Goal: Information Seeking & Learning: Check status

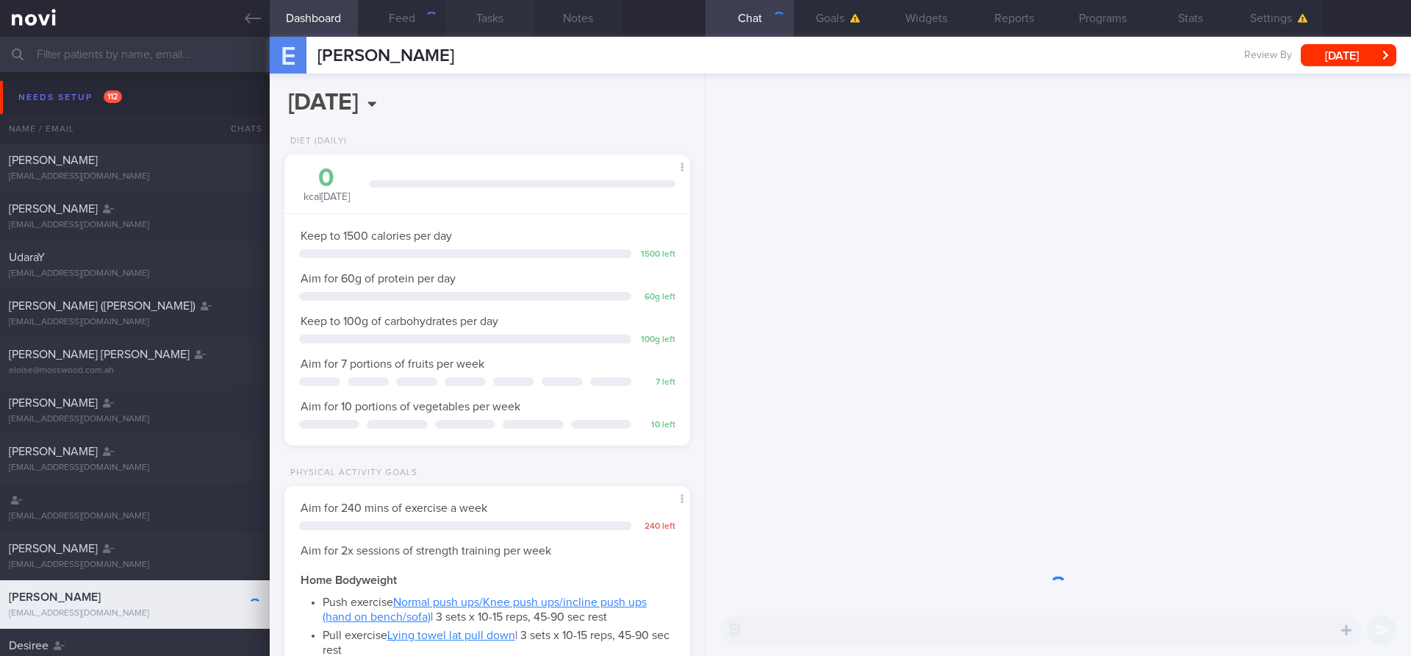
scroll to position [193, 386]
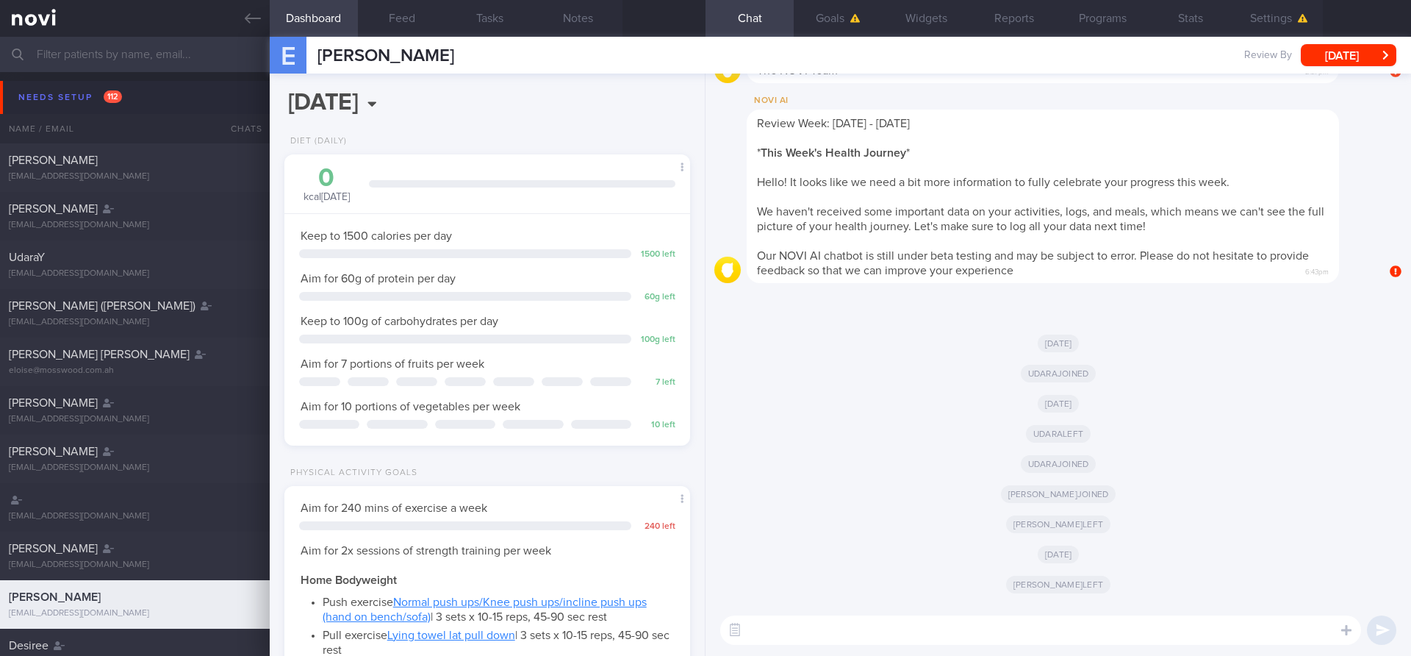
click at [212, 63] on input "text" at bounding box center [705, 54] width 1411 height 35
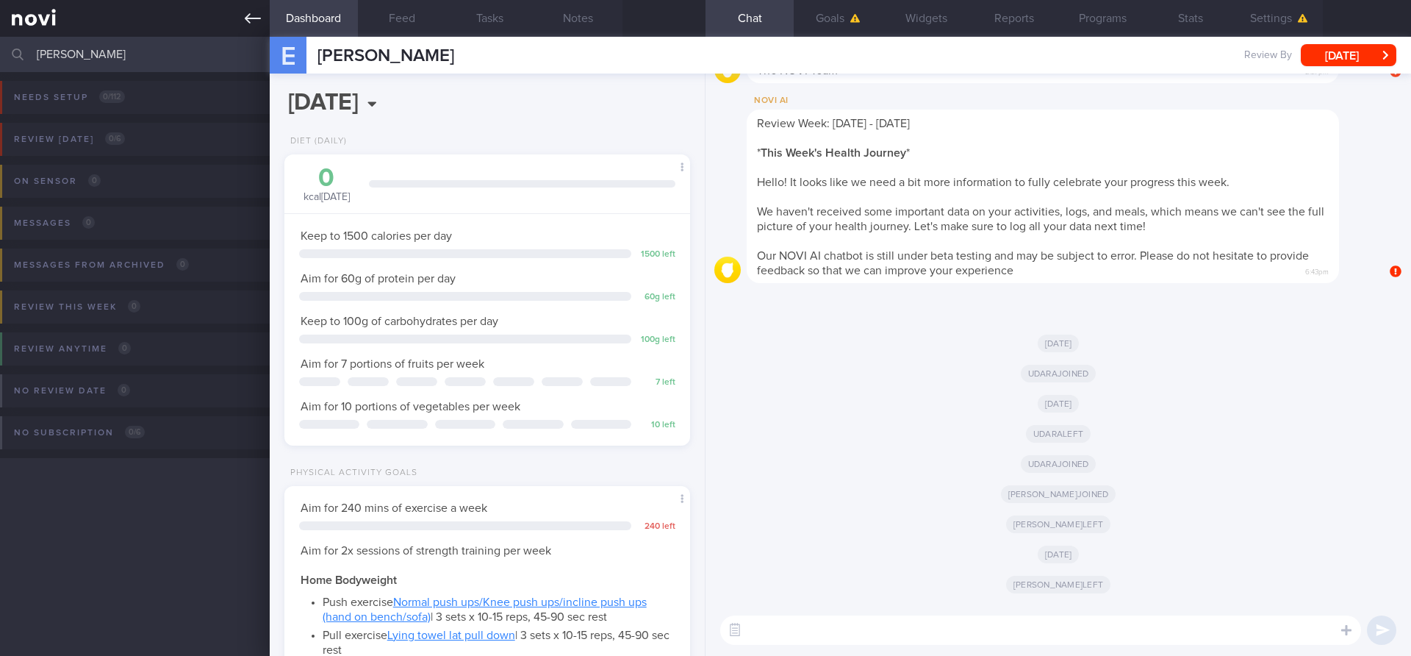
type input "[PERSON_NAME]"
click at [246, 21] on icon at bounding box center [253, 18] width 16 height 16
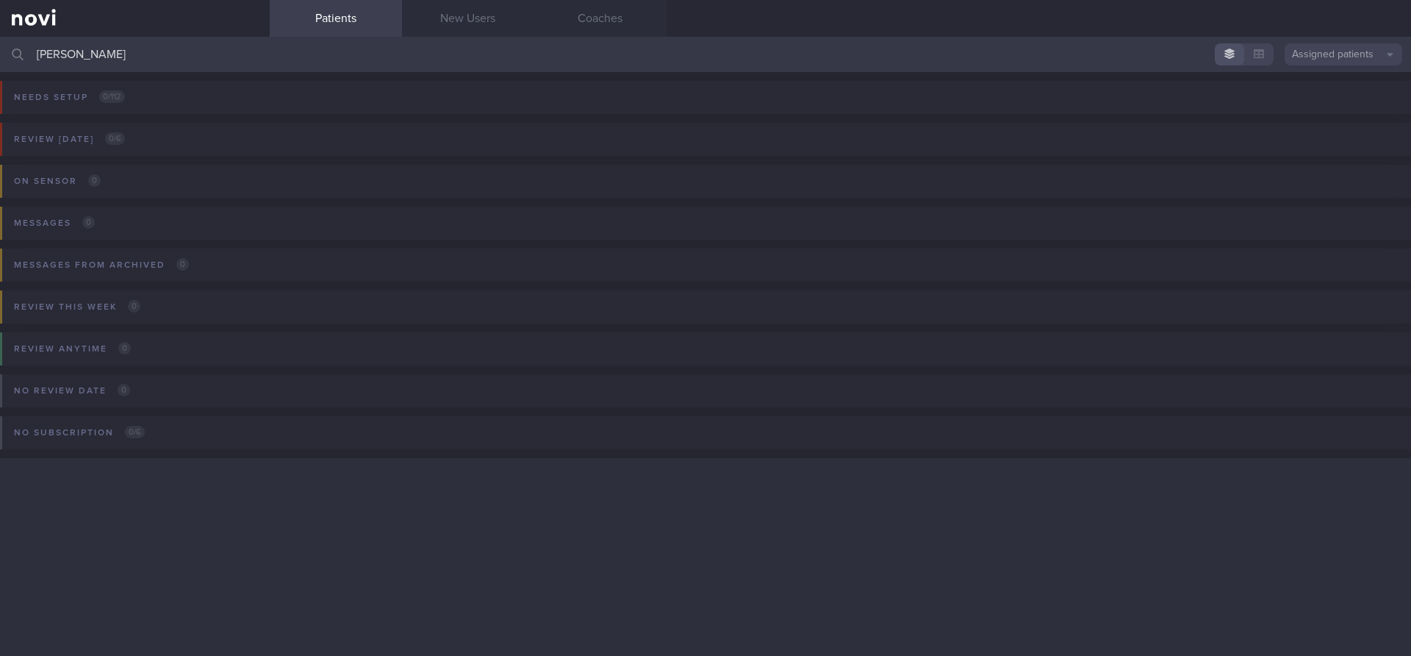
click at [1341, 46] on button "Assigned patients" at bounding box center [1344, 54] width 118 height 22
click at [1320, 93] on button "All active patients" at bounding box center [1344, 101] width 118 height 22
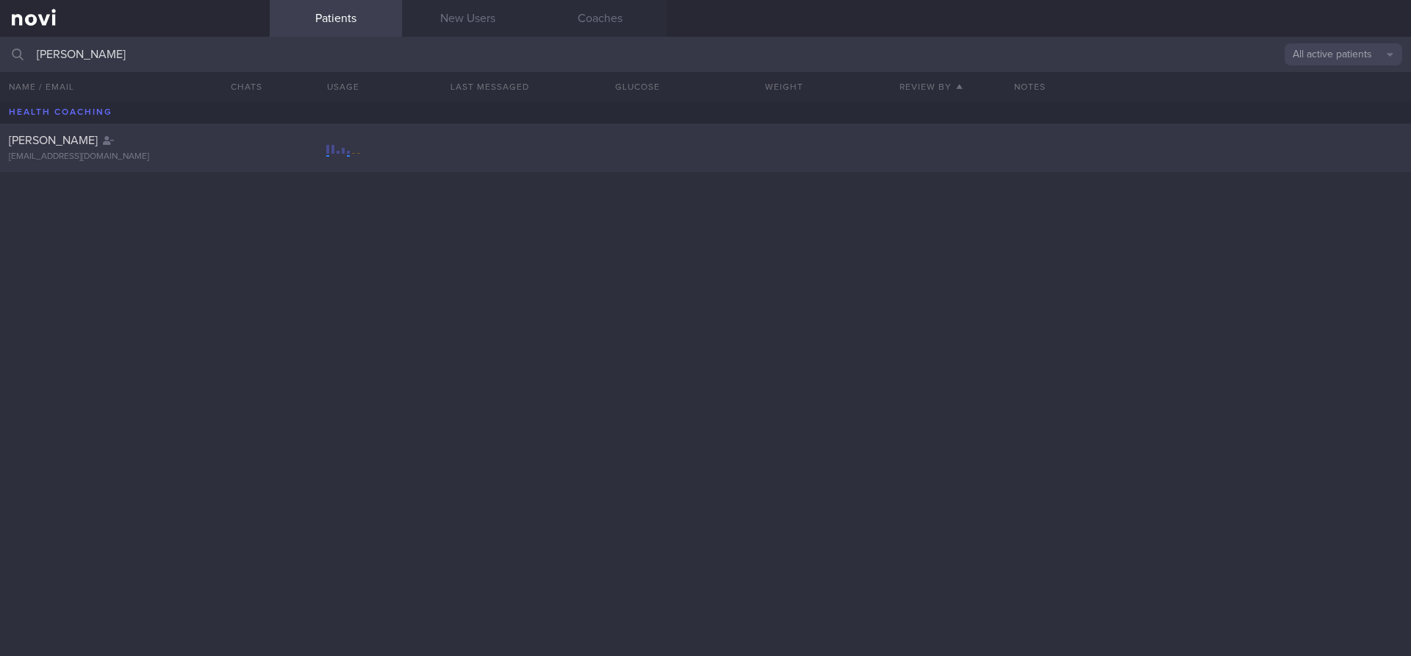
click at [418, 145] on div "[PERSON_NAME] [EMAIL_ADDRESS][DOMAIN_NAME]" at bounding box center [705, 147] width 1411 height 49
select select "9"
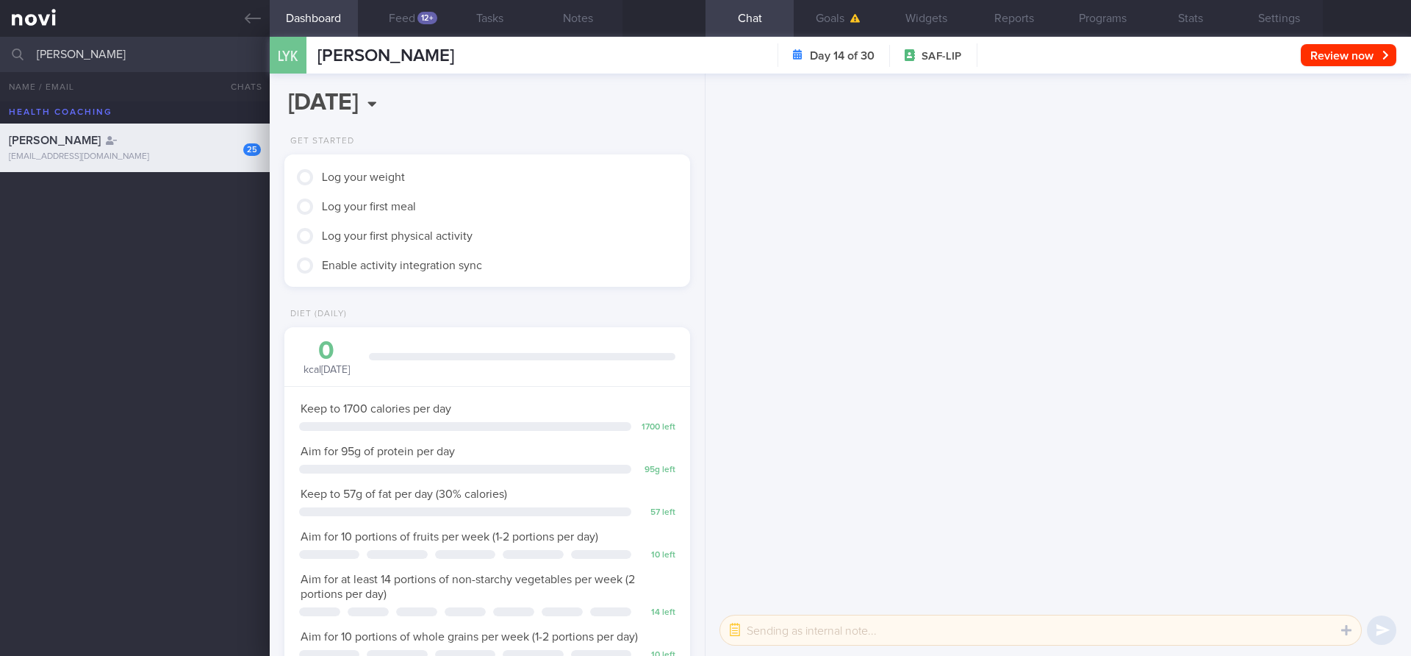
scroll to position [211, 380]
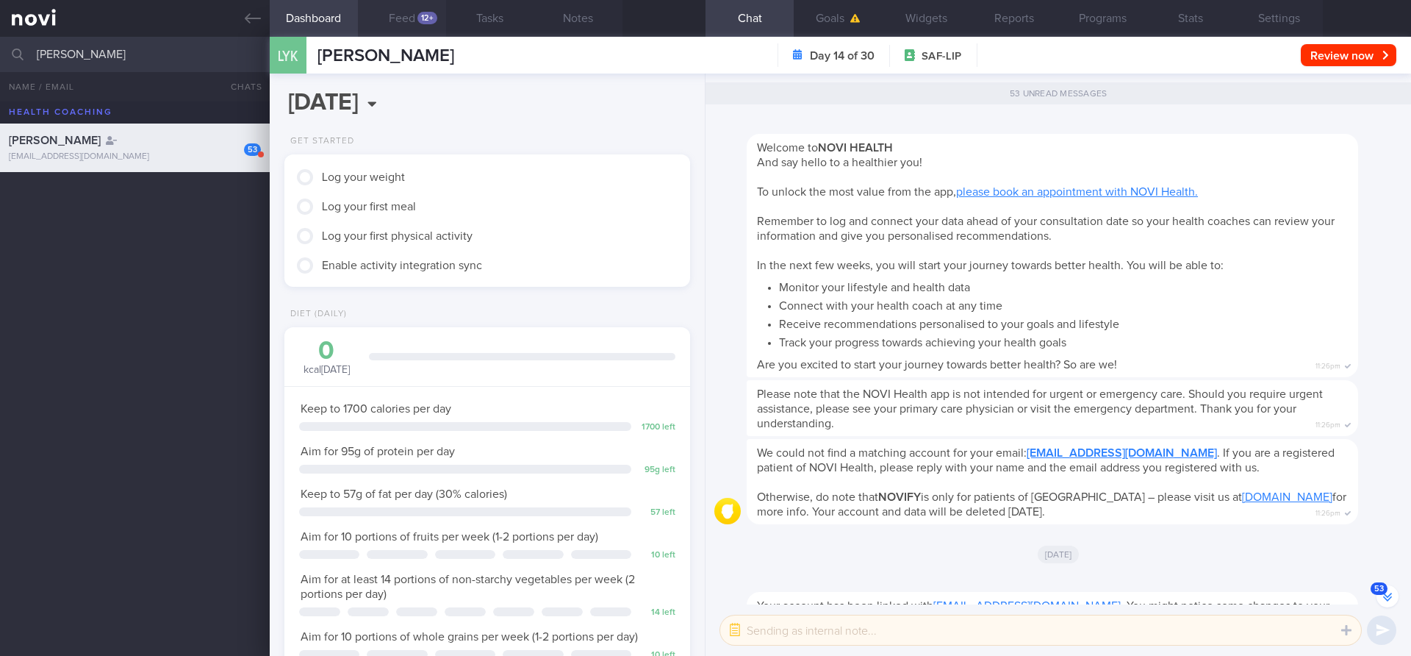
click at [426, 10] on button "Feed 12+" at bounding box center [402, 18] width 88 height 37
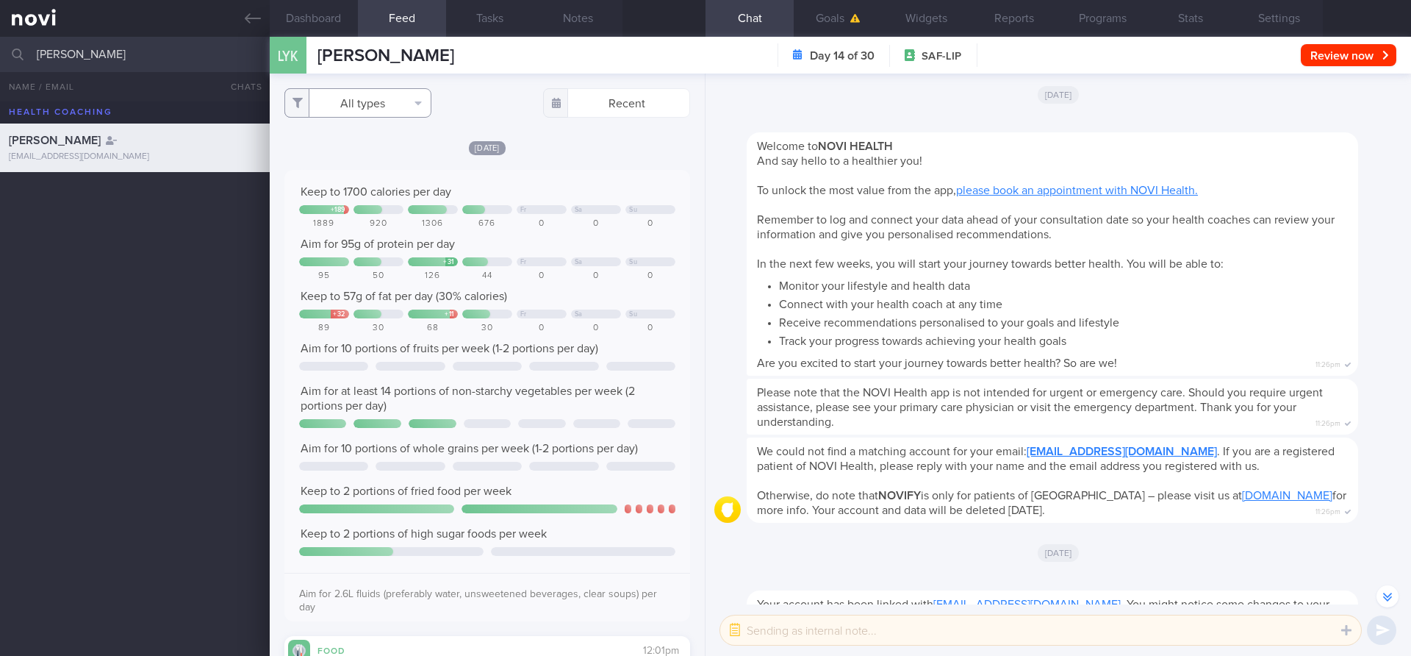
click at [342, 97] on button "All types" at bounding box center [357, 102] width 147 height 29
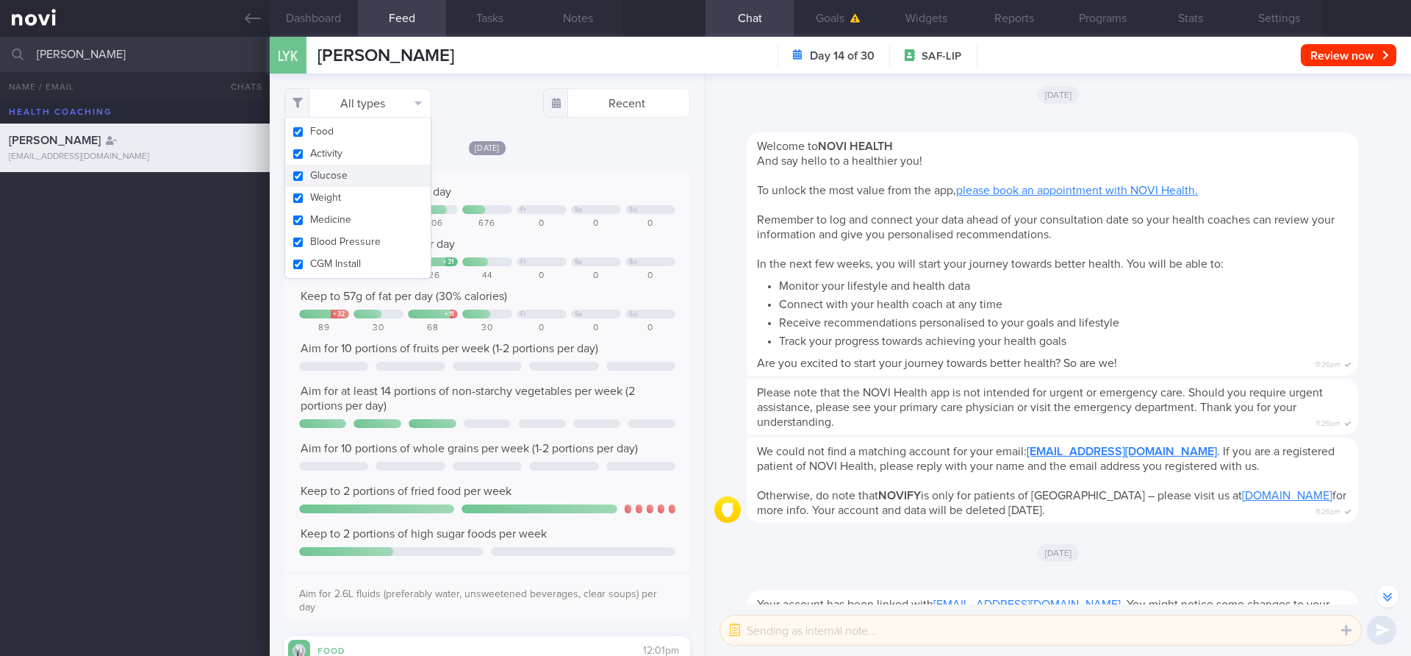
click at [322, 153] on button "Activity" at bounding box center [358, 154] width 146 height 22
click at [322, 143] on button "Activity" at bounding box center [358, 154] width 146 height 22
checkbox input "true"
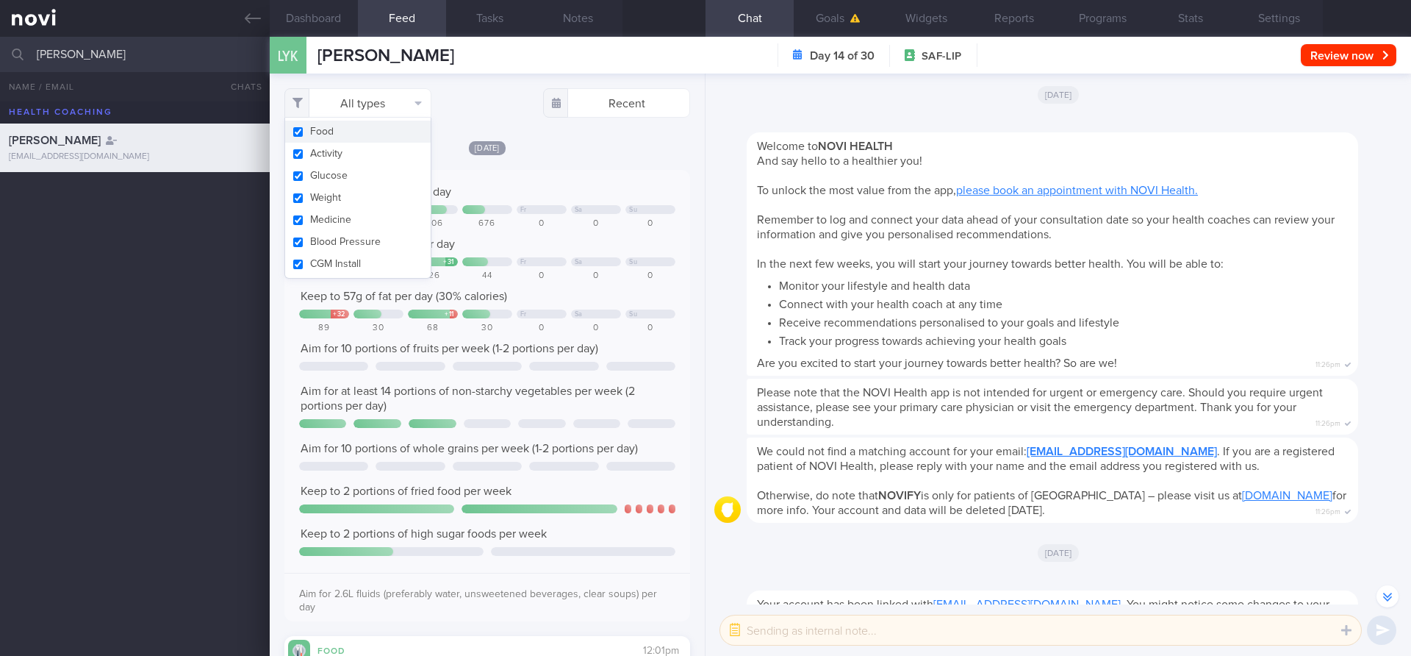
click at [322, 137] on button "Food" at bounding box center [358, 132] width 146 height 22
checkbox input "false"
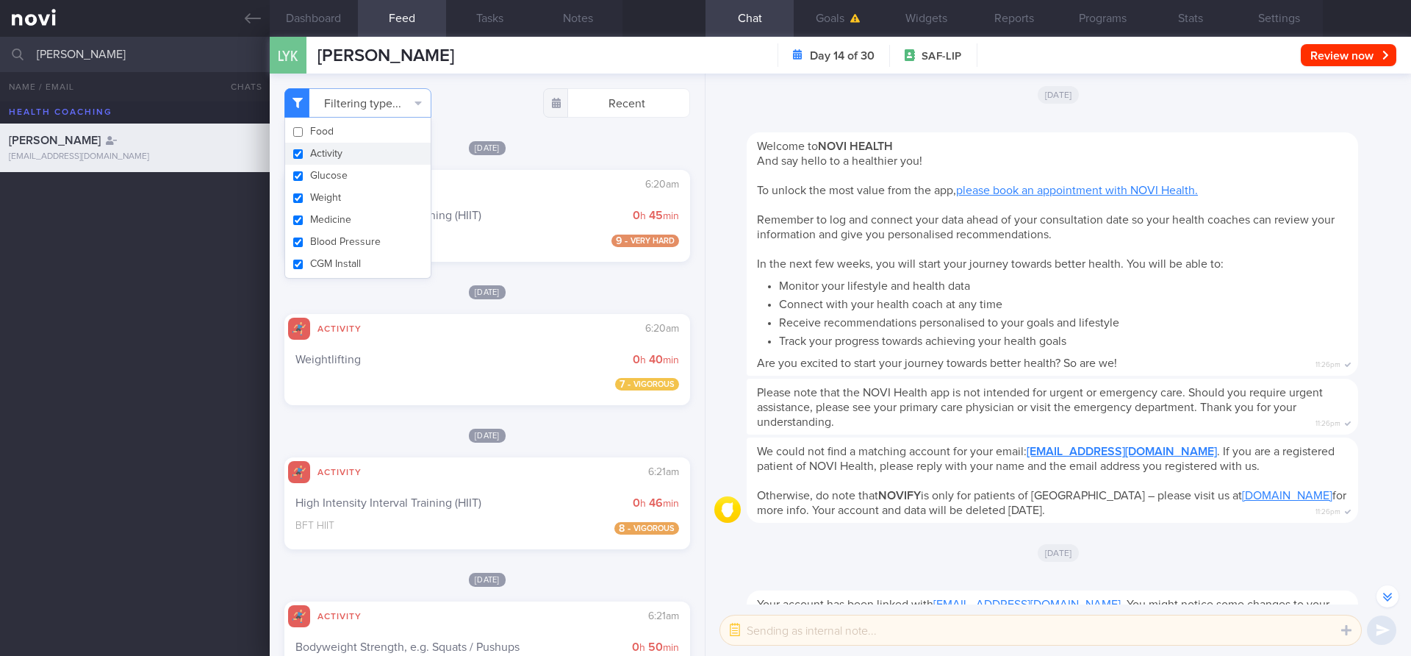
click at [321, 149] on button "Activity" at bounding box center [358, 154] width 146 height 22
checkbox input "false"
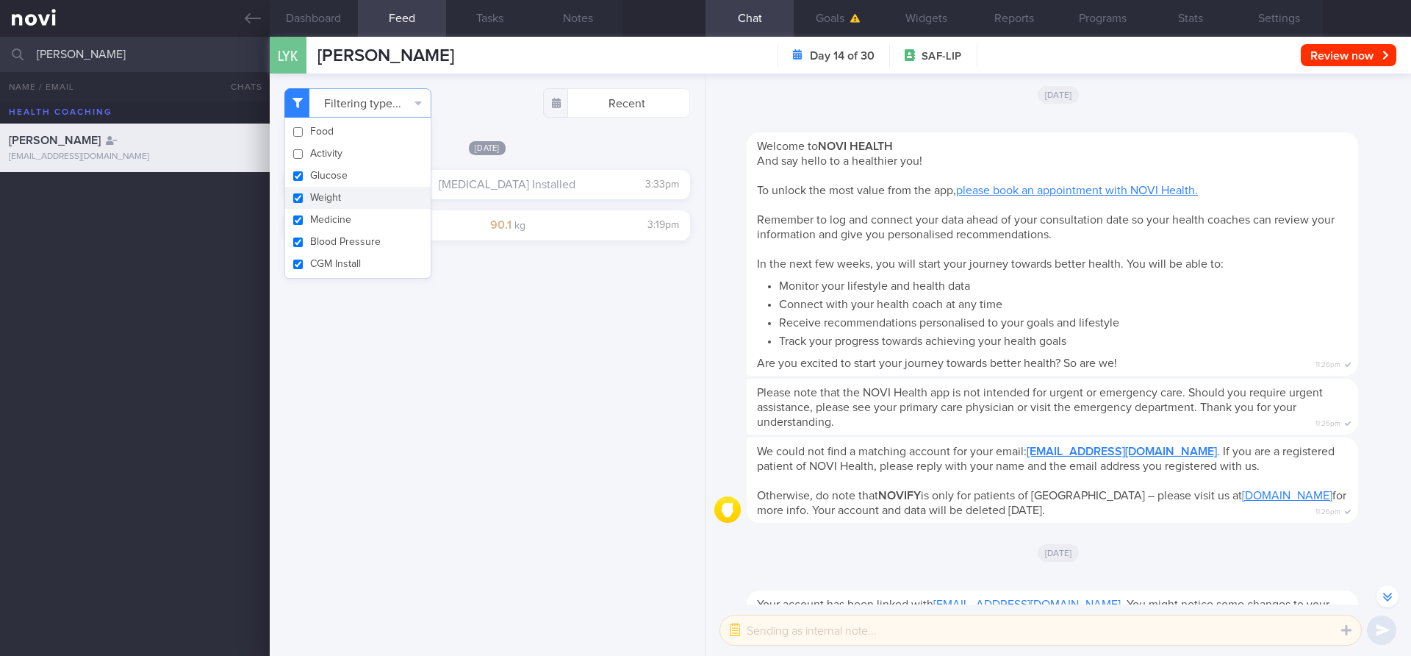
click at [323, 197] on button "Weight" at bounding box center [358, 198] width 146 height 22
checkbox input "false"
click at [322, 218] on button "Medicine" at bounding box center [358, 220] width 146 height 22
checkbox input "false"
click at [321, 253] on button "CGM Install" at bounding box center [358, 264] width 146 height 22
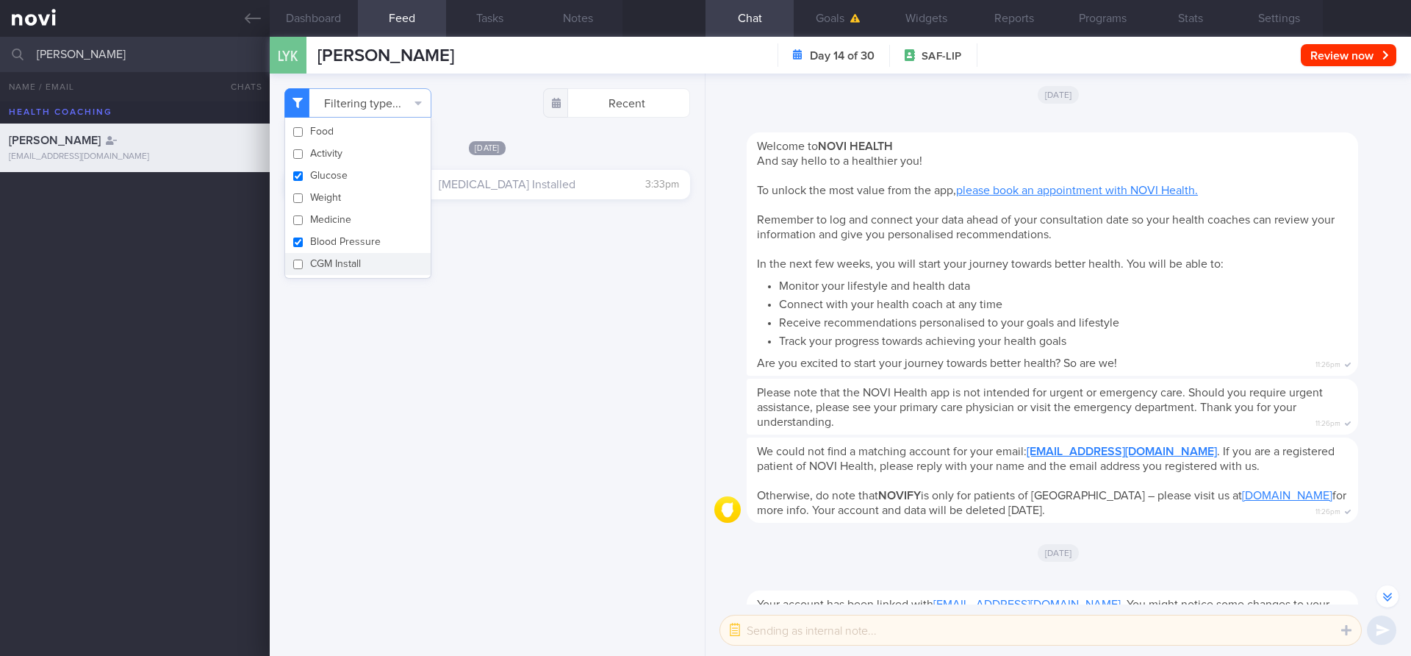
checkbox input "false"
click at [324, 244] on button "Blood Pressure" at bounding box center [358, 242] width 146 height 22
checkbox input "false"
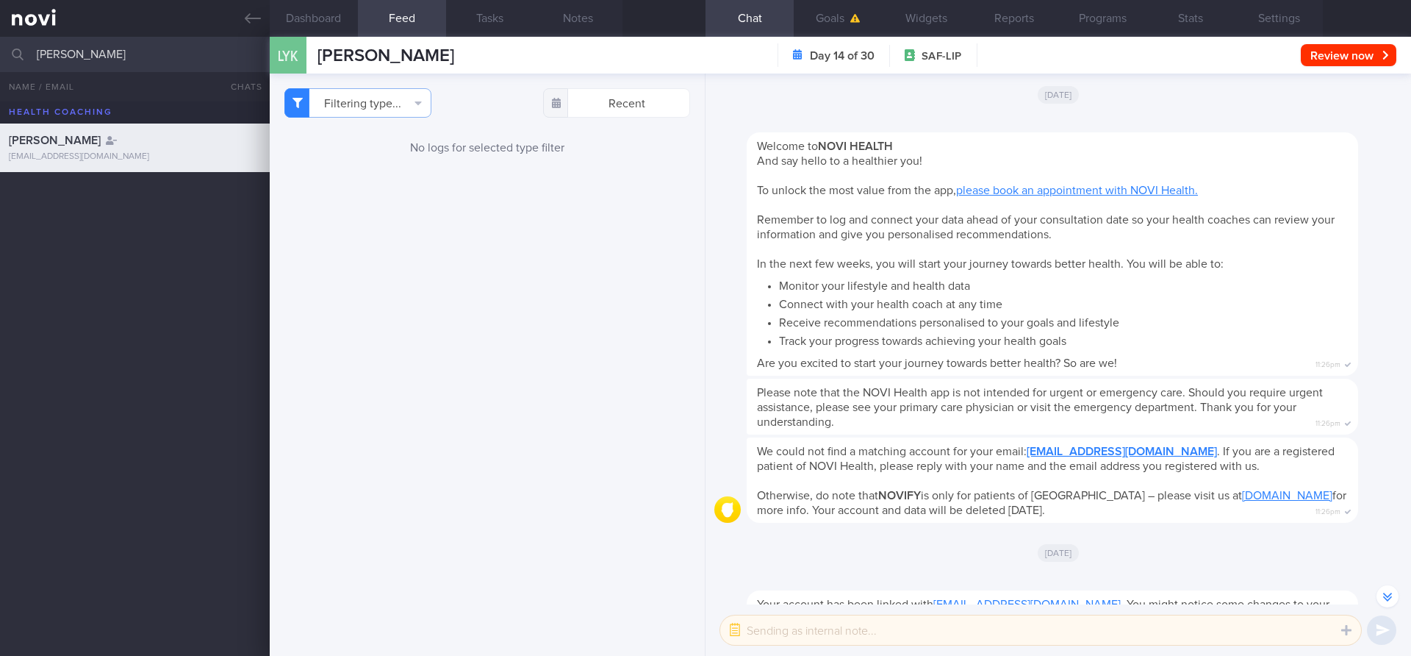
click at [515, 376] on div "Filtering type... Food Activity Glucose Weight Medicine [MEDICAL_DATA] [MEDICAL…" at bounding box center [487, 365] width 435 height 582
click at [589, 104] on input "text" at bounding box center [616, 102] width 147 height 29
click at [614, 443] on div "Filtering type... Food Activity Glucose Weight Medicine [MEDICAL_DATA] [MEDICAL…" at bounding box center [487, 365] width 435 height 582
click at [201, 49] on input "[PERSON_NAME]" at bounding box center [705, 54] width 1411 height 35
type input "[PERSON_NAME] [PERSON_NAME]"
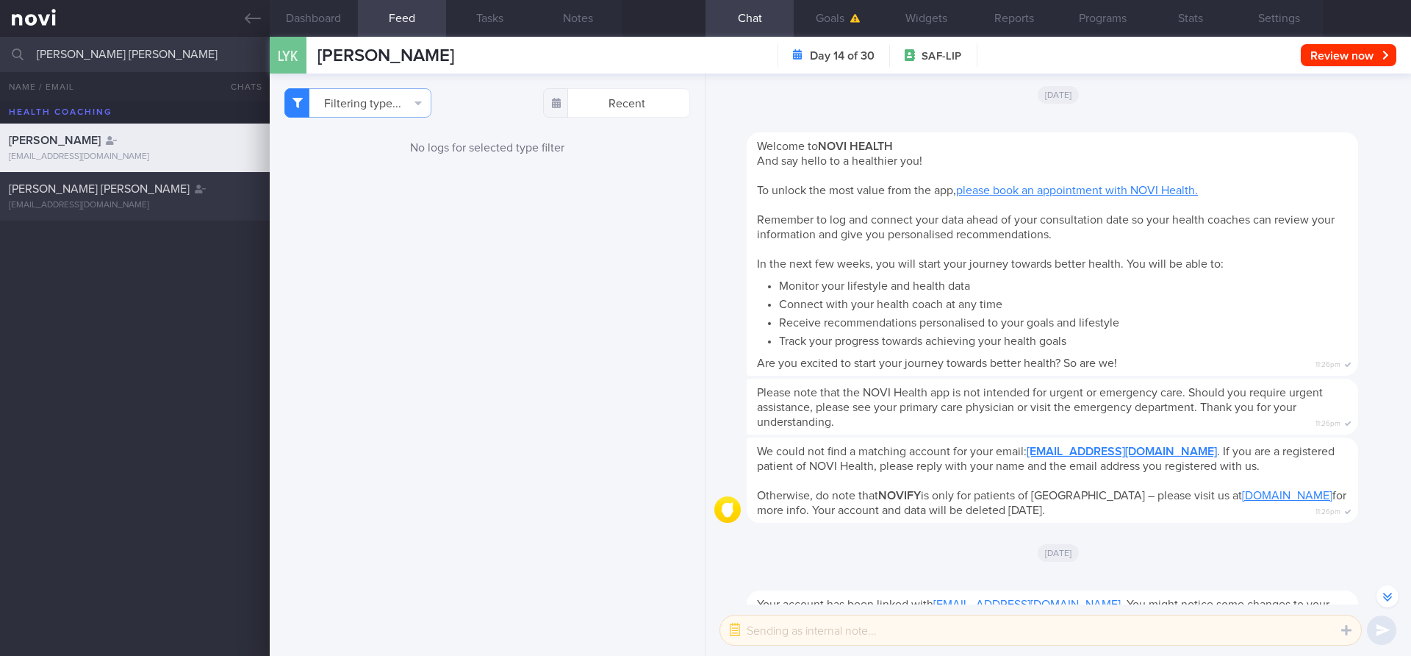
click at [173, 206] on div "[EMAIL_ADDRESS][DOMAIN_NAME]" at bounding box center [135, 205] width 252 height 11
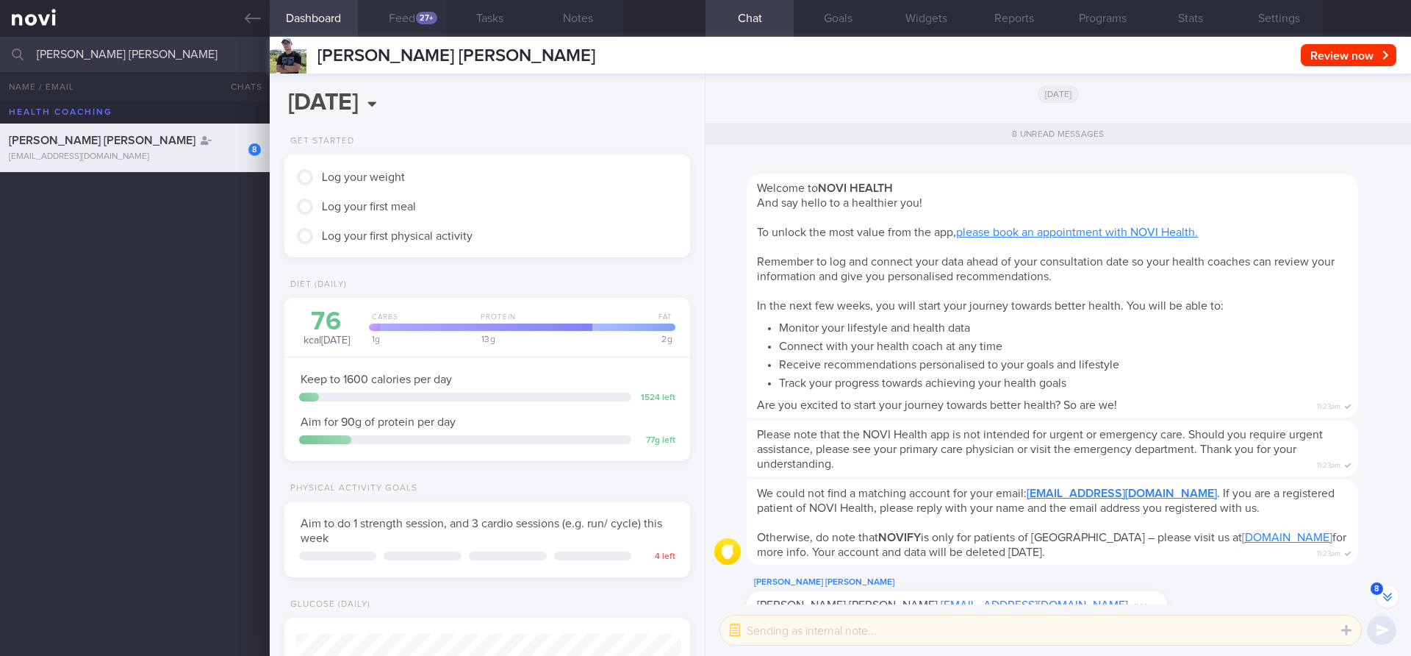
click at [401, 27] on button "Feed 27+" at bounding box center [402, 18] width 88 height 37
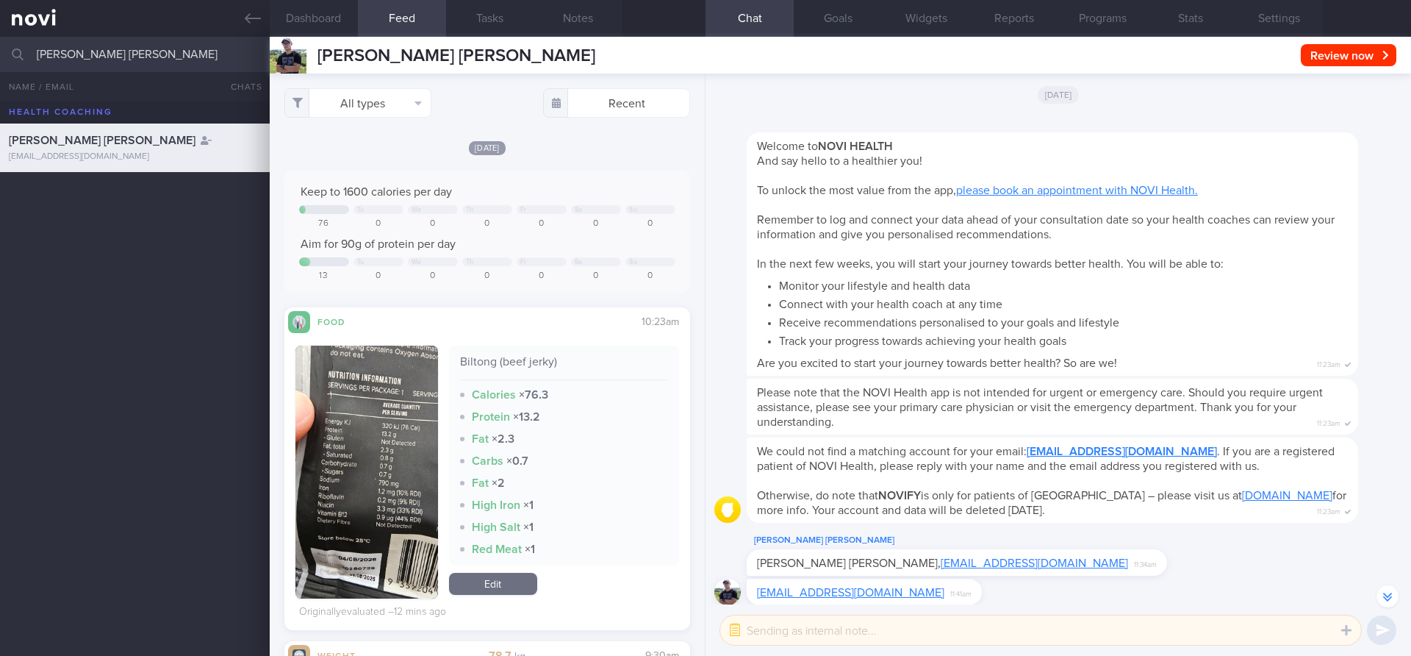
click at [399, 399] on button "button" at bounding box center [367, 471] width 143 height 253
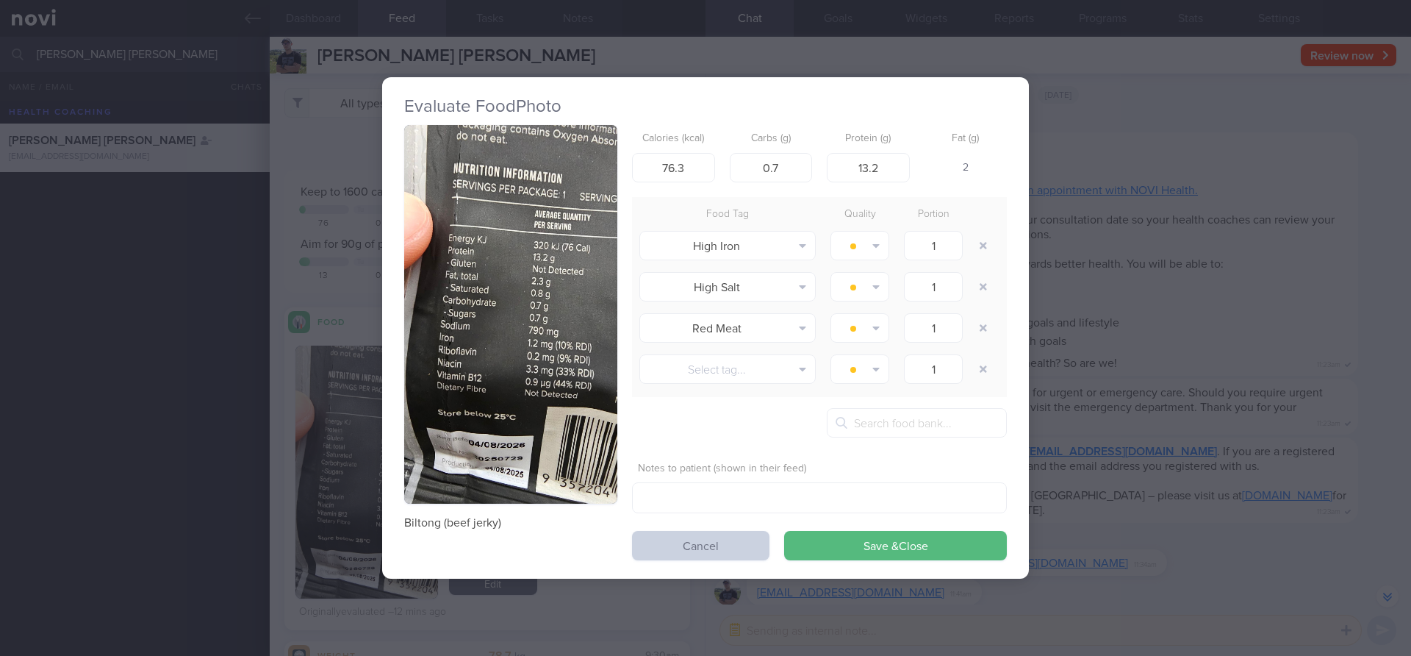
click at [692, 537] on button "Cancel" at bounding box center [700, 545] width 137 height 29
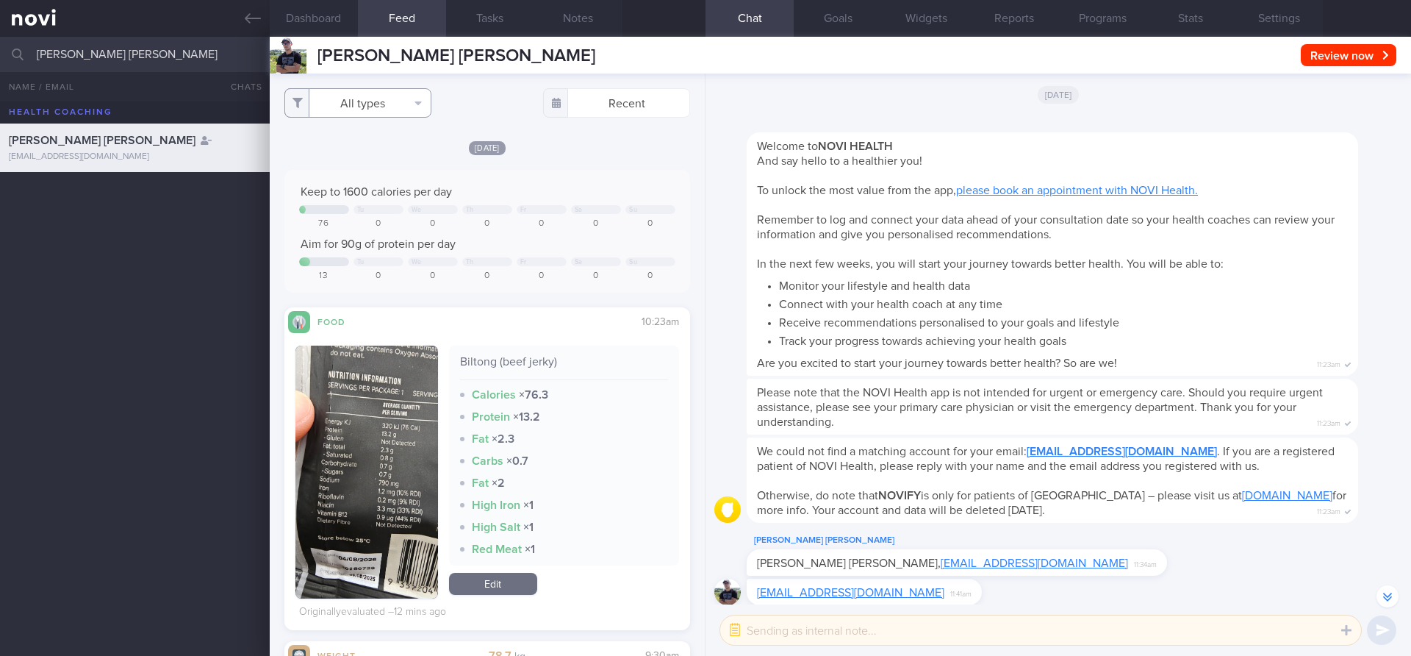
click at [389, 104] on button "All types" at bounding box center [357, 102] width 147 height 29
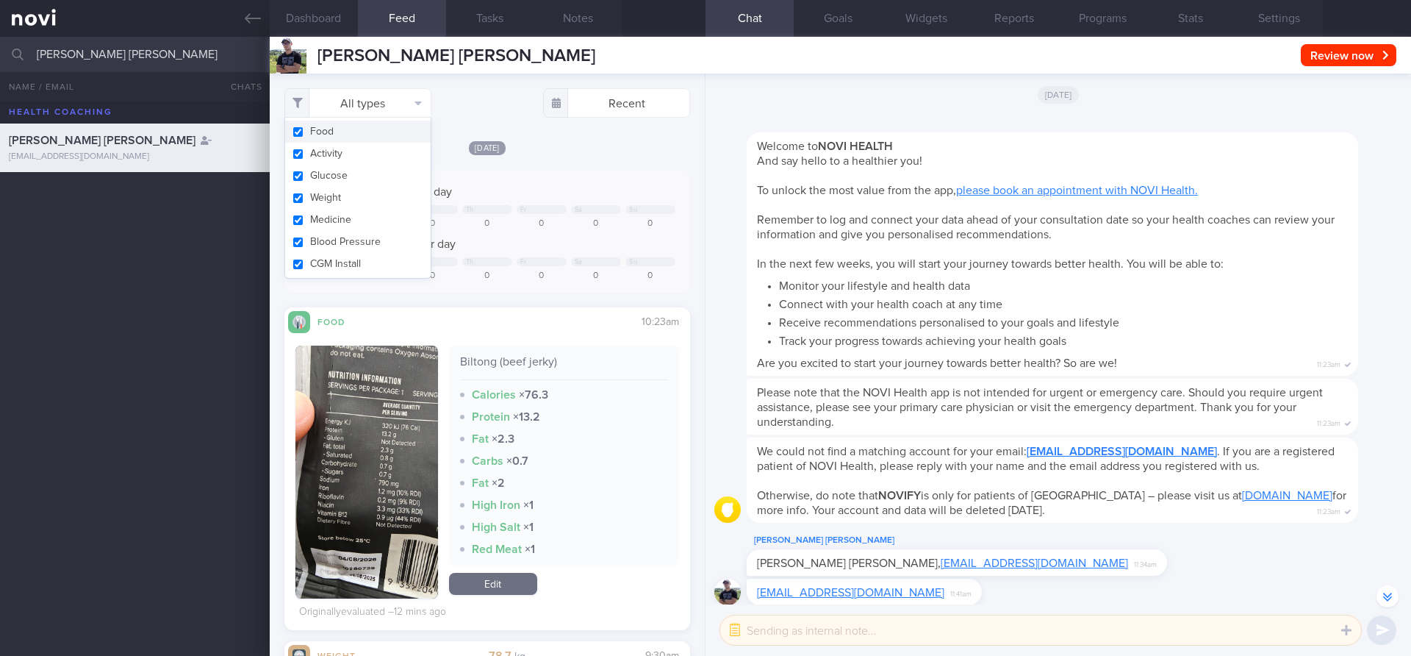
click at [332, 135] on button "Food" at bounding box center [358, 132] width 146 height 22
checkbox input "false"
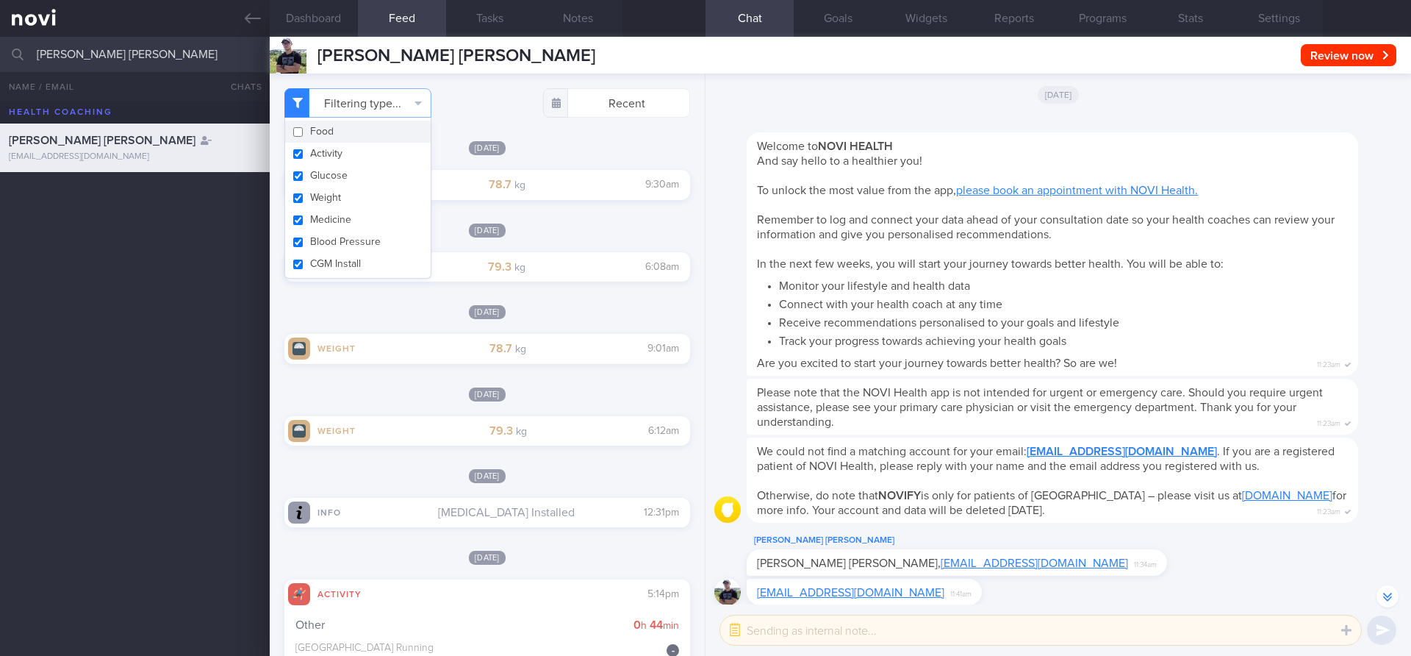
scroll to position [193, 386]
click at [332, 154] on button "Activity" at bounding box center [358, 154] width 146 height 22
checkbox input "false"
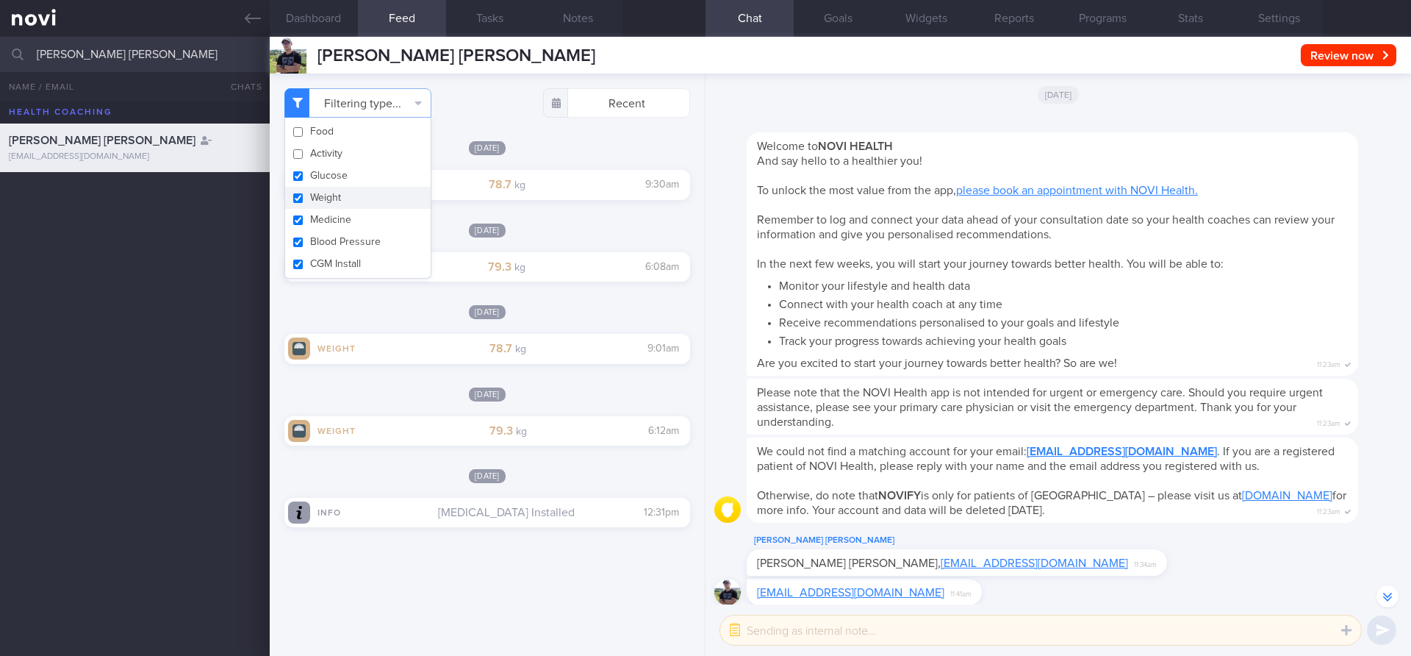
click at [332, 194] on button "Weight" at bounding box center [358, 198] width 146 height 22
checkbox input "false"
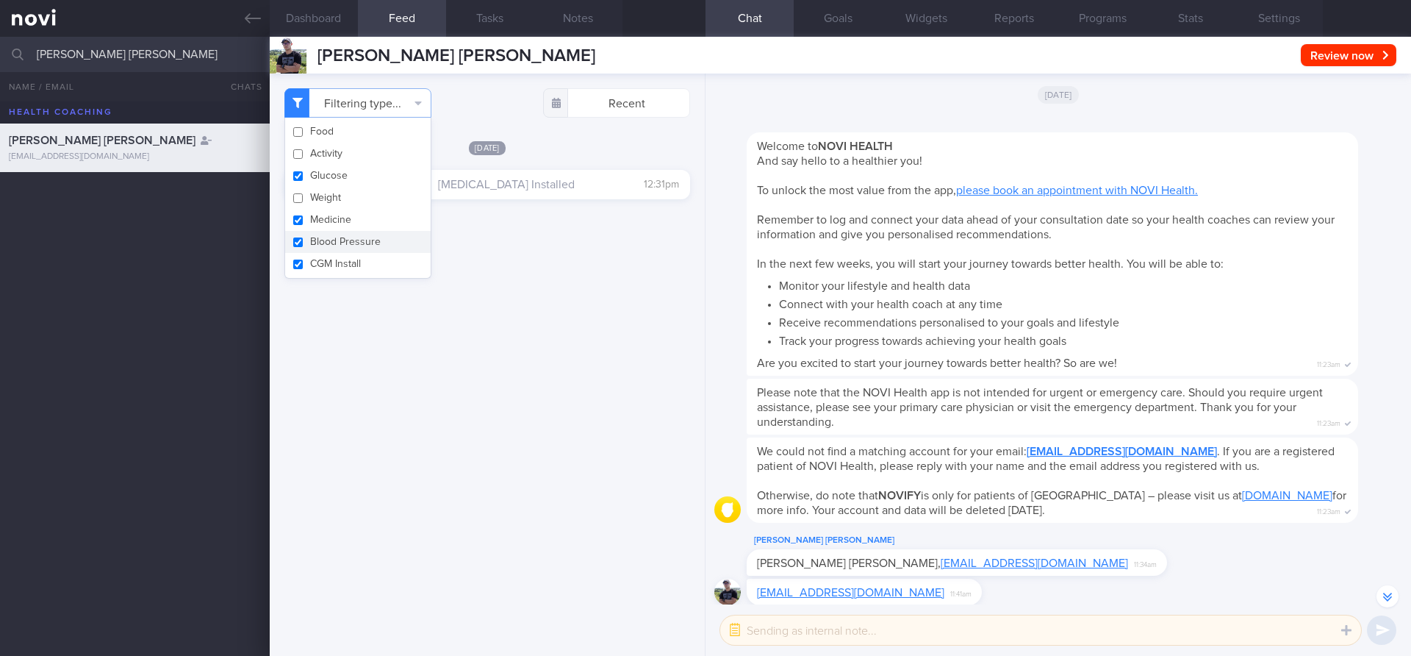
click at [328, 232] on button "Blood Pressure" at bounding box center [358, 242] width 146 height 22
checkbox input "false"
click at [329, 223] on button "Medicine" at bounding box center [358, 220] width 146 height 22
checkbox input "false"
click at [329, 271] on button "CGM Install" at bounding box center [358, 264] width 146 height 22
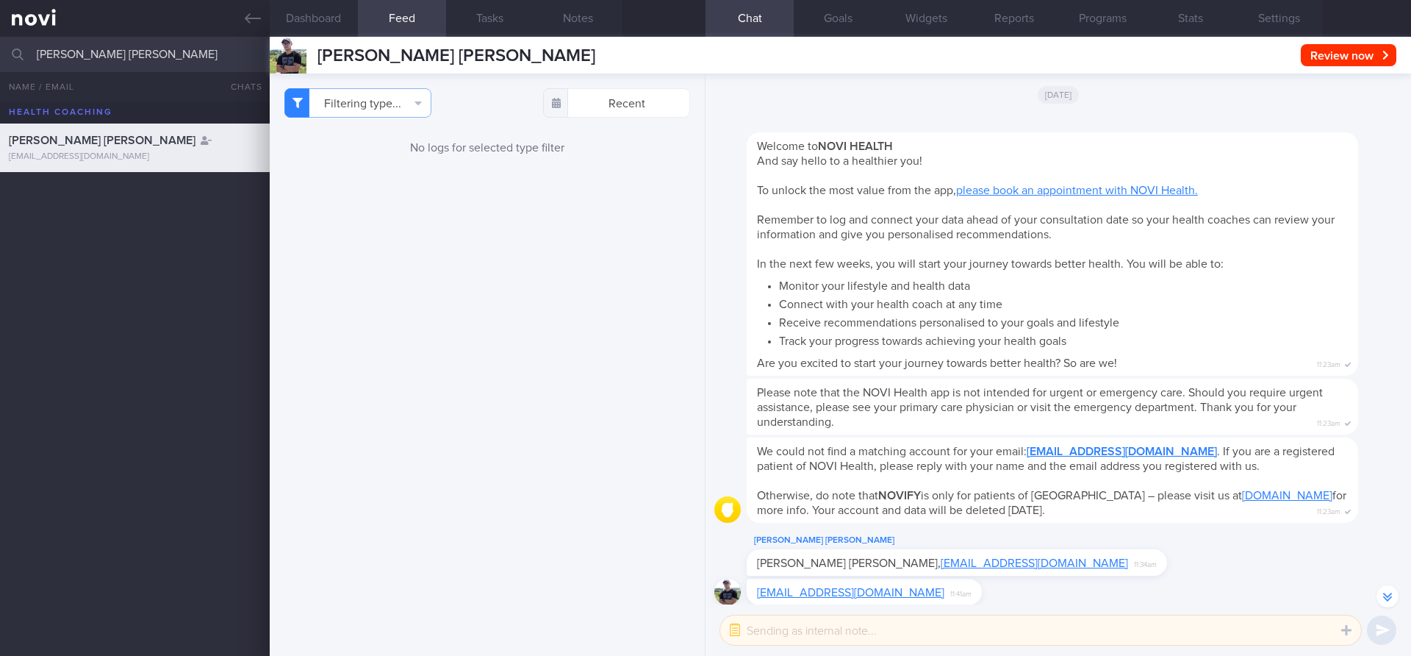
click at [468, 342] on div "Filtering type... Food Activity Glucose Weight Medicine [MEDICAL_DATA] [MEDICAL…" at bounding box center [487, 365] width 435 height 582
checkbox input "true"
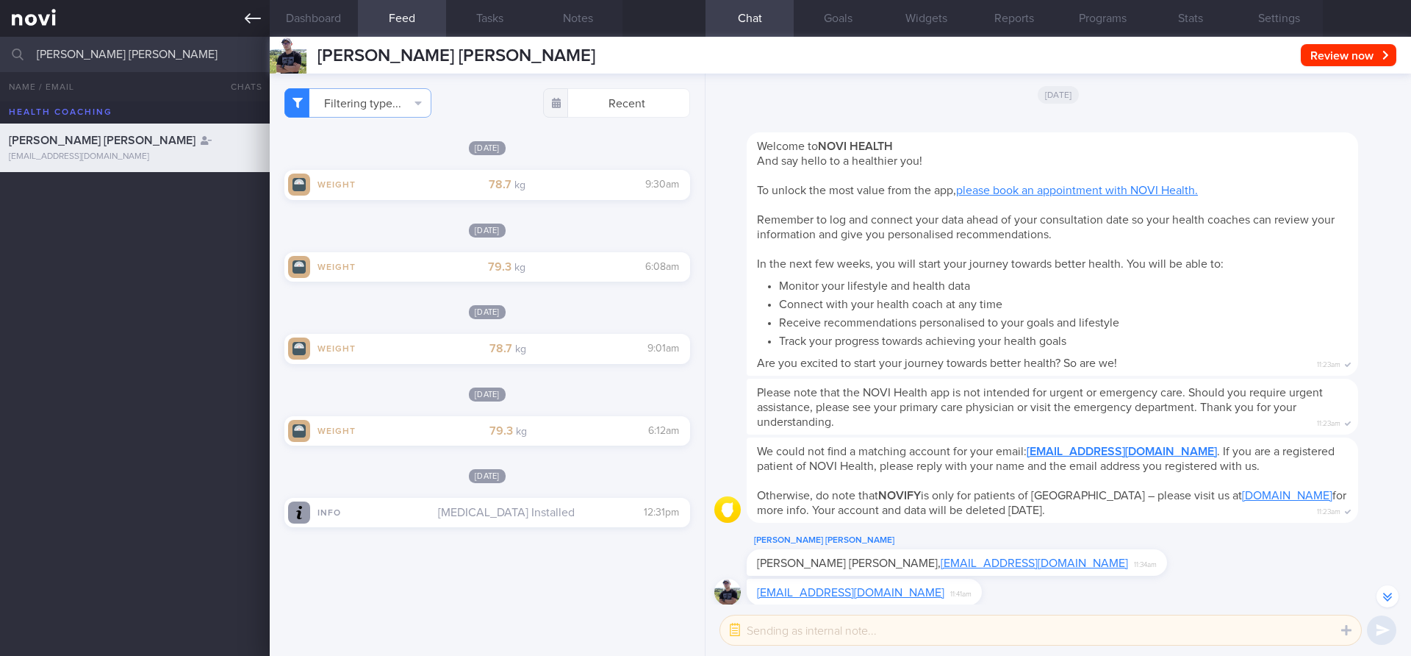
checkbox input "true"
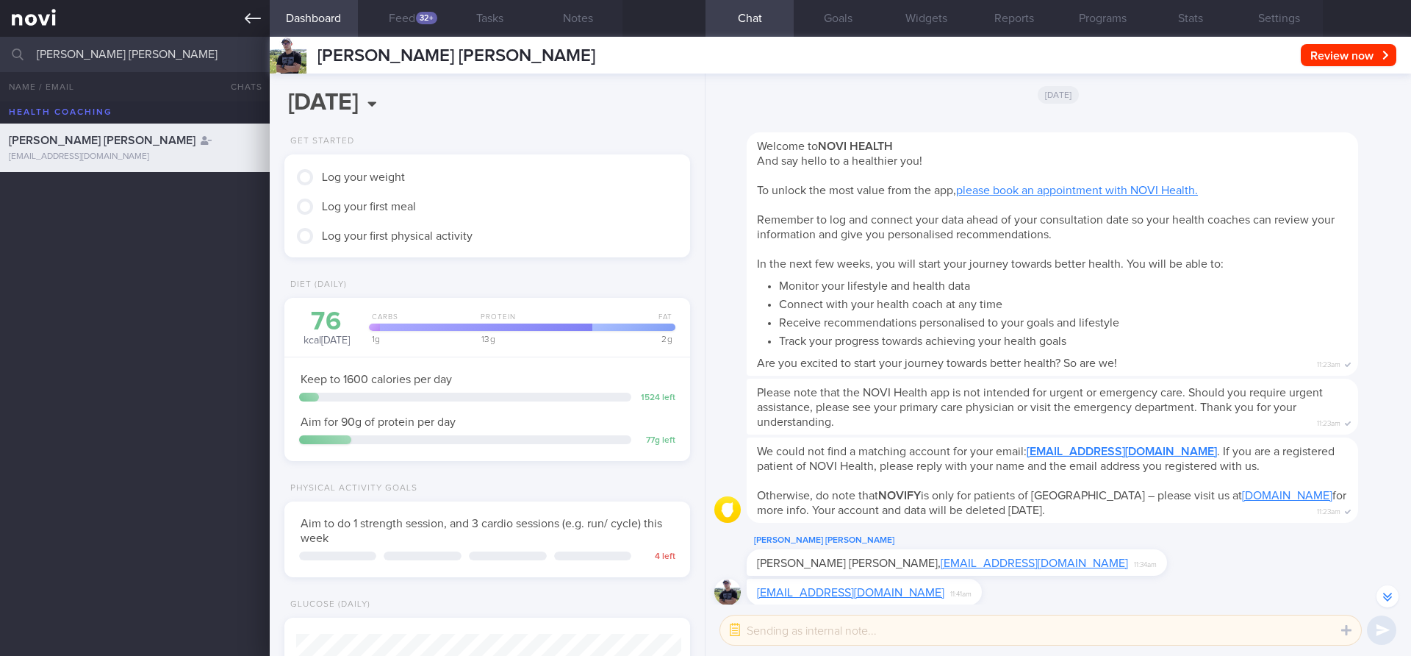
checkbox input "false"
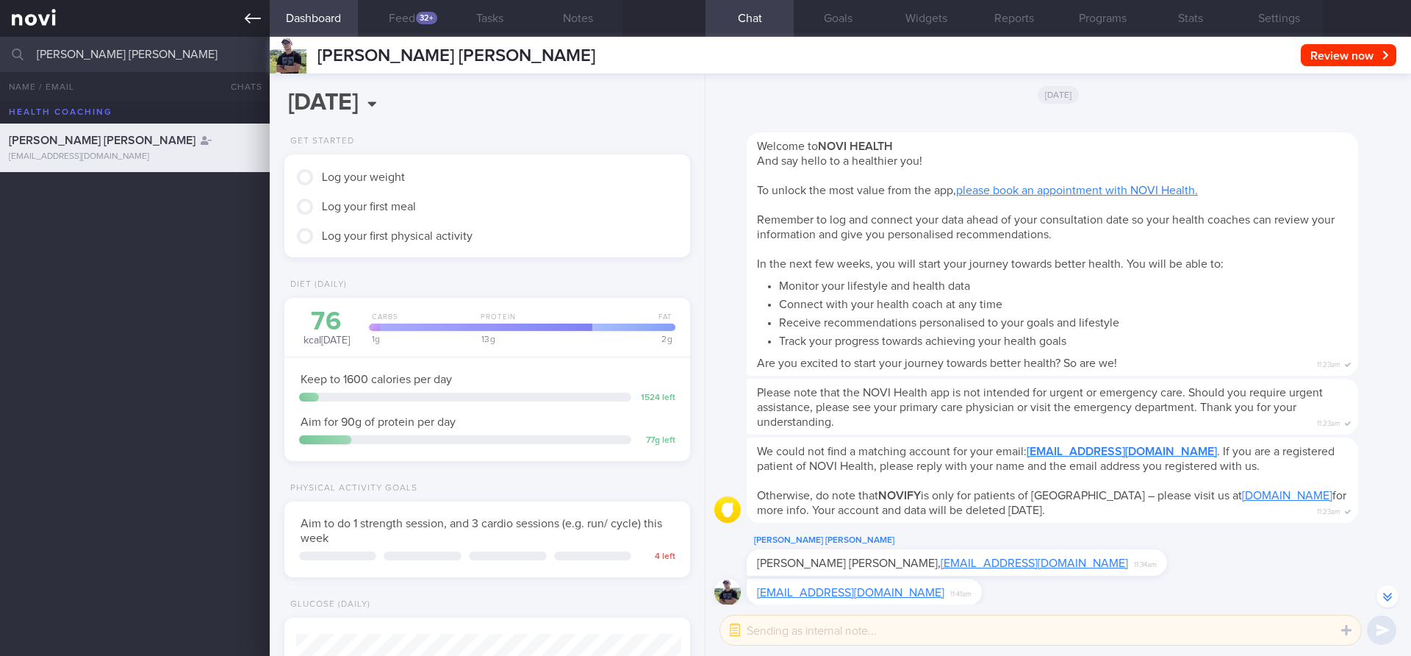
checkbox input "false"
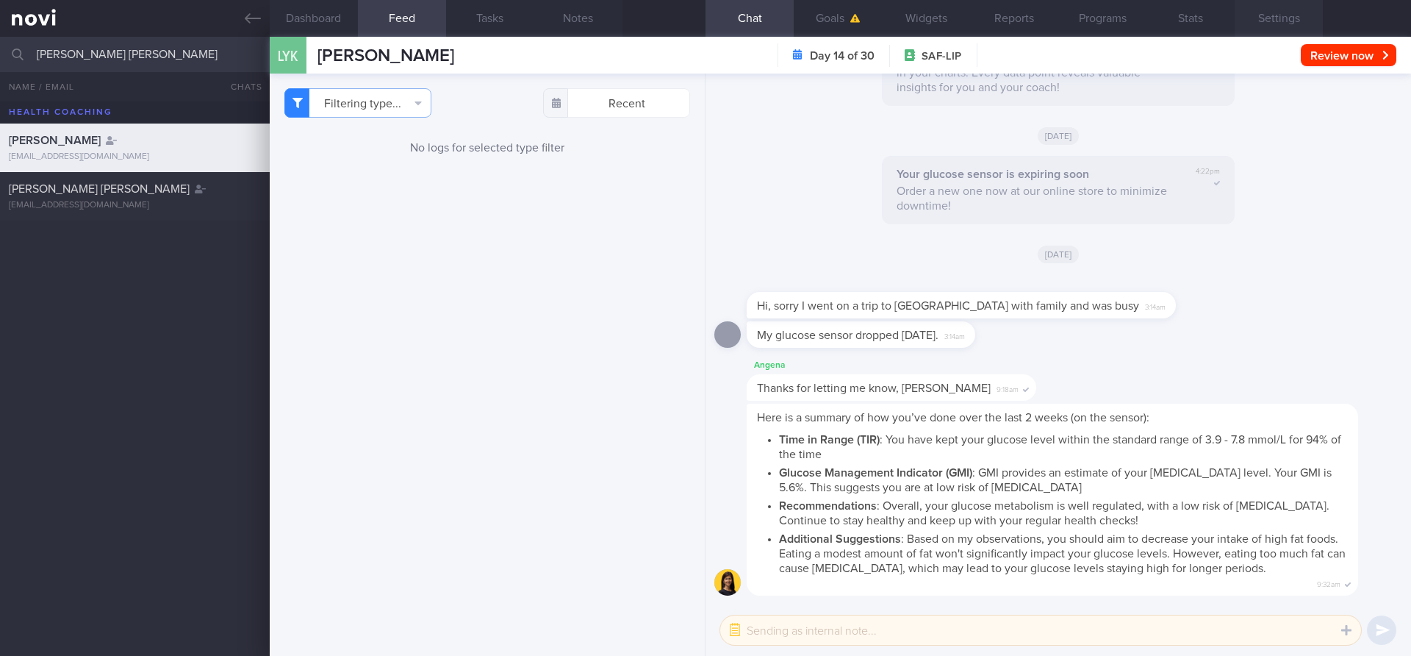
click at [1269, 12] on button "Settings" at bounding box center [1279, 18] width 88 height 37
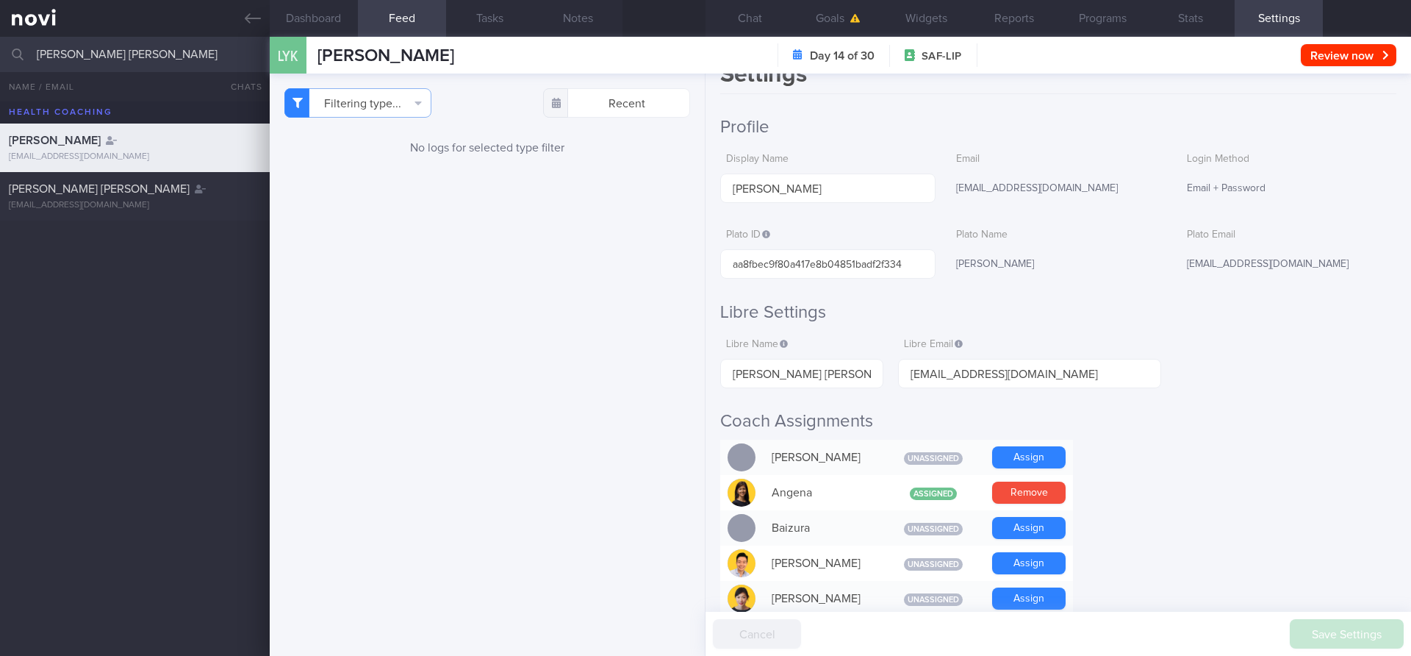
scroll to position [28, 0]
click at [400, 107] on button "Filtering type..." at bounding box center [357, 102] width 147 height 29
click at [329, 136] on button "Food" at bounding box center [358, 132] width 146 height 22
checkbox input "true"
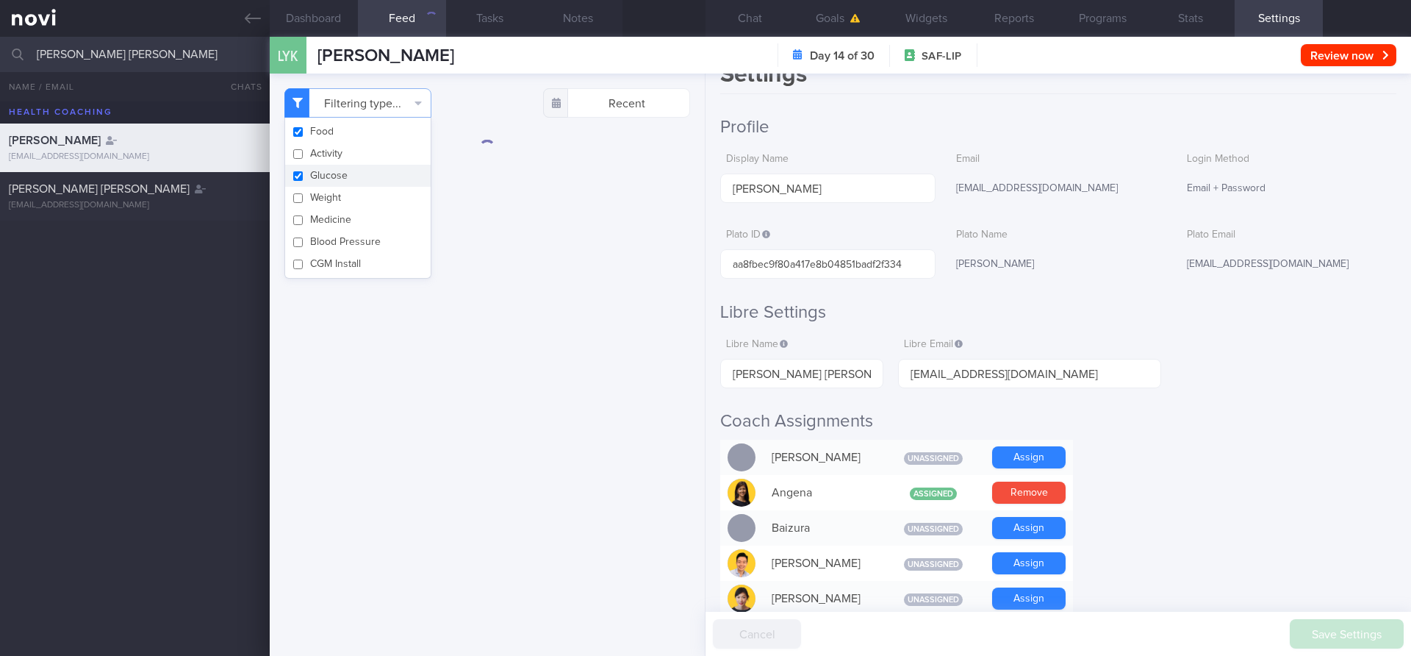
click at [327, 173] on button "Glucose" at bounding box center [358, 176] width 146 height 22
checkbox input "false"
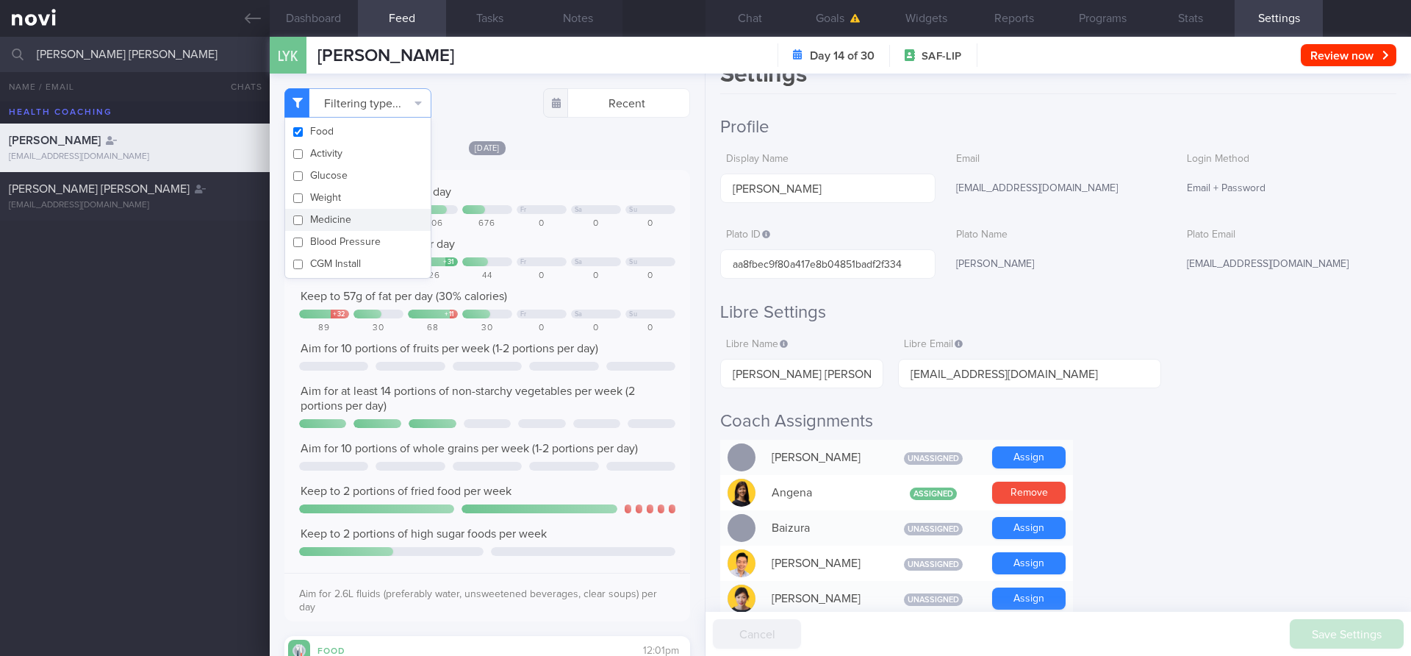
click at [543, 170] on div "Keep to 1700 calories per day + 189 Fr Sa Su 1889 920 1306 676 0 0 0 Aim for 95…" at bounding box center [487, 395] width 406 height 451
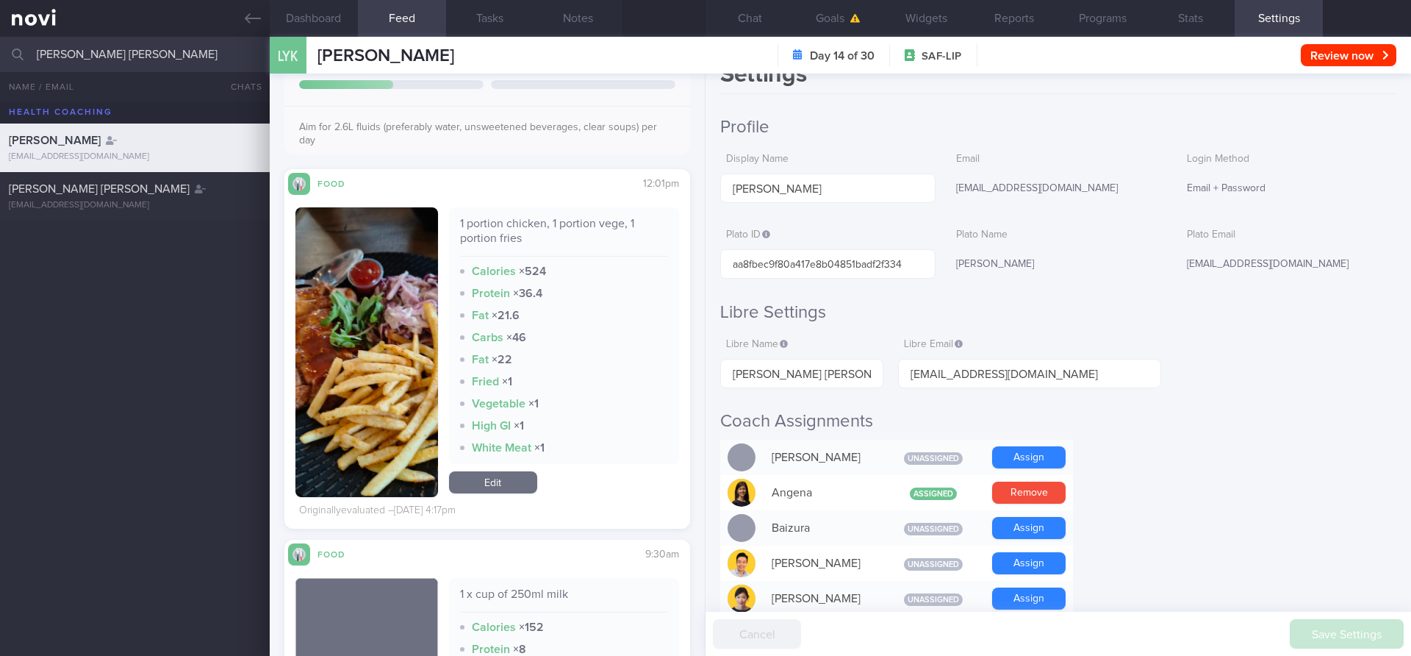
scroll to position [468, 0]
click at [392, 373] on button "button" at bounding box center [367, 351] width 143 height 290
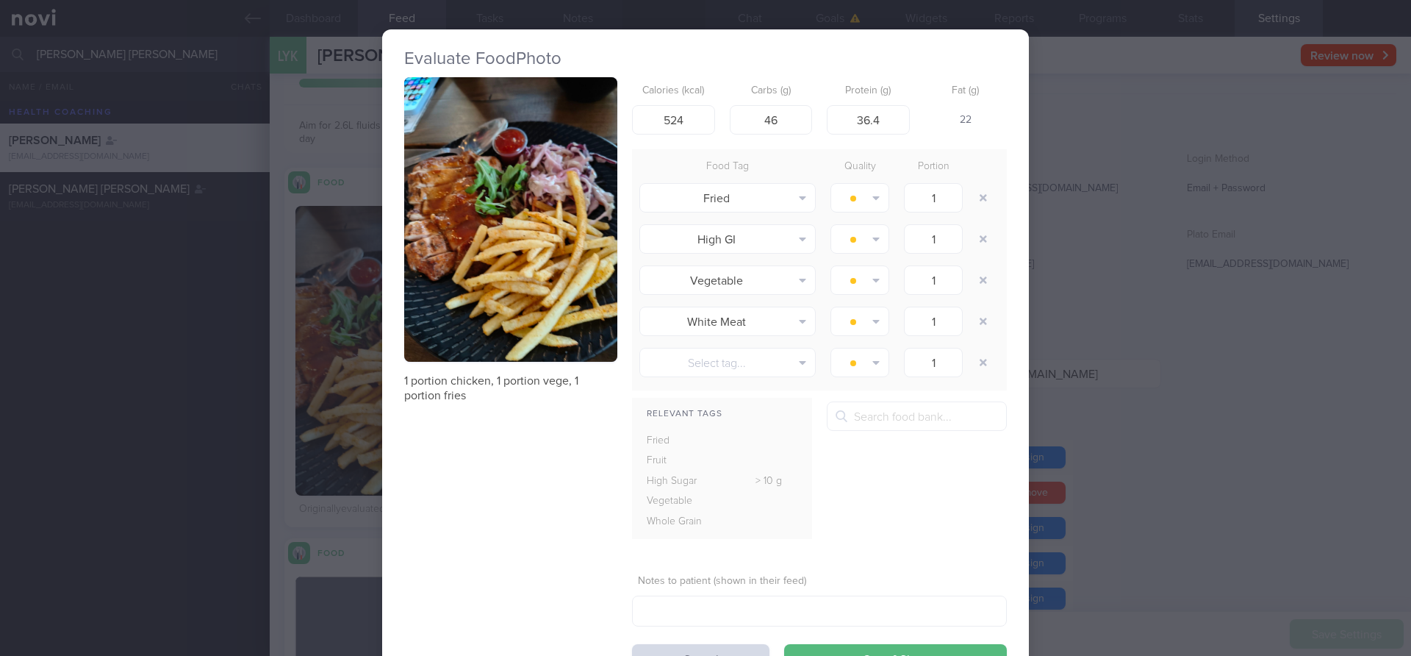
click at [576, 216] on button "button" at bounding box center [510, 219] width 213 height 284
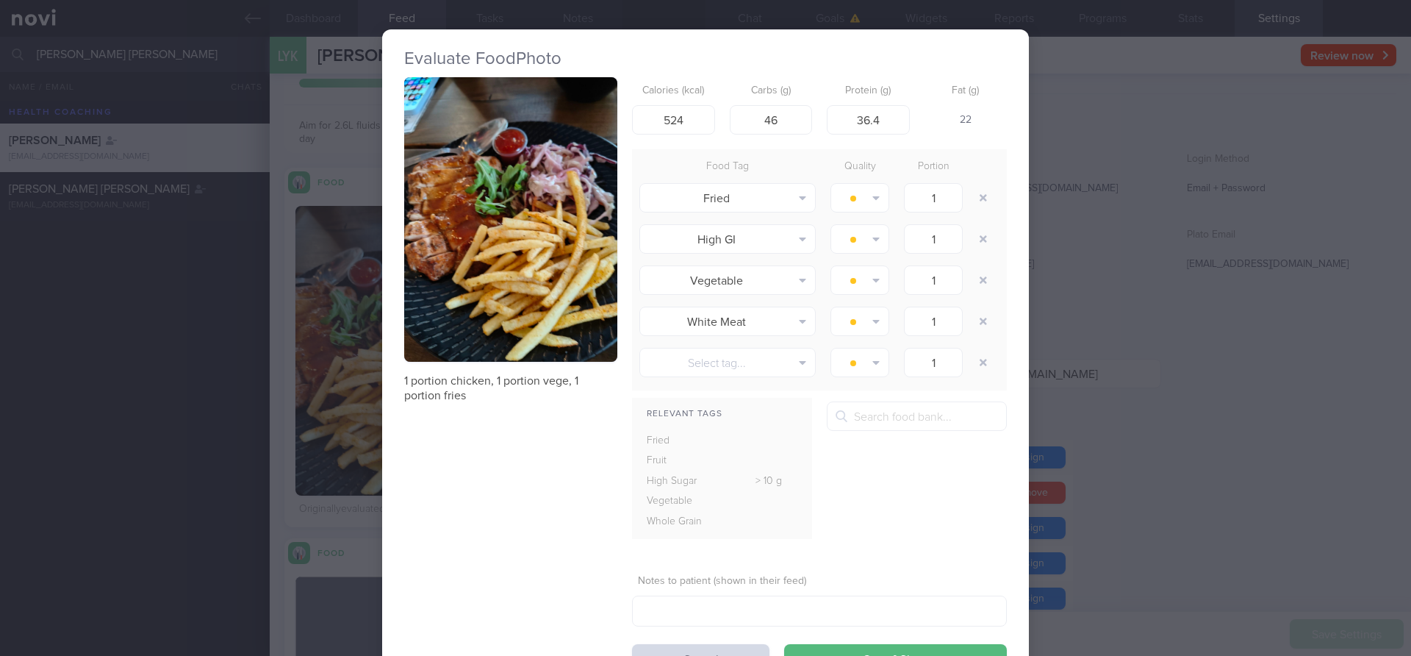
click at [517, 234] on button "button" at bounding box center [510, 219] width 213 height 284
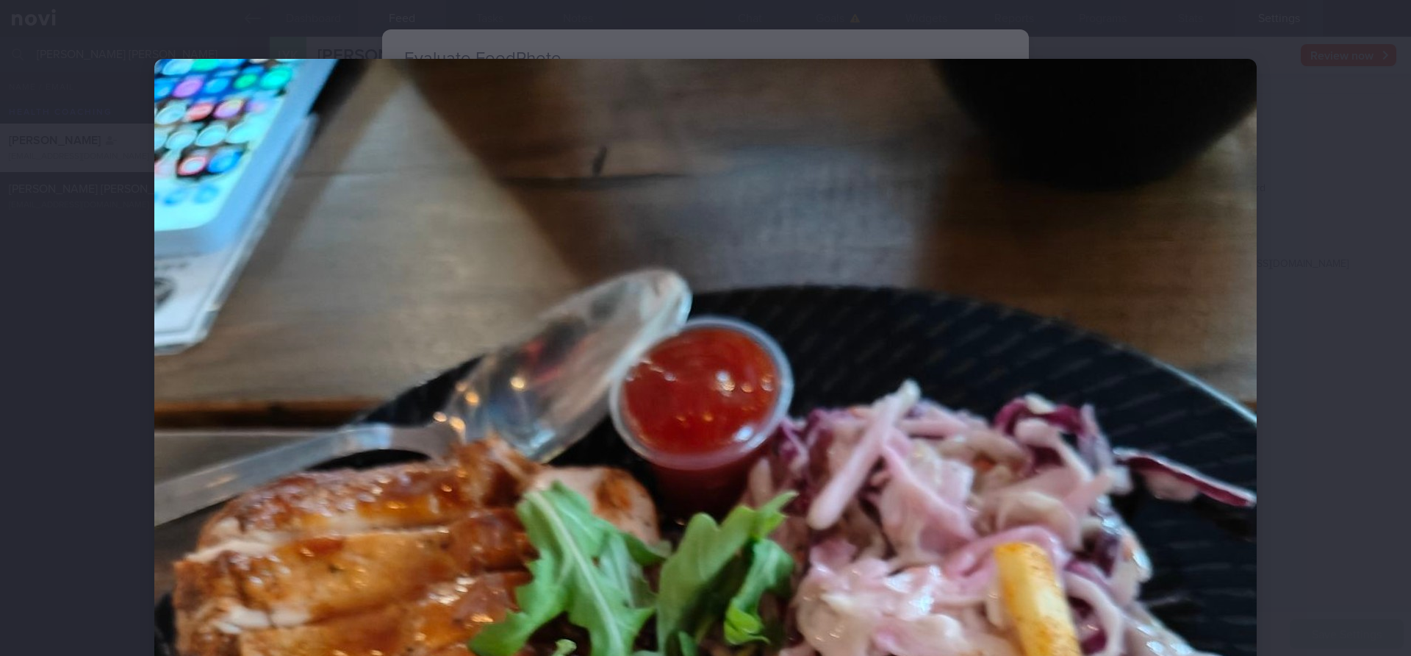
click at [1331, 148] on div at bounding box center [705, 328] width 1411 height 656
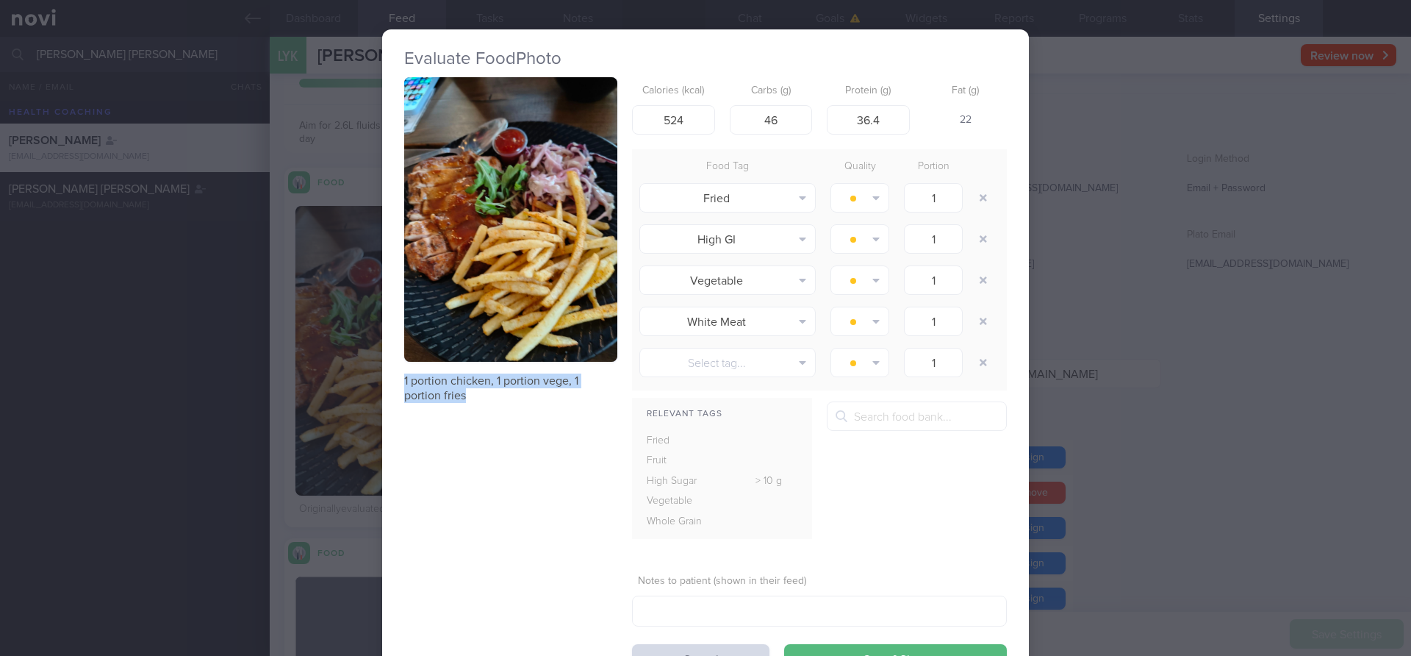
drag, startPoint x: 404, startPoint y: 382, endPoint x: 518, endPoint y: 390, distance: 113.5
click at [518, 390] on p "1 portion chicken, 1 portion vege, 1 portion fries" at bounding box center [510, 387] width 213 height 29
copy p "1 portion chicken, 1 portion vege, 1 portion fries"
click at [259, 359] on div "Evaluate Food Photo 1 portion chicken, 1 portion vege, 1 portion fries Calories…" at bounding box center [705, 328] width 1411 height 656
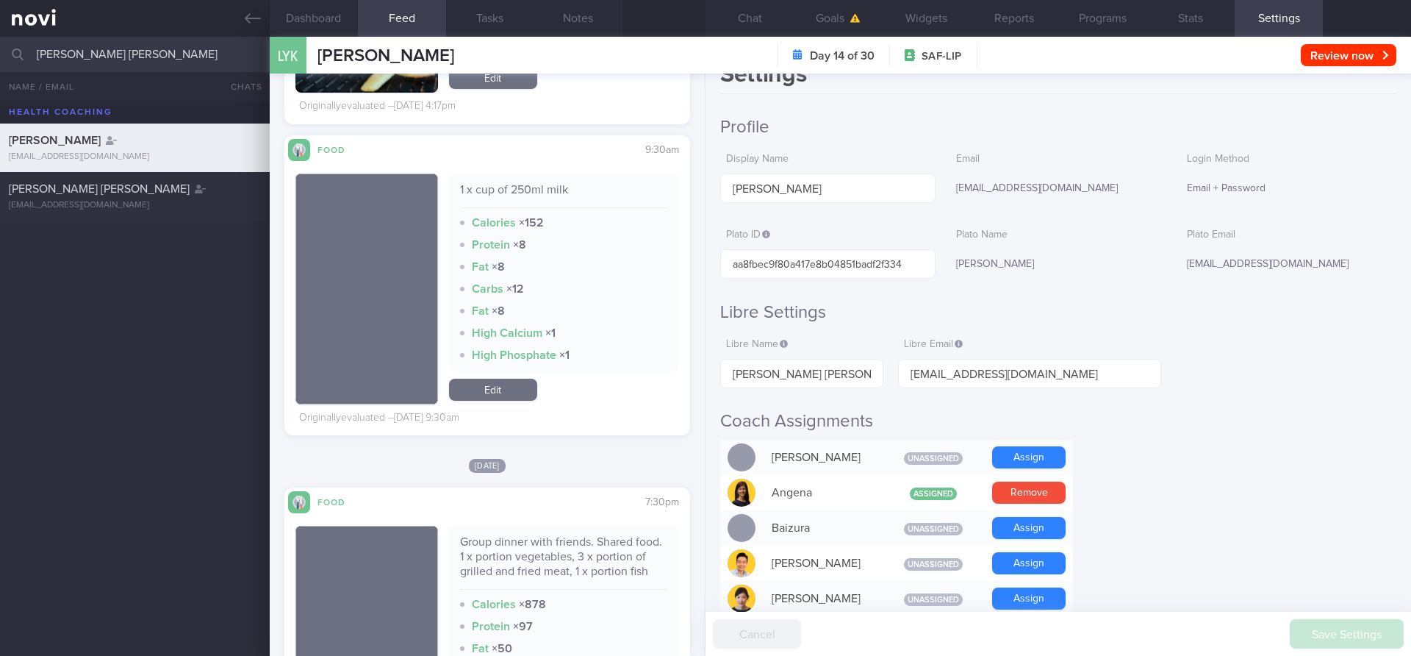
scroll to position [908, 0]
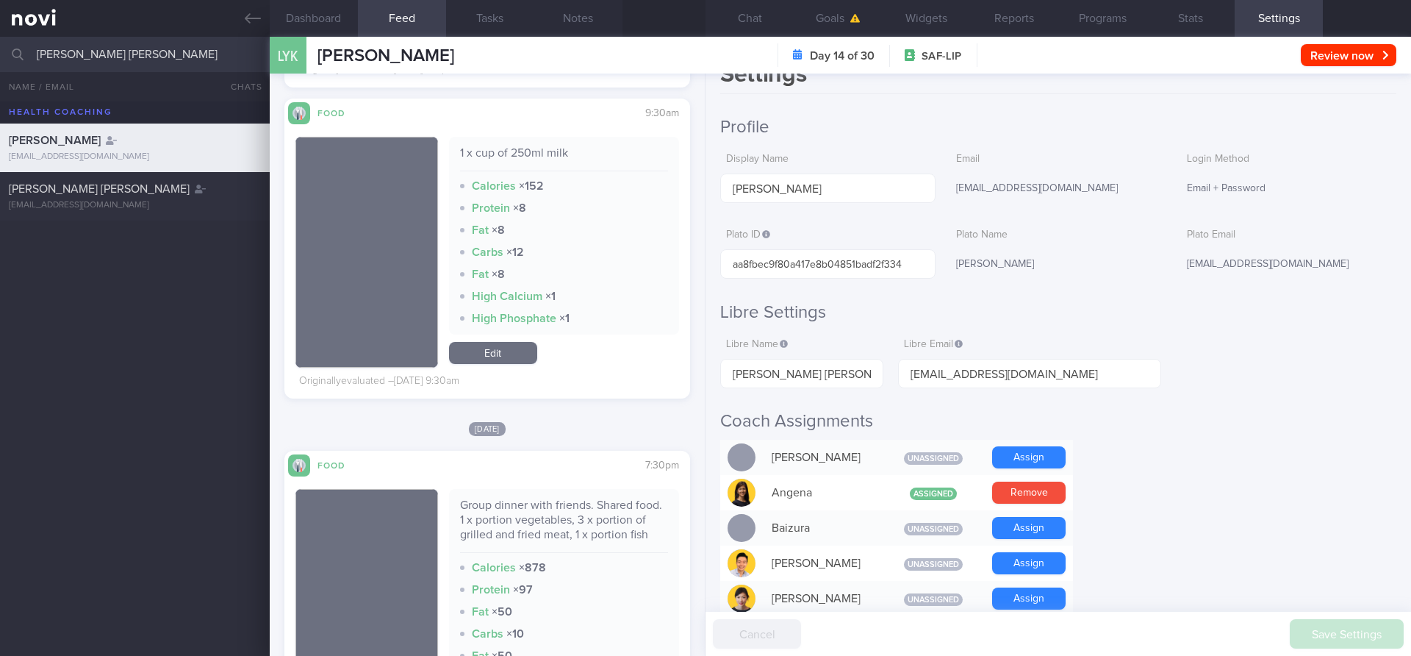
drag, startPoint x: 462, startPoint y: 140, endPoint x: 585, endPoint y: 135, distance: 123.6
click at [585, 146] on div "1 x cup of 250ml milk" at bounding box center [564, 159] width 209 height 26
drag, startPoint x: 585, startPoint y: 135, endPoint x: 458, endPoint y: 143, distance: 127.4
click at [458, 143] on div "1 x cup of 250ml milk Calories × 152 Protein × 8 Fat × 8 Carbs × 12 Fat × 8 Hig…" at bounding box center [564, 236] width 231 height 198
copy div "1 x cup of 250ml milk"
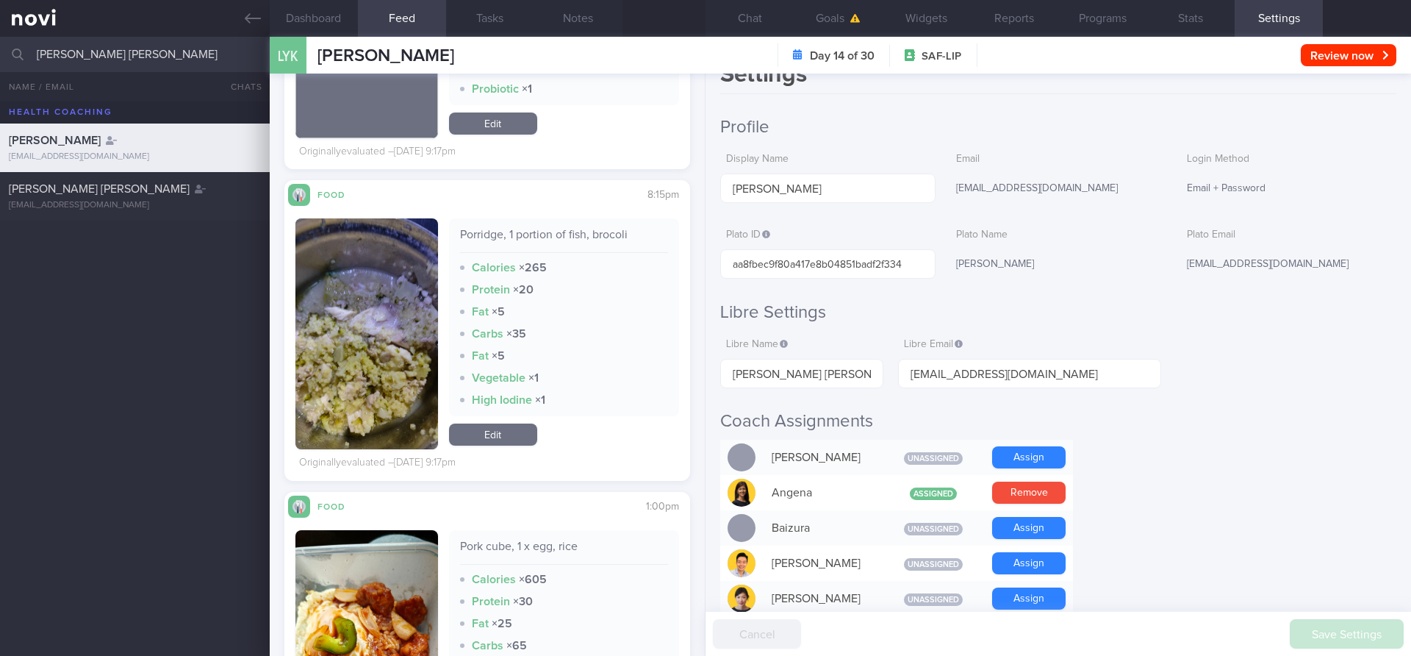
scroll to position [2374, 0]
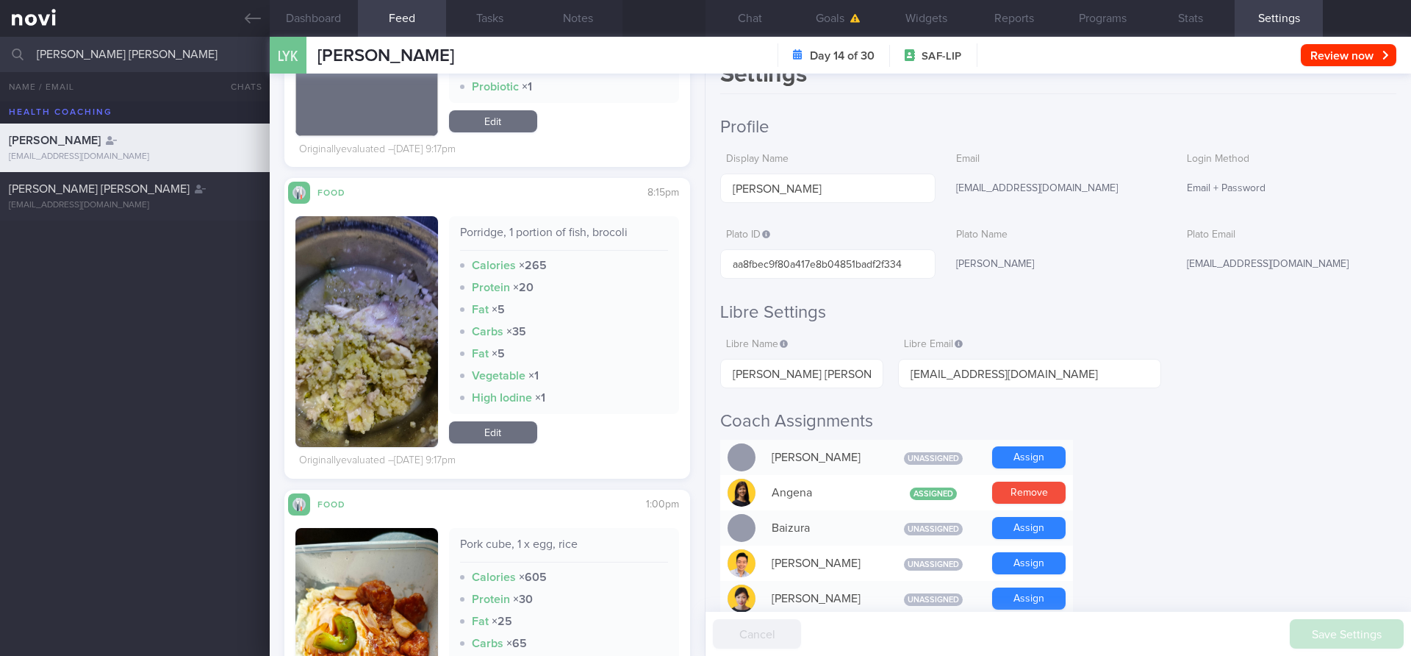
click at [396, 299] on button "button" at bounding box center [367, 331] width 143 height 231
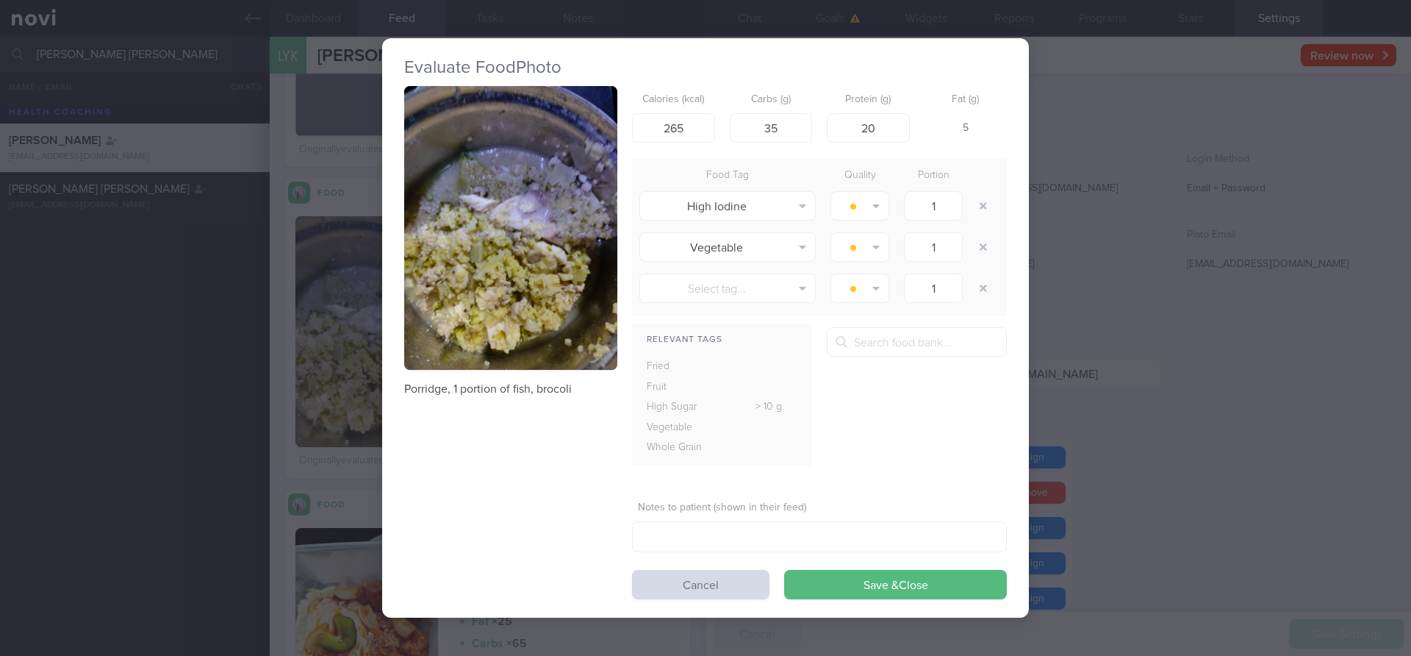
click at [490, 266] on button "button" at bounding box center [510, 228] width 213 height 284
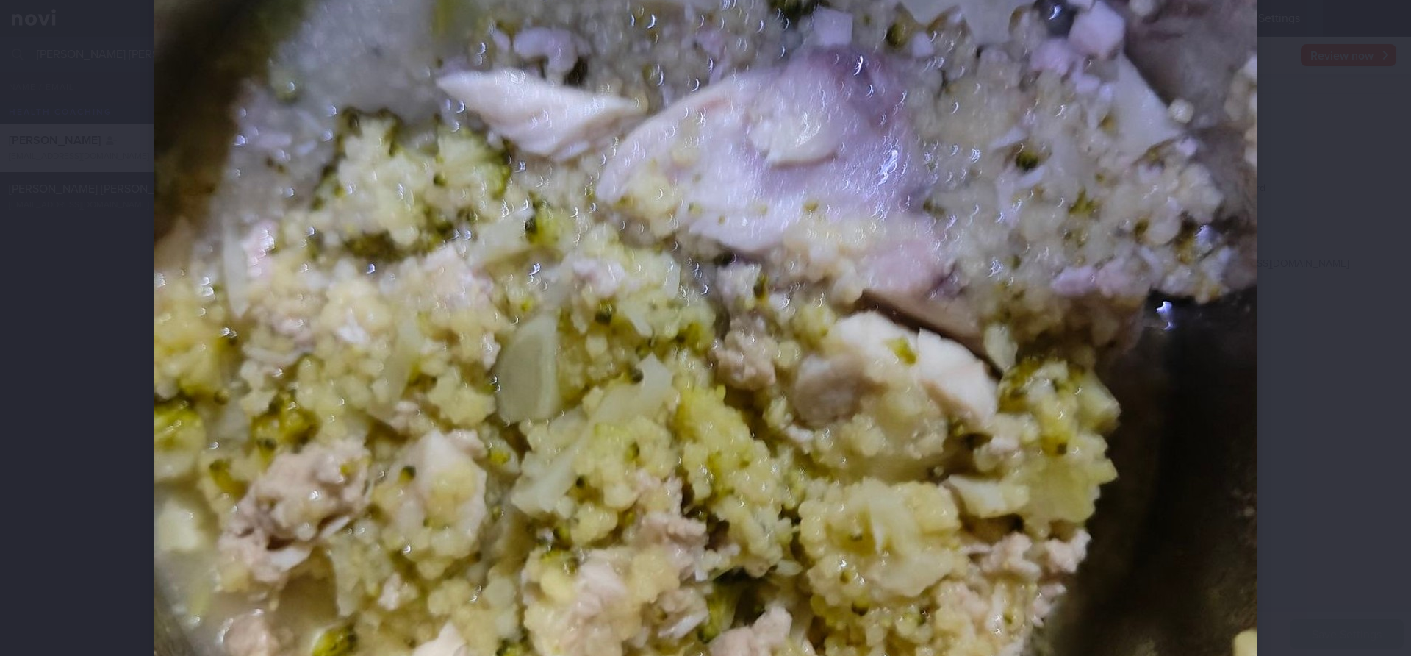
scroll to position [684, 0]
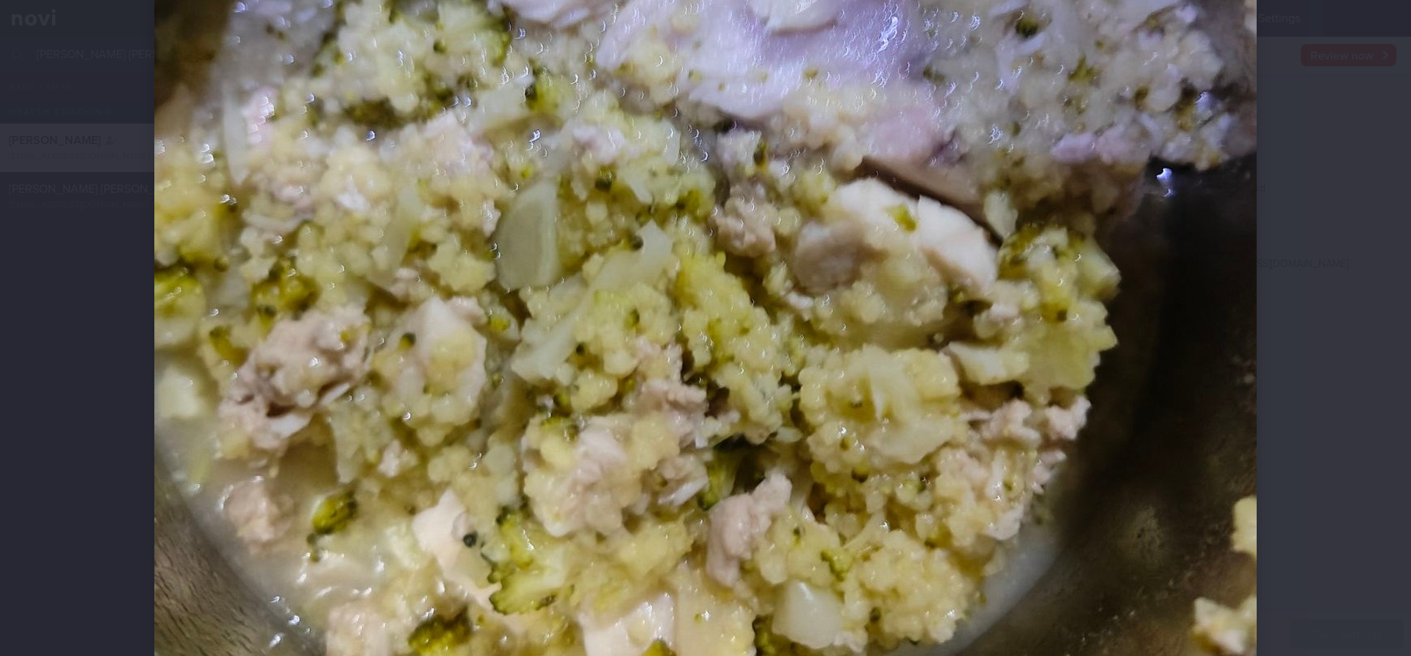
click at [585, 312] on img at bounding box center [705, 110] width 1103 height 1470
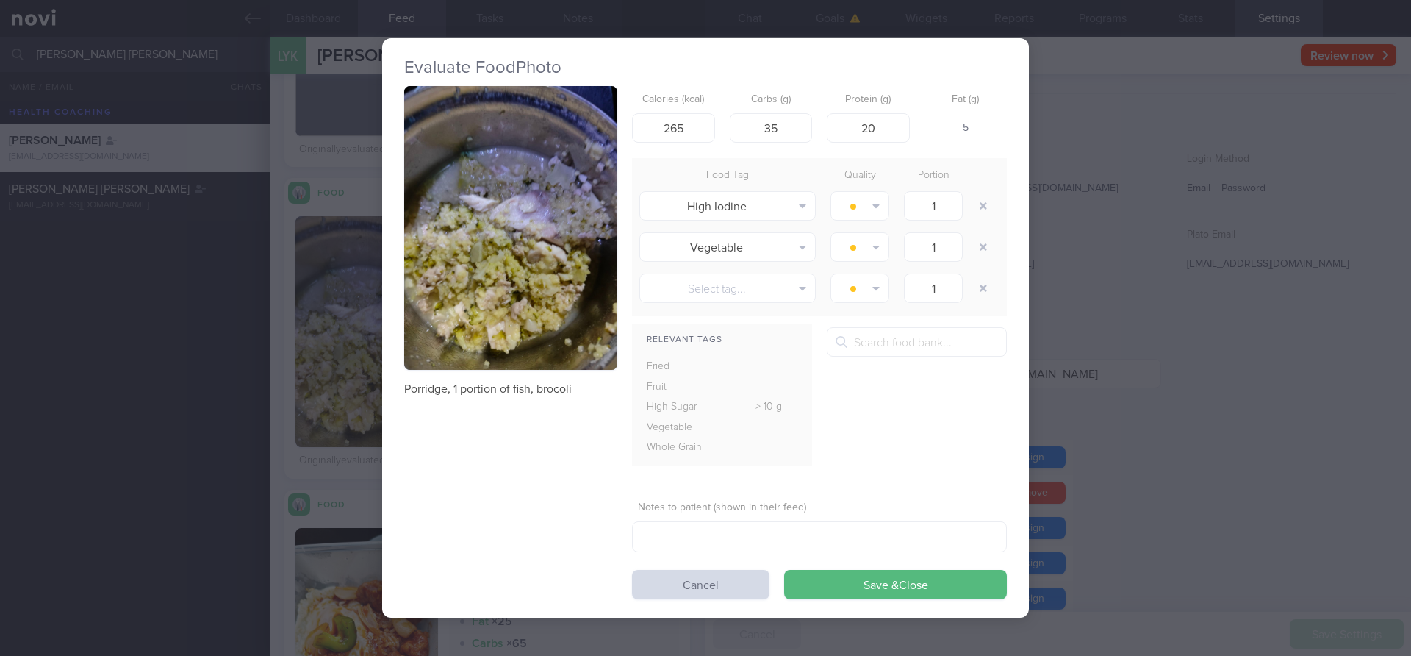
click at [581, 312] on button "button" at bounding box center [510, 228] width 213 height 284
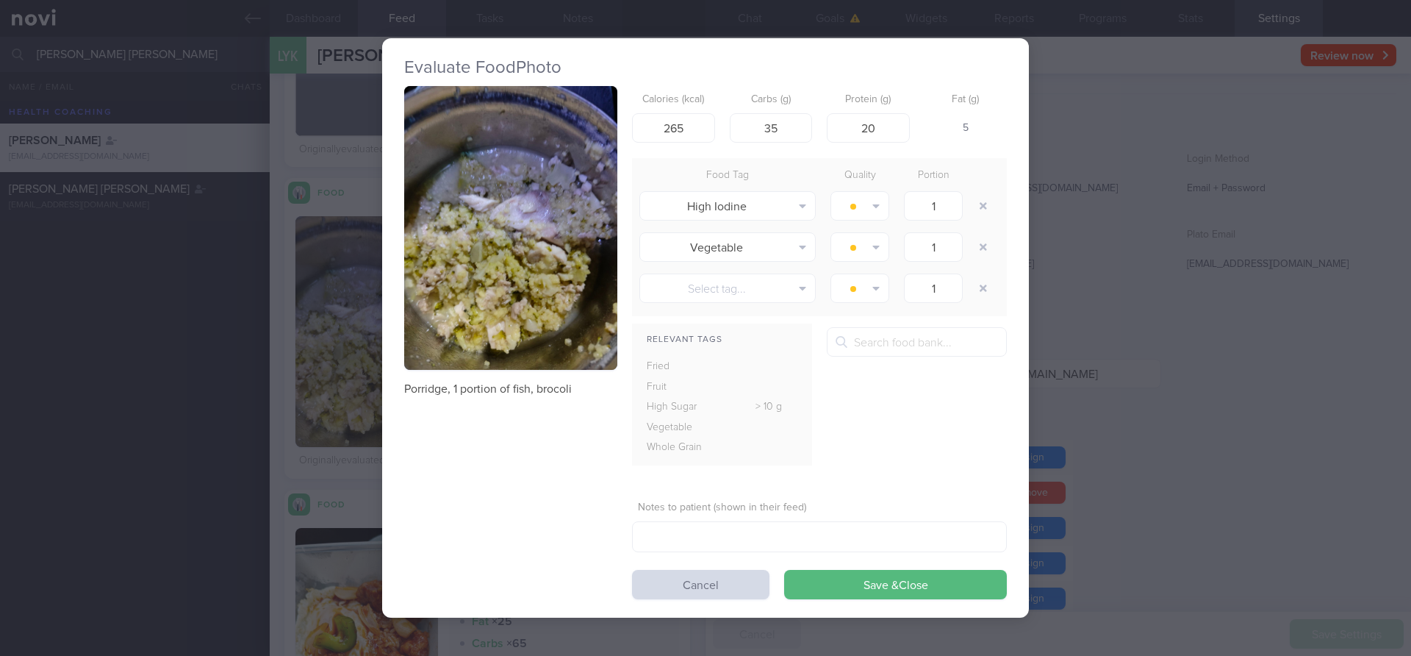
click at [1300, 324] on div "Evaluate Food Photo [GEOGRAPHIC_DATA], 1 portion of fish, brocoli Calories (kca…" at bounding box center [705, 328] width 1411 height 656
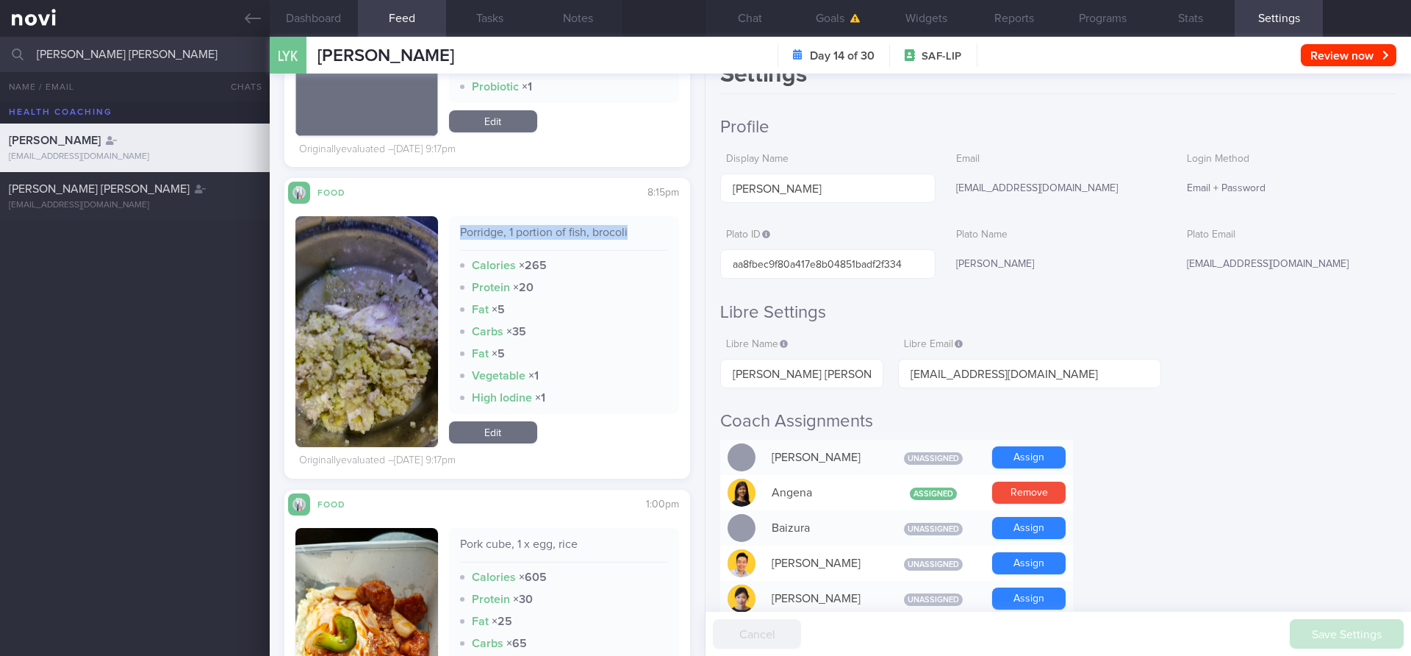
drag, startPoint x: 459, startPoint y: 232, endPoint x: 645, endPoint y: 234, distance: 186.0
click at [645, 234] on div "Porridge, 1 portion of fish, brocoli" at bounding box center [564, 238] width 209 height 26
copy div "Porridge, 1 portion of fish, brocoli"
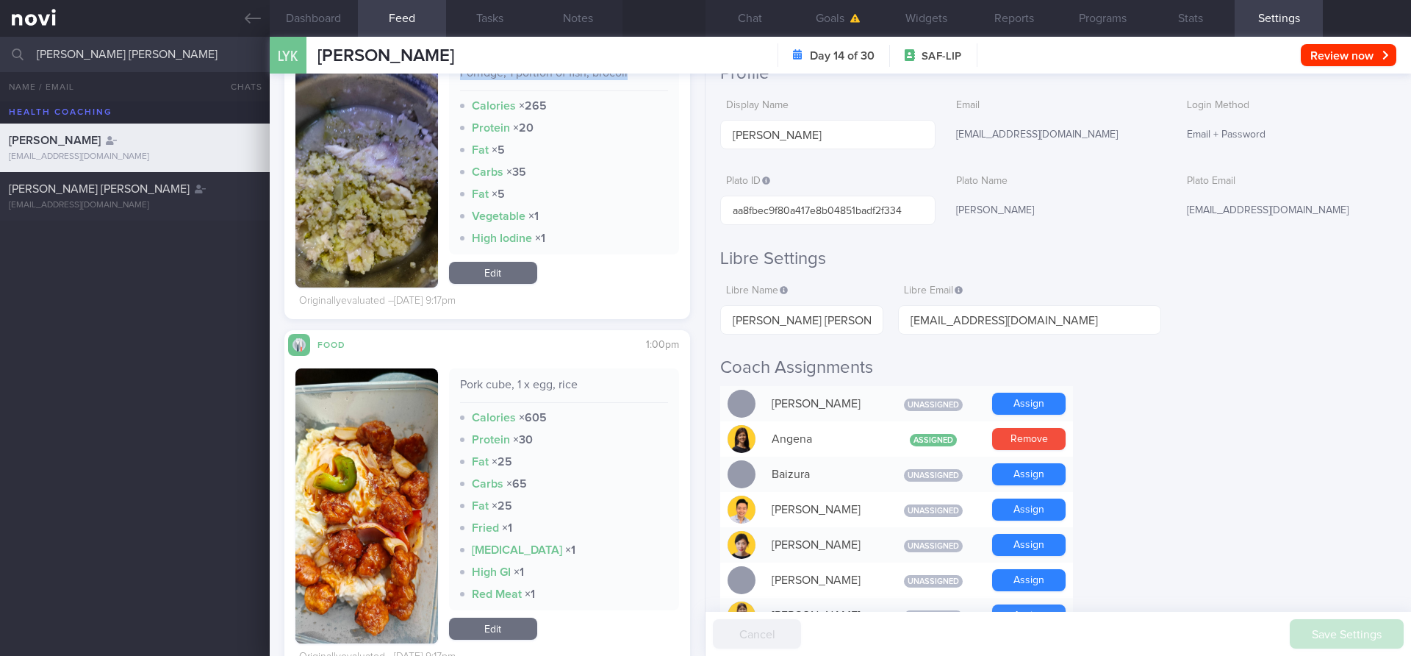
scroll to position [2679, 0]
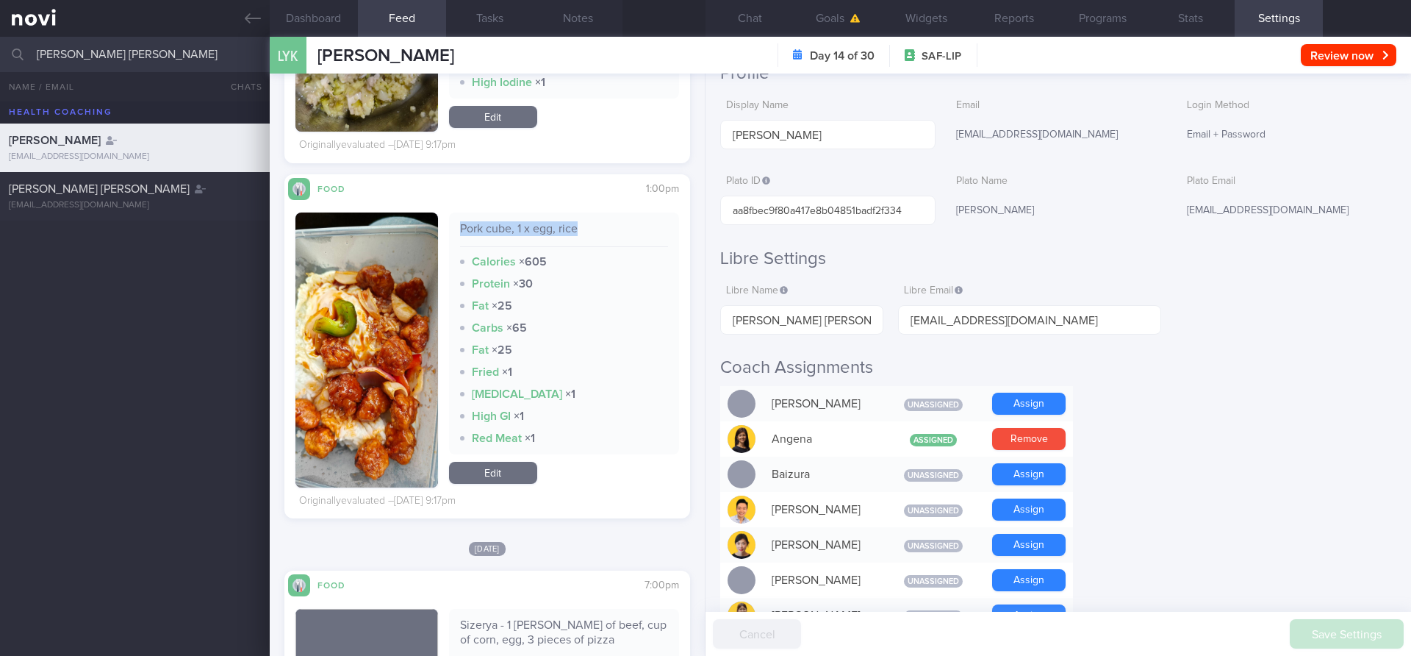
drag, startPoint x: 459, startPoint y: 229, endPoint x: 614, endPoint y: 229, distance: 154.4
click at [614, 229] on div "Pork cube, 1 x egg, rice" at bounding box center [564, 234] width 209 height 26
copy div "Pork cube, 1 x egg, rice"
click at [389, 315] on button "button" at bounding box center [367, 349] width 143 height 275
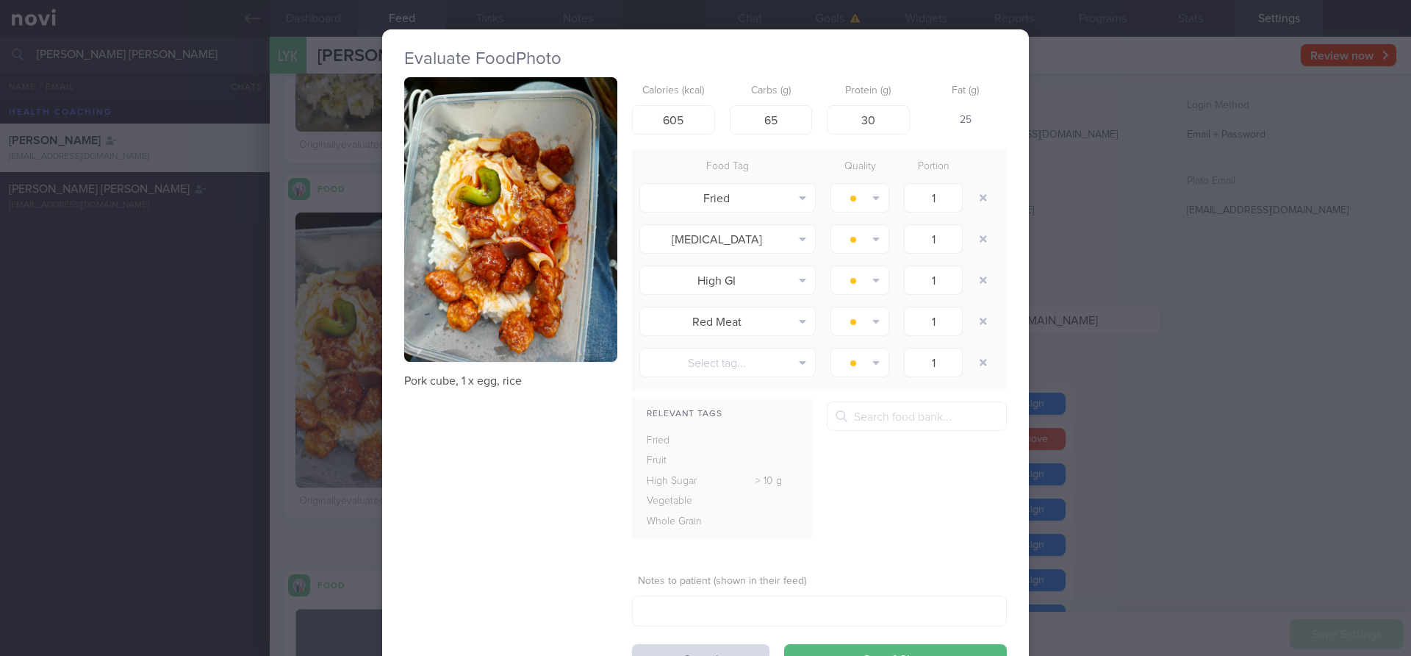
click at [554, 257] on button "button" at bounding box center [510, 219] width 213 height 284
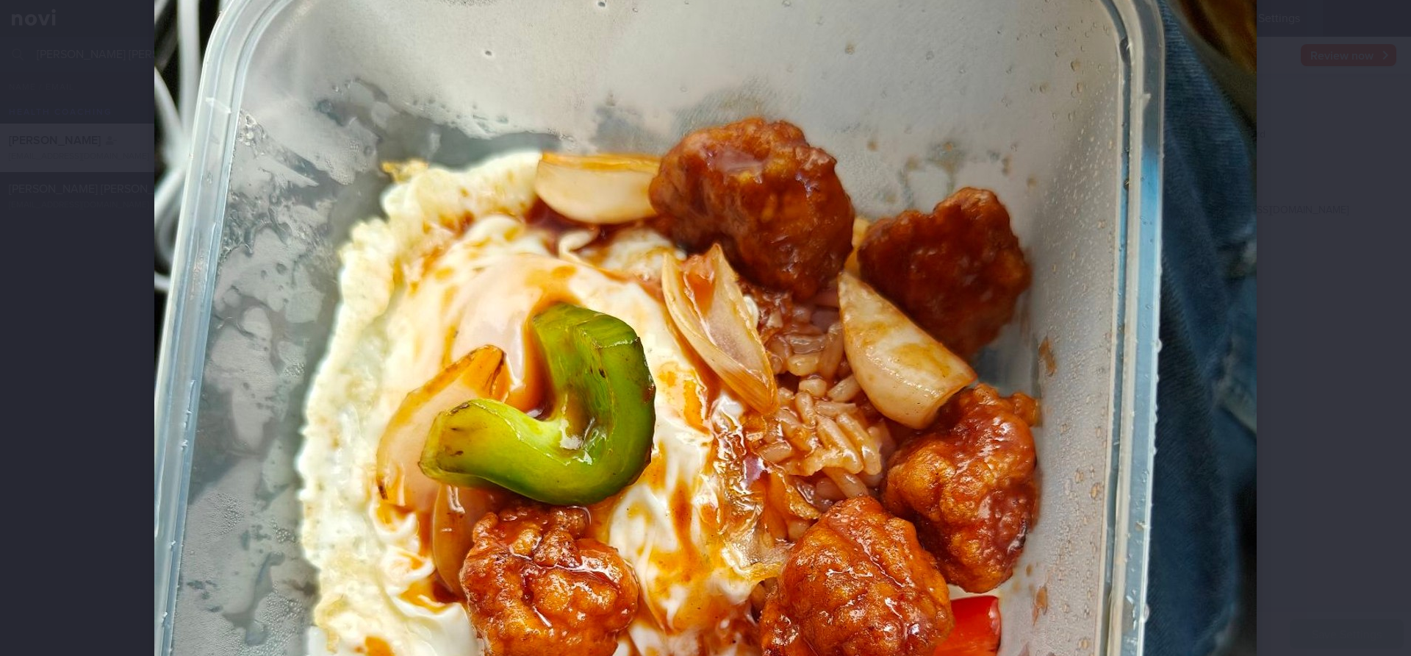
scroll to position [263, 0]
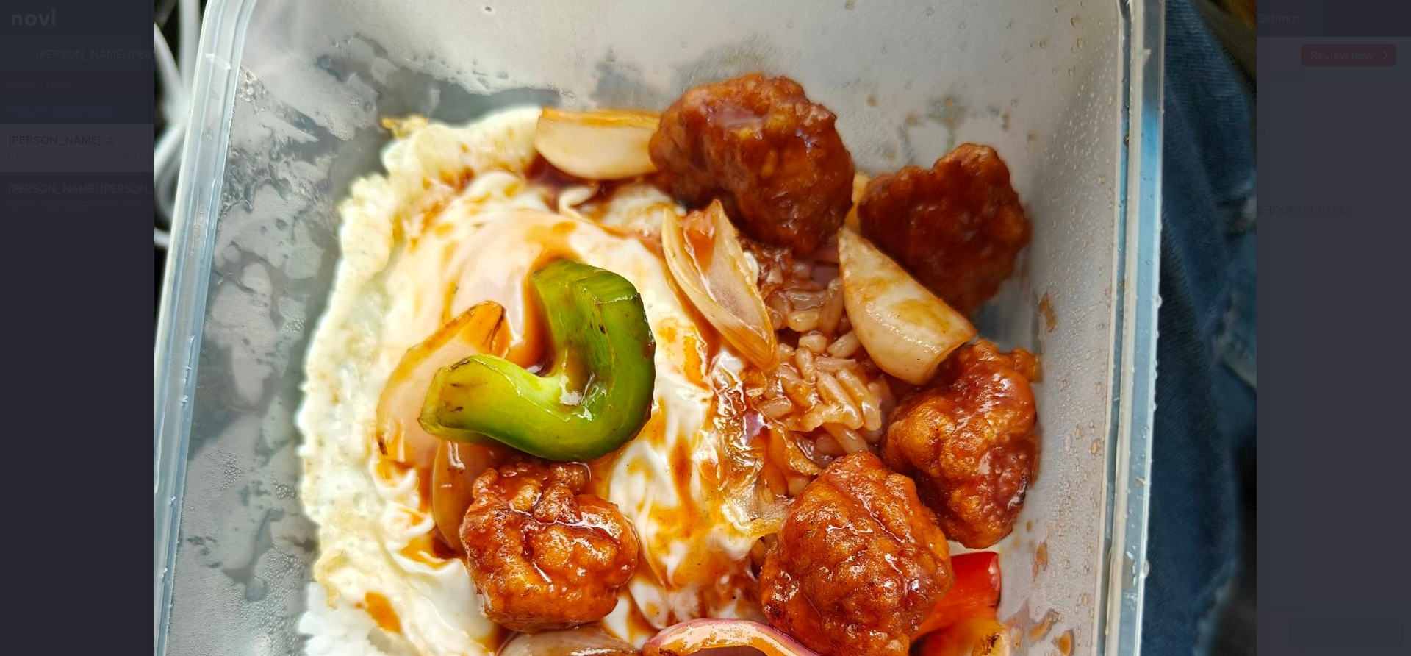
click at [1227, 272] on img at bounding box center [705, 531] width 1103 height 1470
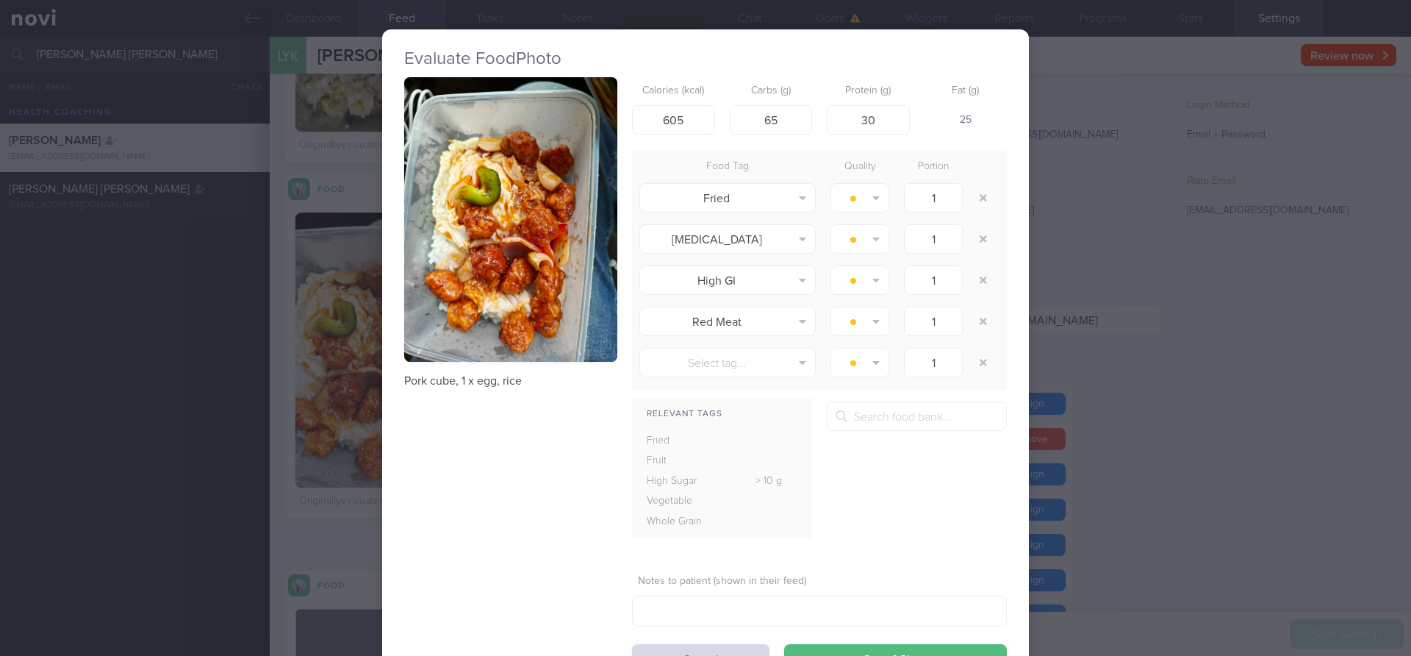
click at [1294, 344] on div "Evaluate Food Photo Pork cube, 1 x egg, rice Calories (kcal) 605 Carbs (g) 65 P…" at bounding box center [705, 328] width 1411 height 656
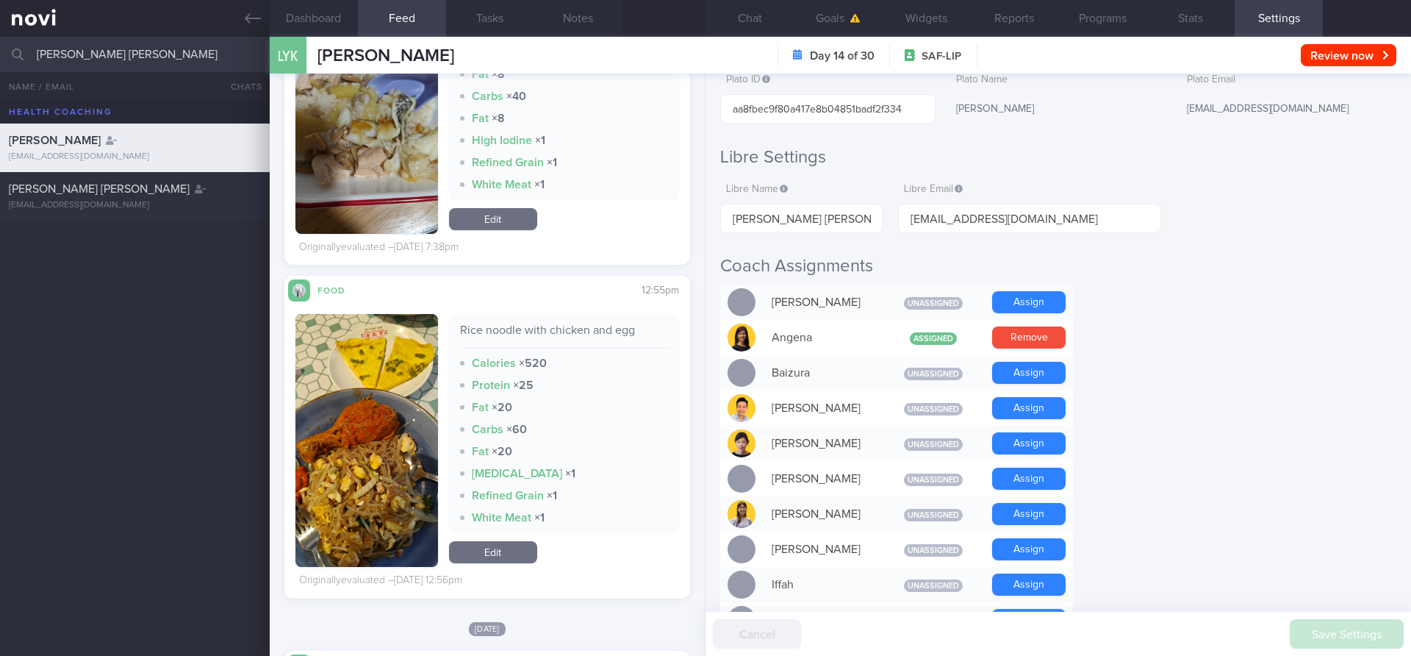
scroll to position [6138, 0]
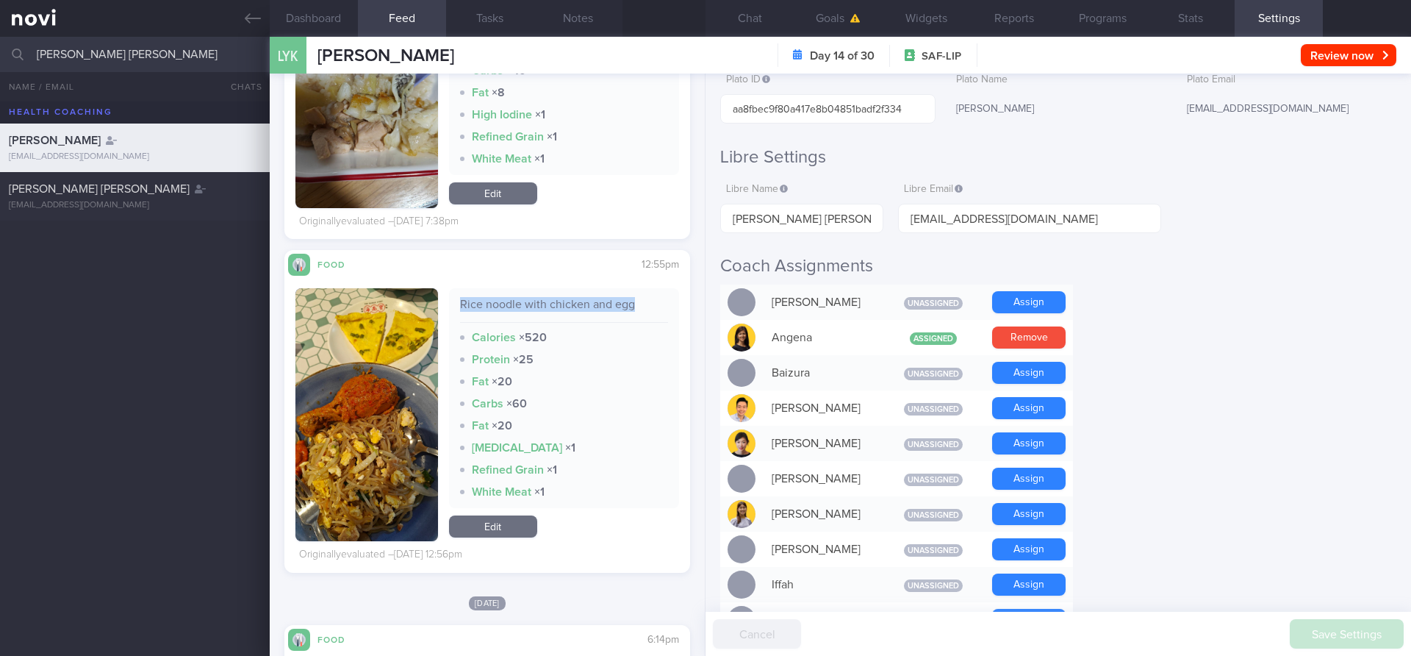
drag, startPoint x: 458, startPoint y: 303, endPoint x: 636, endPoint y: 309, distance: 178.0
click at [636, 309] on div "Rice noodle with chicken and egg Calories × 520 Protein × 25 Fat × 20 Carbs × 6…" at bounding box center [564, 398] width 231 height 220
copy div "Rice noodle with chicken and egg"
click at [400, 433] on button "button" at bounding box center [367, 414] width 143 height 253
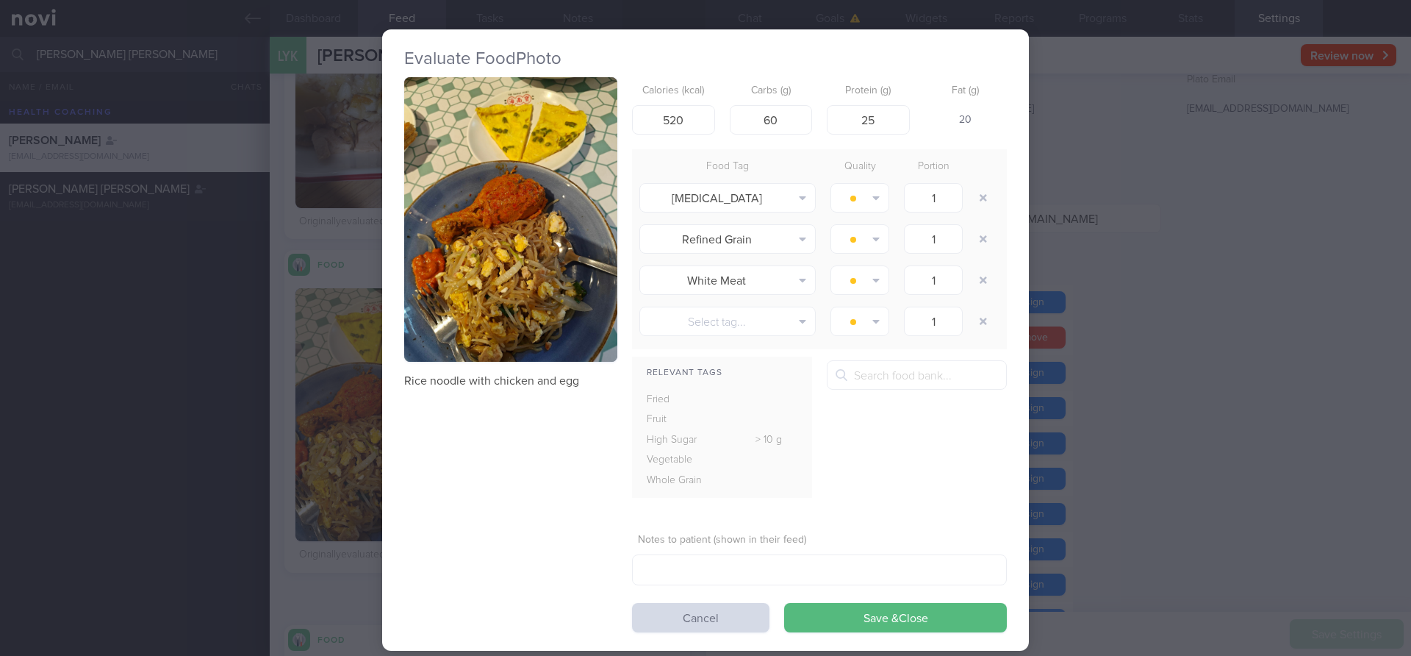
click at [478, 277] on button "button" at bounding box center [510, 219] width 213 height 284
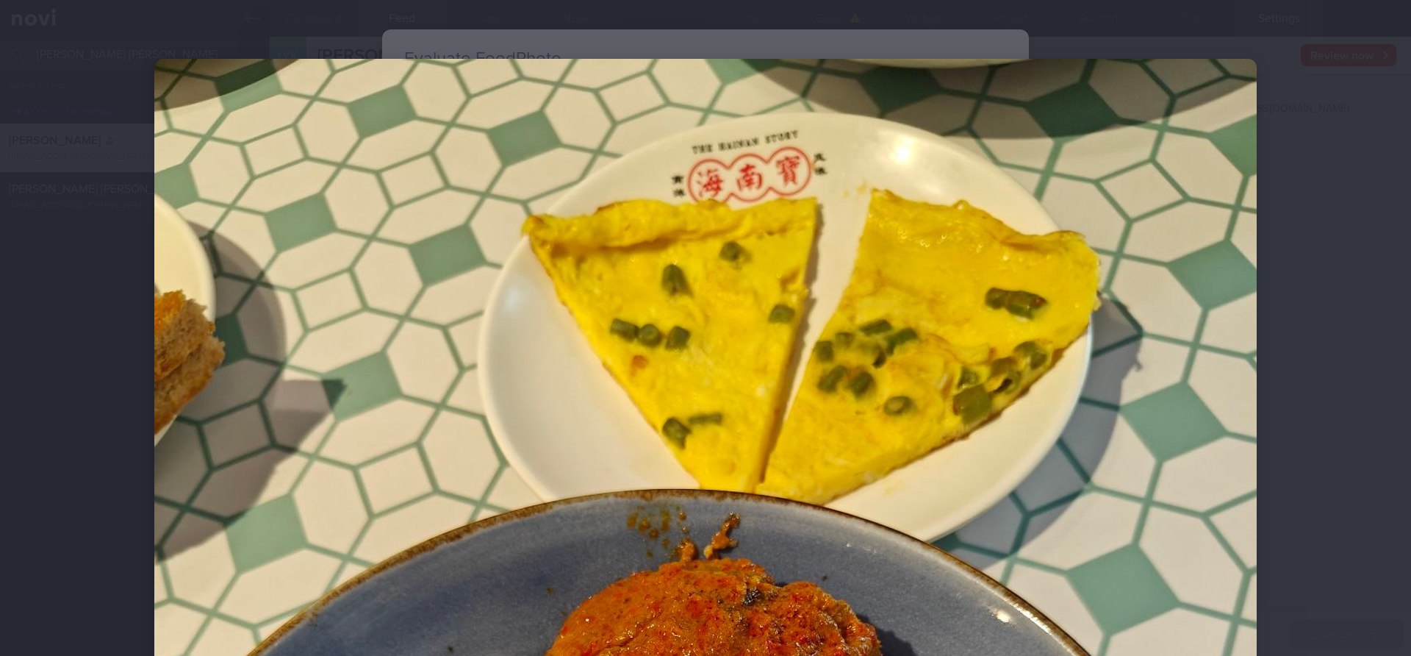
click at [1396, 201] on div at bounding box center [705, 328] width 1411 height 656
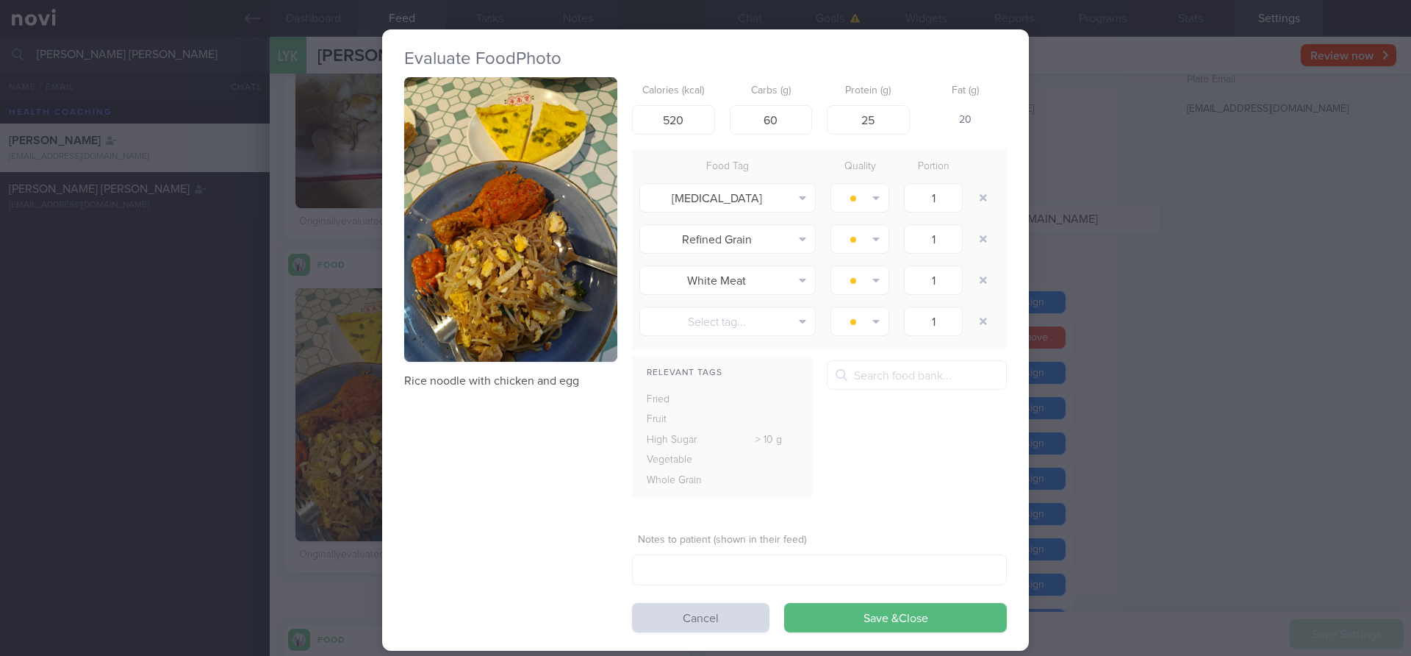
click at [1290, 210] on div "Evaluate Food Photo Rice noodle with chicken and egg Calories (kcal) 520 Carbs …" at bounding box center [705, 328] width 1411 height 656
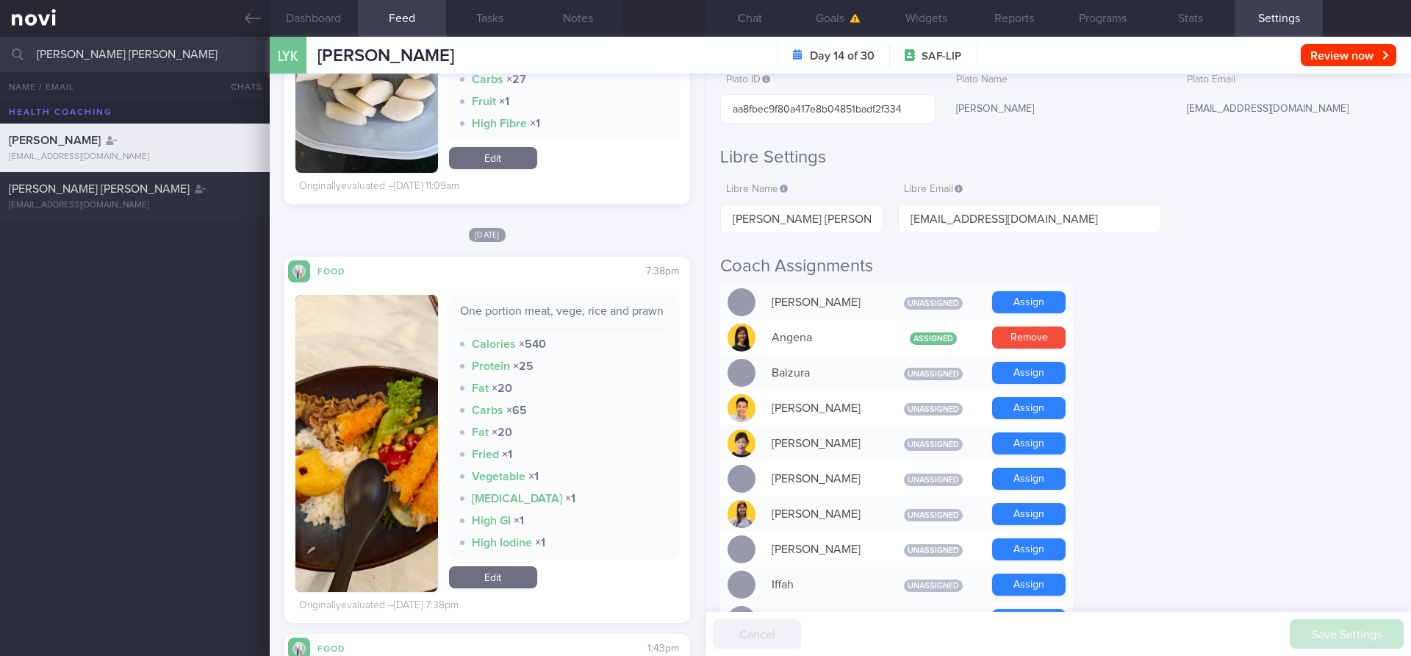
scroll to position [7764, 0]
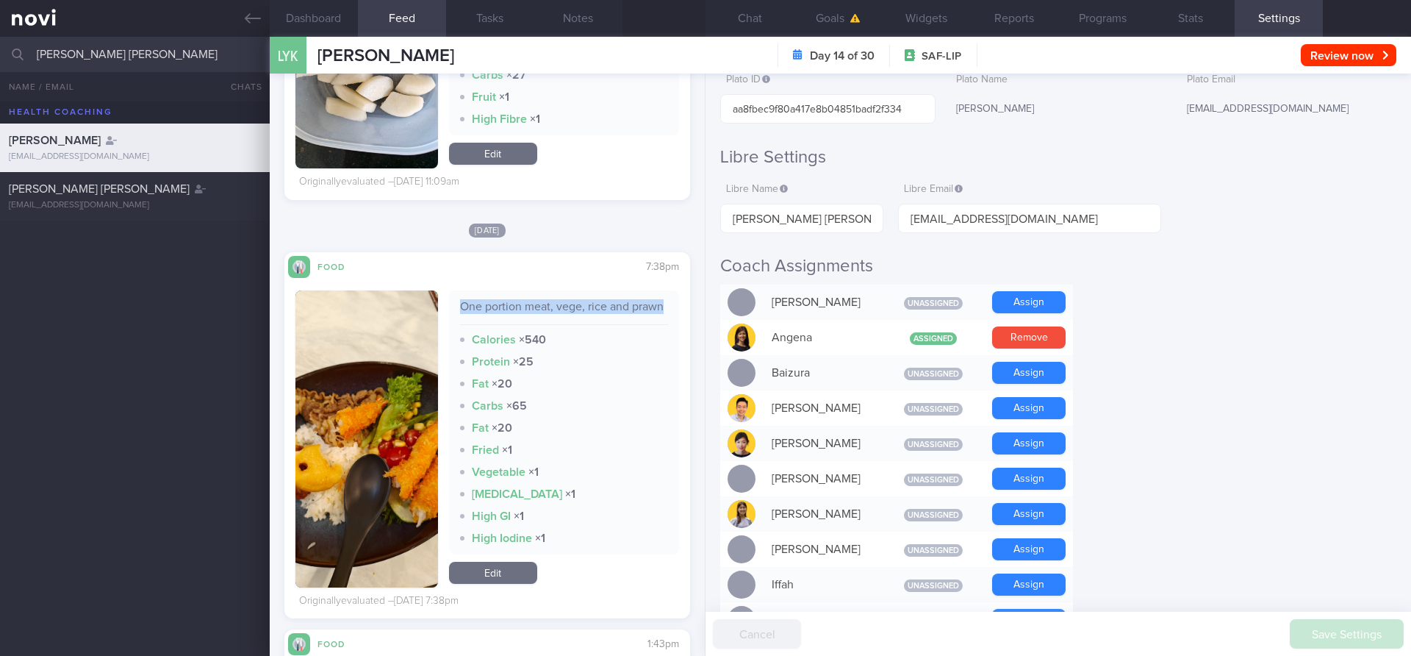
drag, startPoint x: 458, startPoint y: 308, endPoint x: 667, endPoint y: 306, distance: 208.8
click at [667, 306] on div "One portion meat, vege, rice and prawn Calories × 540 Protein × 25 Fat × 20 Car…" at bounding box center [564, 422] width 231 height 264
copy div "One portion meat, vege, rice and prawn"
click at [362, 415] on button "button" at bounding box center [367, 438] width 143 height 297
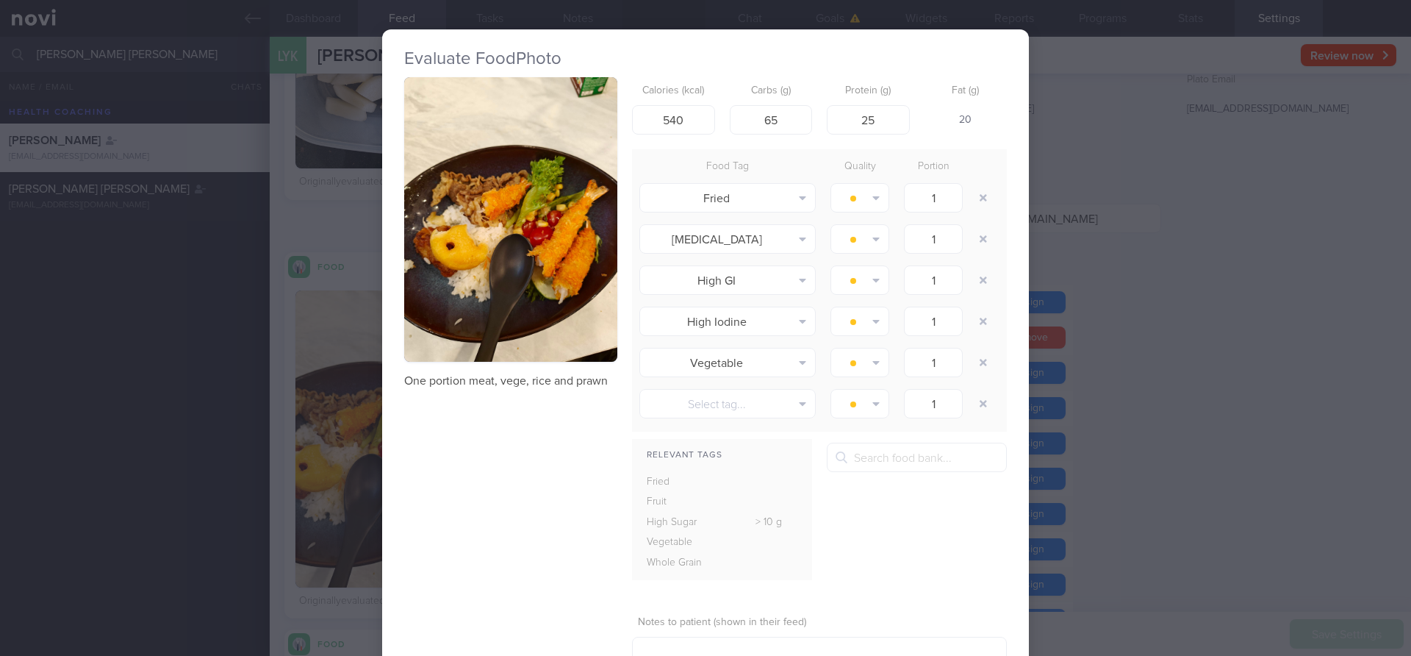
click at [478, 295] on button "button" at bounding box center [510, 219] width 213 height 284
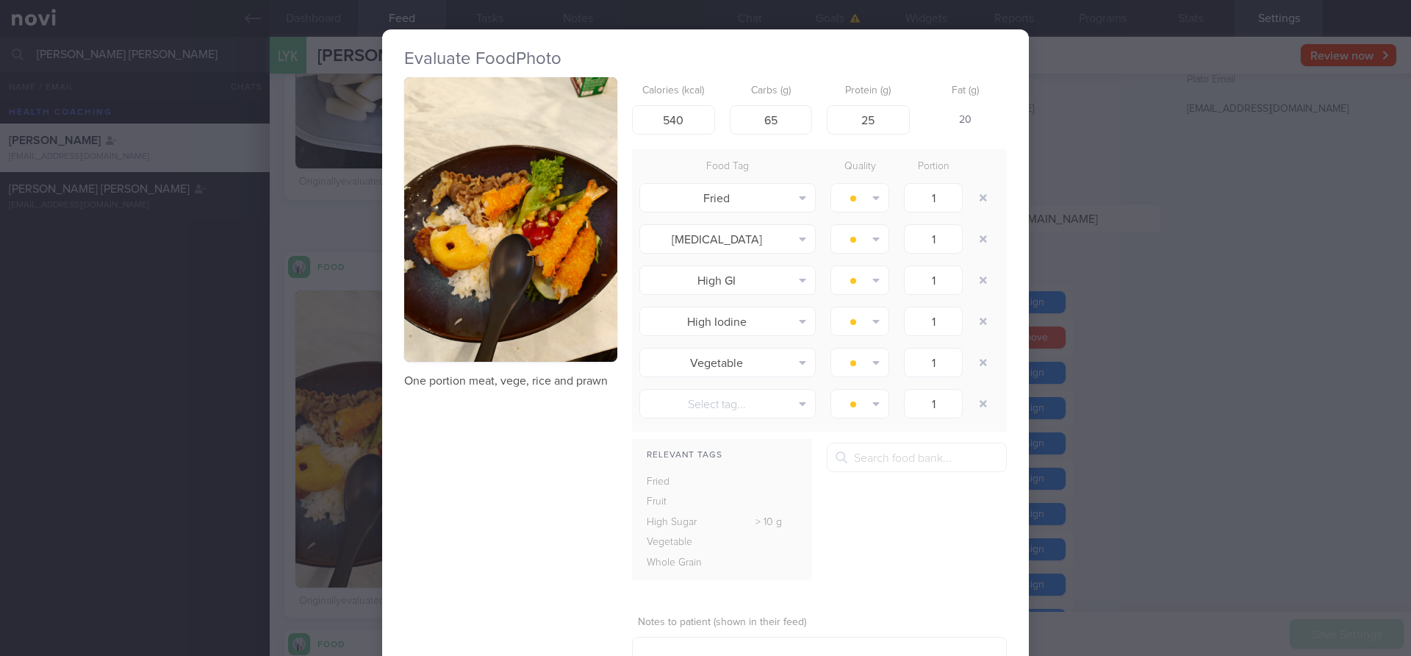
click at [1242, 190] on div "Evaluate Food Photo One portion meat, vege, rice and prawn Calories (kcal) 540 …" at bounding box center [705, 328] width 1411 height 656
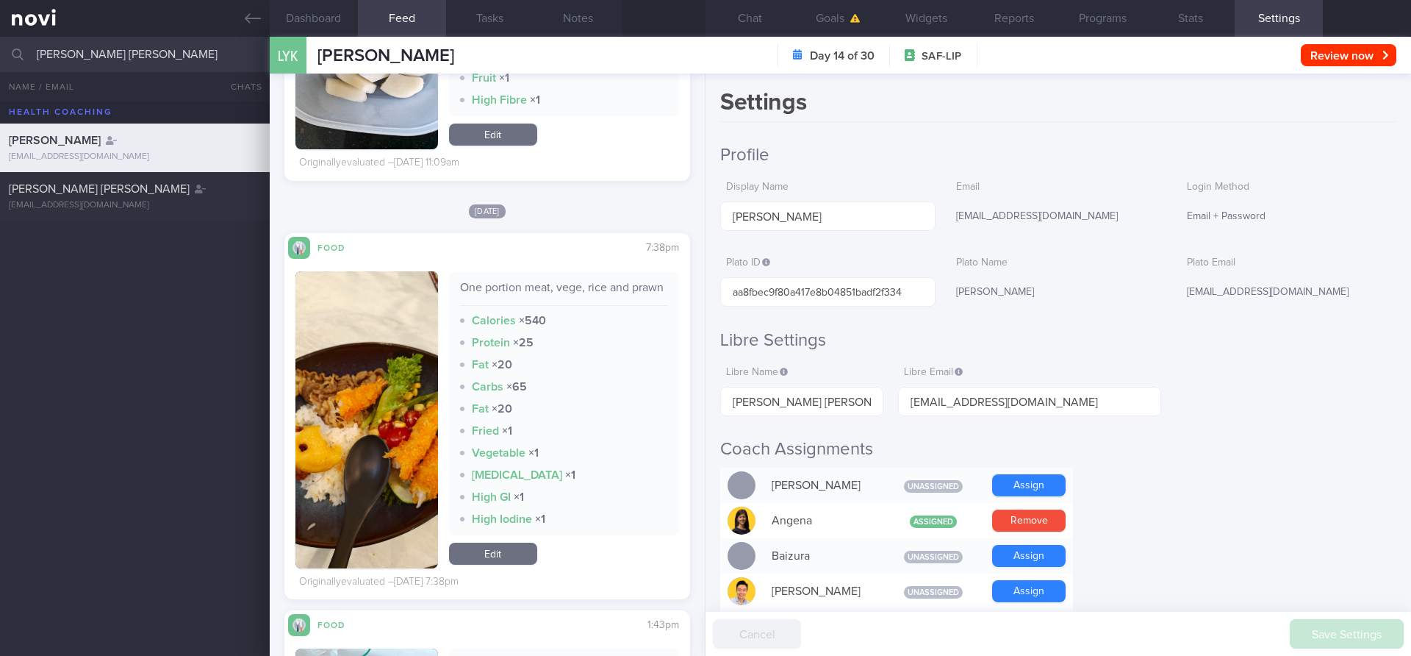
scroll to position [7810, 0]
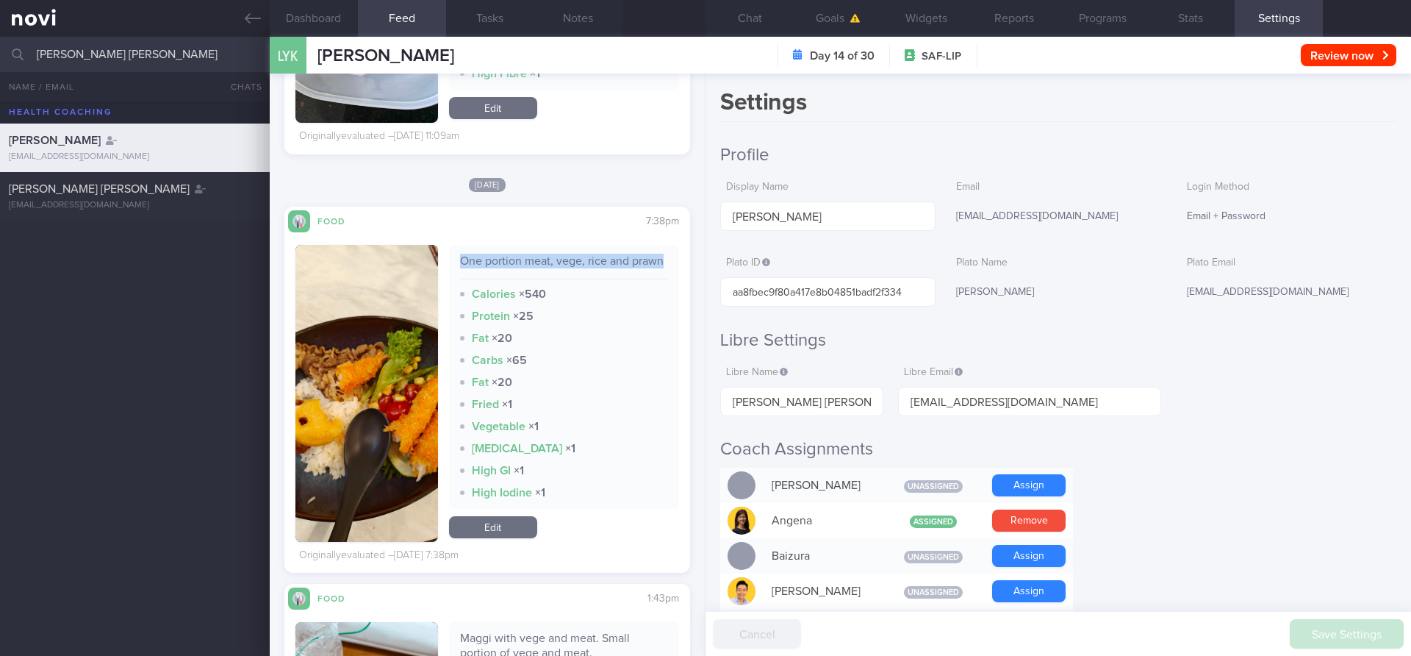
drag, startPoint x: 454, startPoint y: 266, endPoint x: 662, endPoint y: 259, distance: 208.9
click at [662, 259] on div "One portion meat, vege, rice and prawn Calories × 540 Protein × 25 Fat × 20 Car…" at bounding box center [564, 377] width 231 height 264
copy div "One portion meat, vege, rice and prawn"
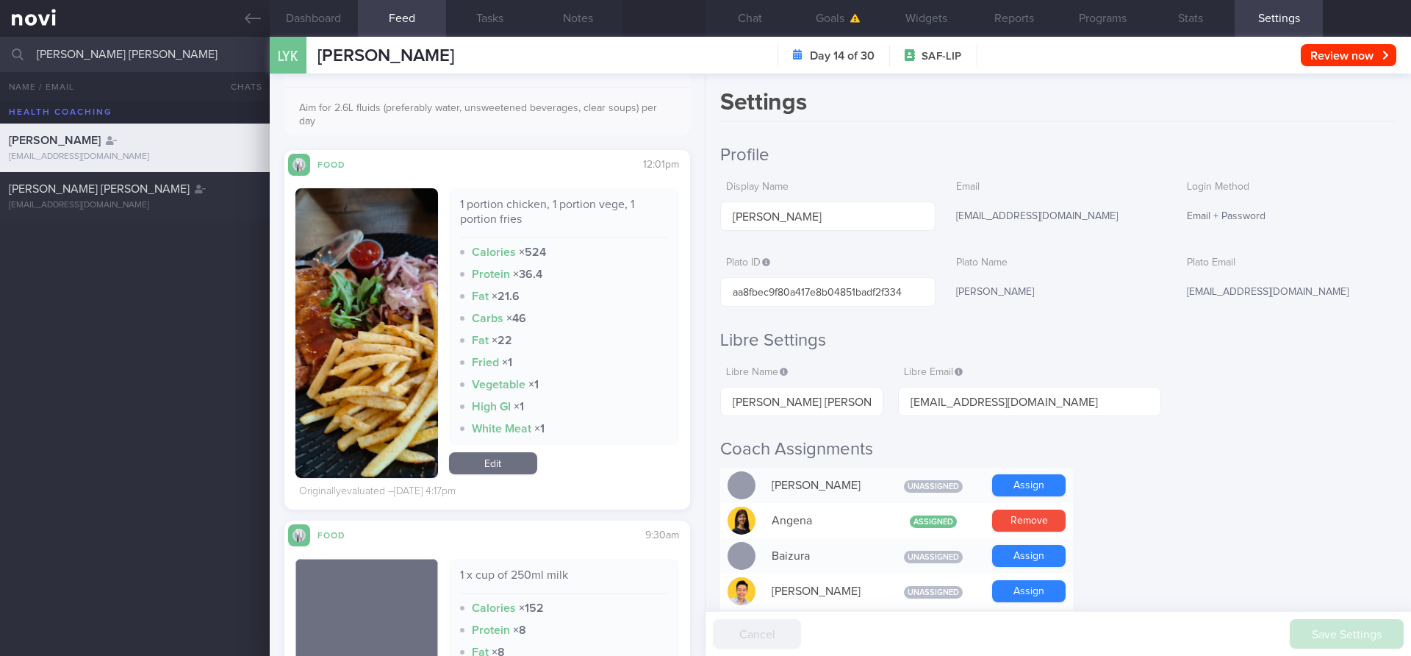
scroll to position [445, 0]
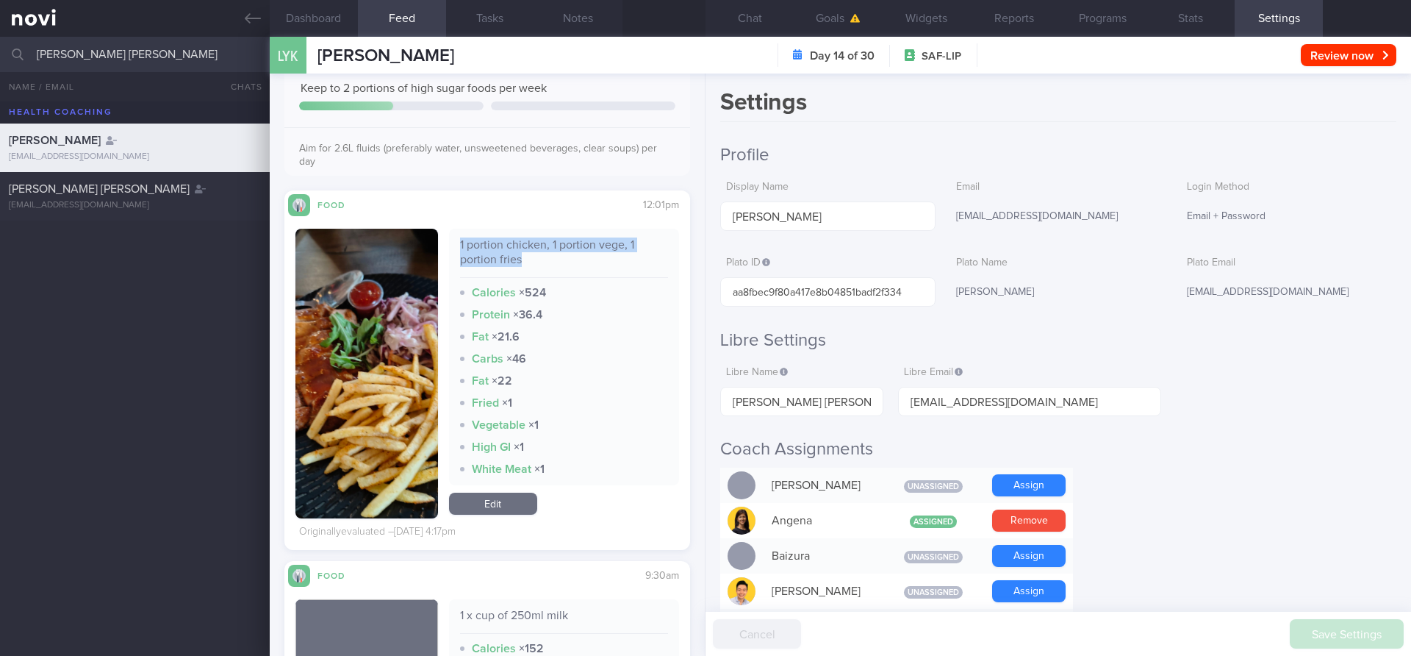
drag, startPoint x: 461, startPoint y: 233, endPoint x: 551, endPoint y: 251, distance: 92.1
click at [551, 251] on div "1 portion chicken, 1 portion vege, 1 portion fries" at bounding box center [564, 257] width 209 height 40
copy div "1 portion chicken, 1 portion vege, 1 portion fries"
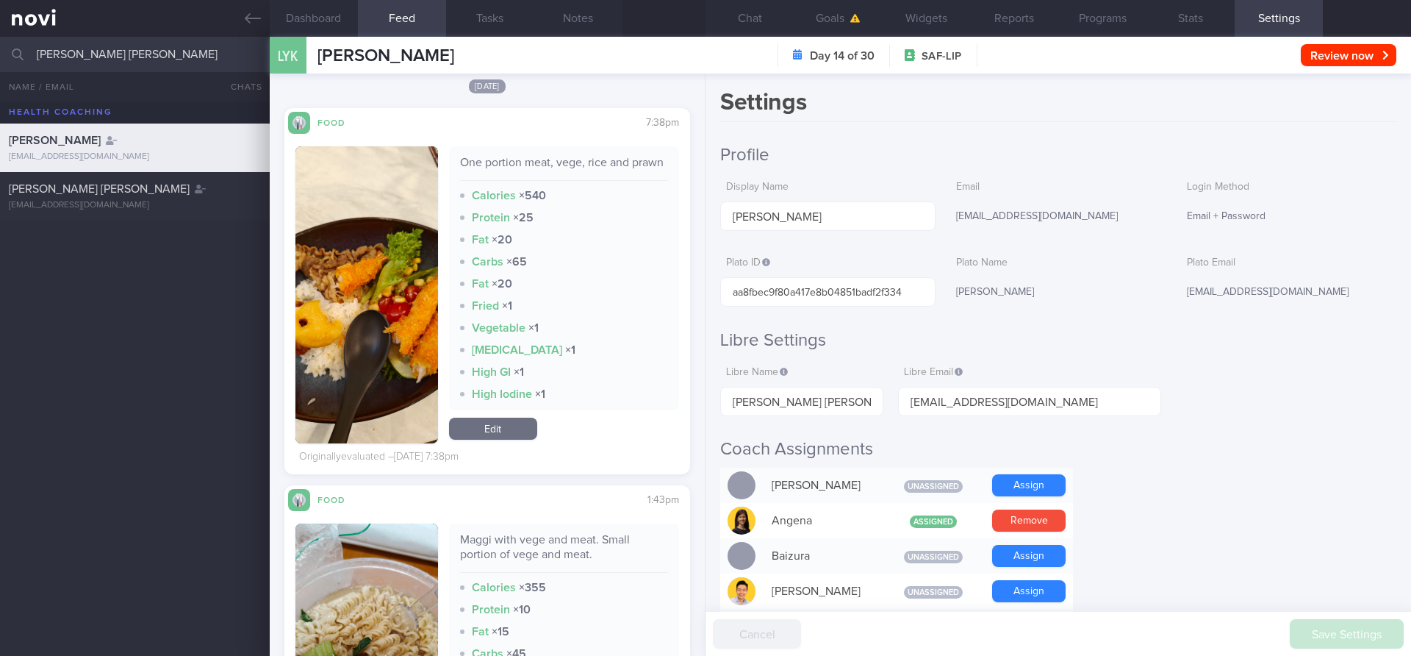
scroll to position [7766, 0]
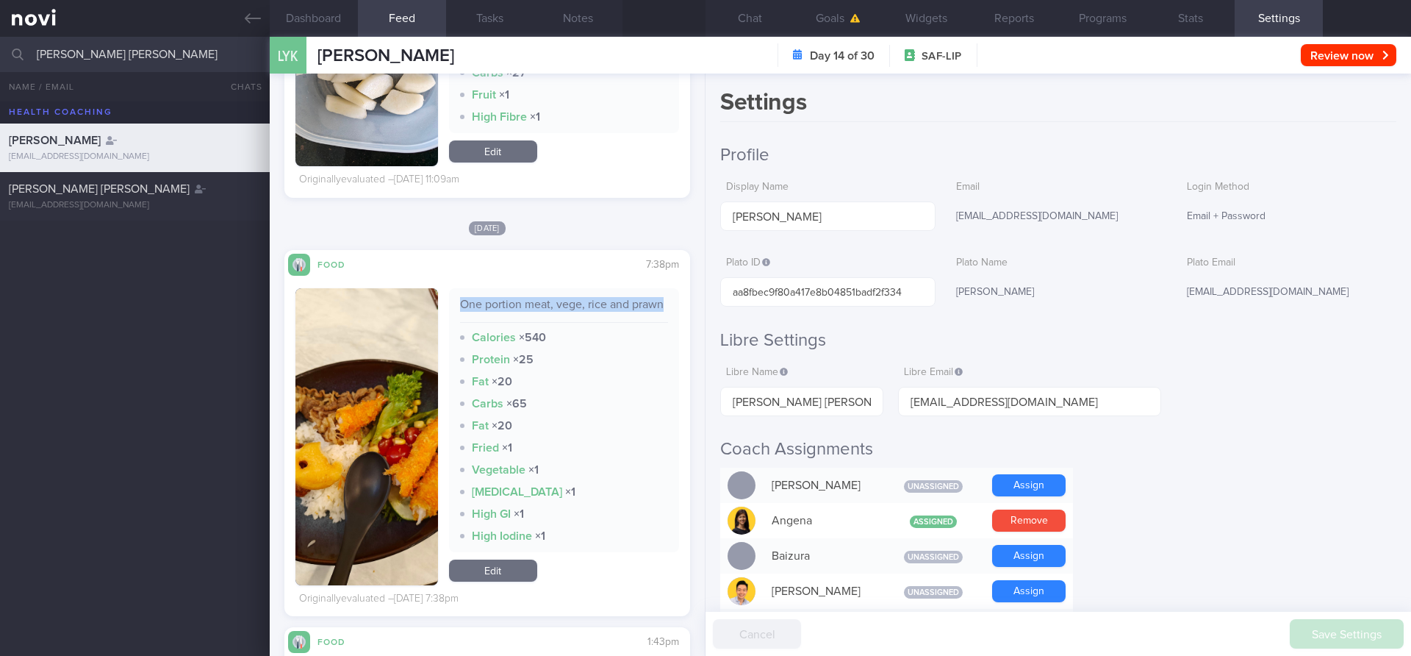
drag, startPoint x: 458, startPoint y: 300, endPoint x: 678, endPoint y: 310, distance: 220.0
click at [678, 310] on div "One portion meat, vege, rice and prawn Calories × 540 Protein × 25 Fat × 20 Car…" at bounding box center [564, 420] width 231 height 264
copy div "One portion meat, vege, rice and prawn"
click at [90, 38] on input "[PERSON_NAME] [PERSON_NAME]" at bounding box center [705, 54] width 1411 height 35
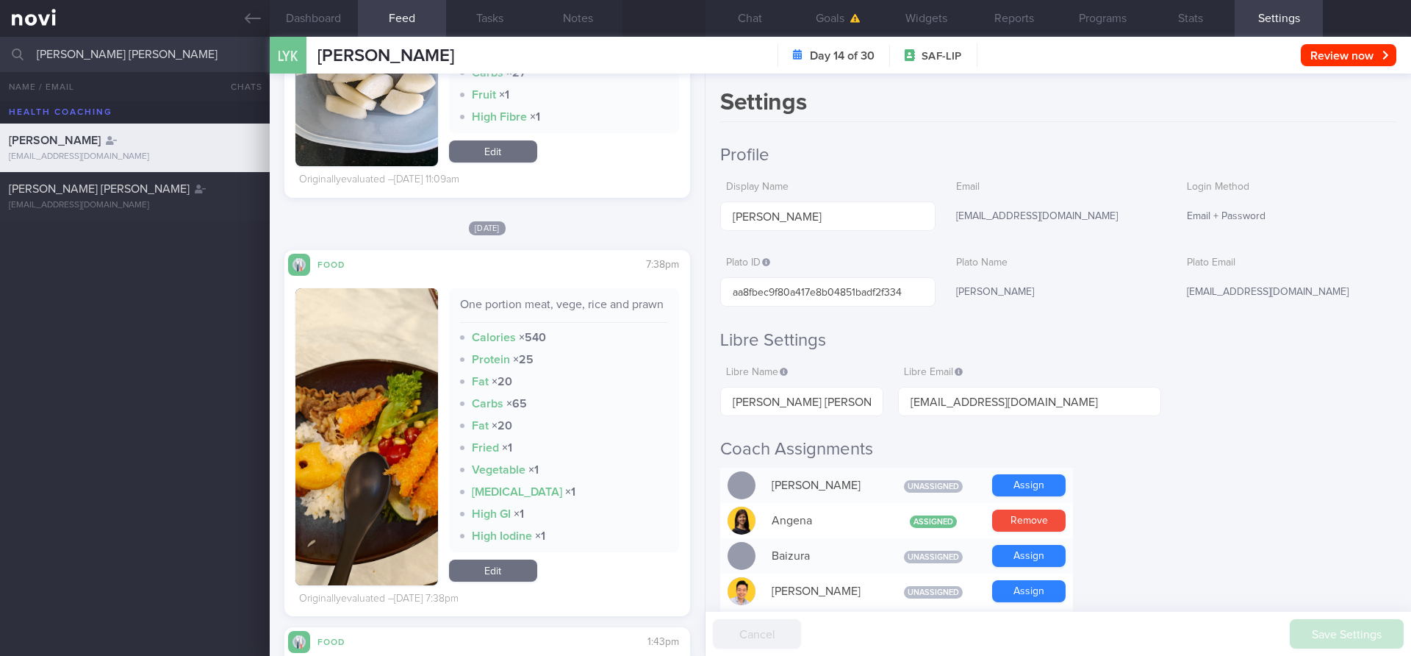
click at [90, 52] on input "[PERSON_NAME] [PERSON_NAME]" at bounding box center [705, 54] width 1411 height 35
type input "[EMAIL_ADDRESS][DOMAIN_NAME]"
click at [123, 210] on div "[EMAIL_ADDRESS][DOMAIN_NAME]" at bounding box center [135, 205] width 252 height 11
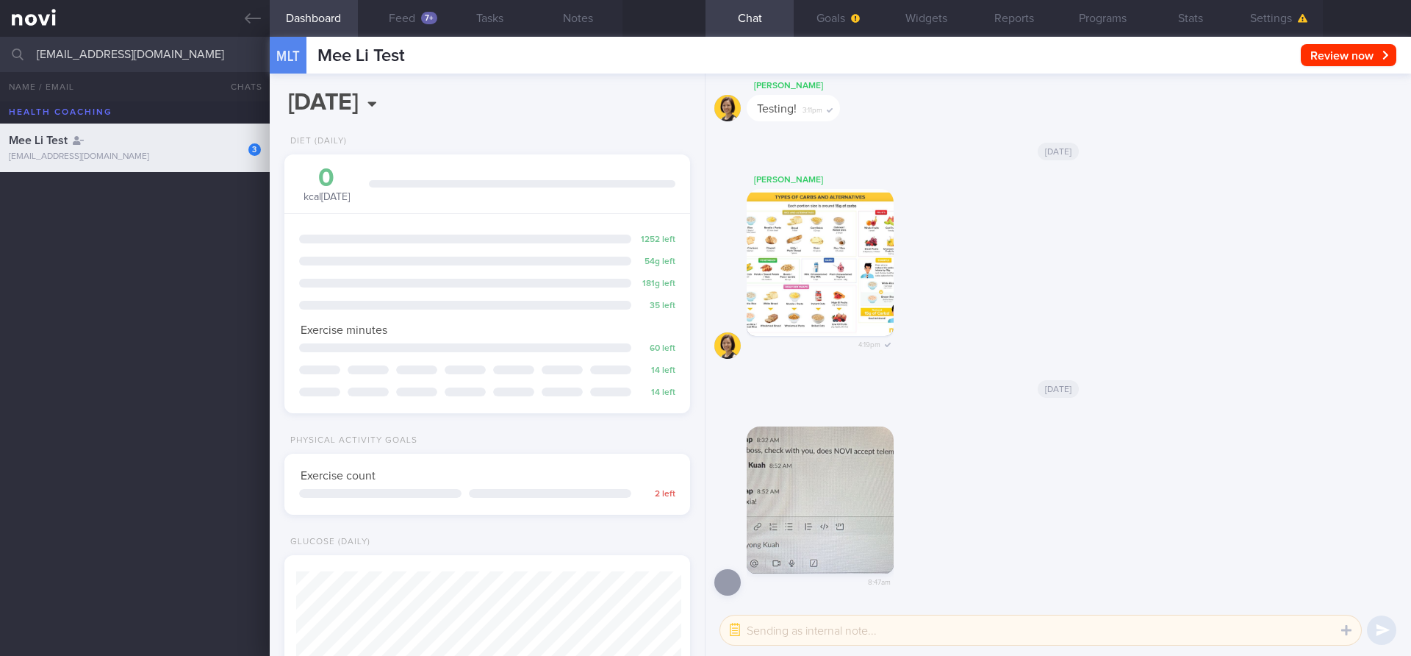
scroll to position [190, 380]
click at [394, 2] on button "Feed 7+" at bounding box center [402, 18] width 88 height 37
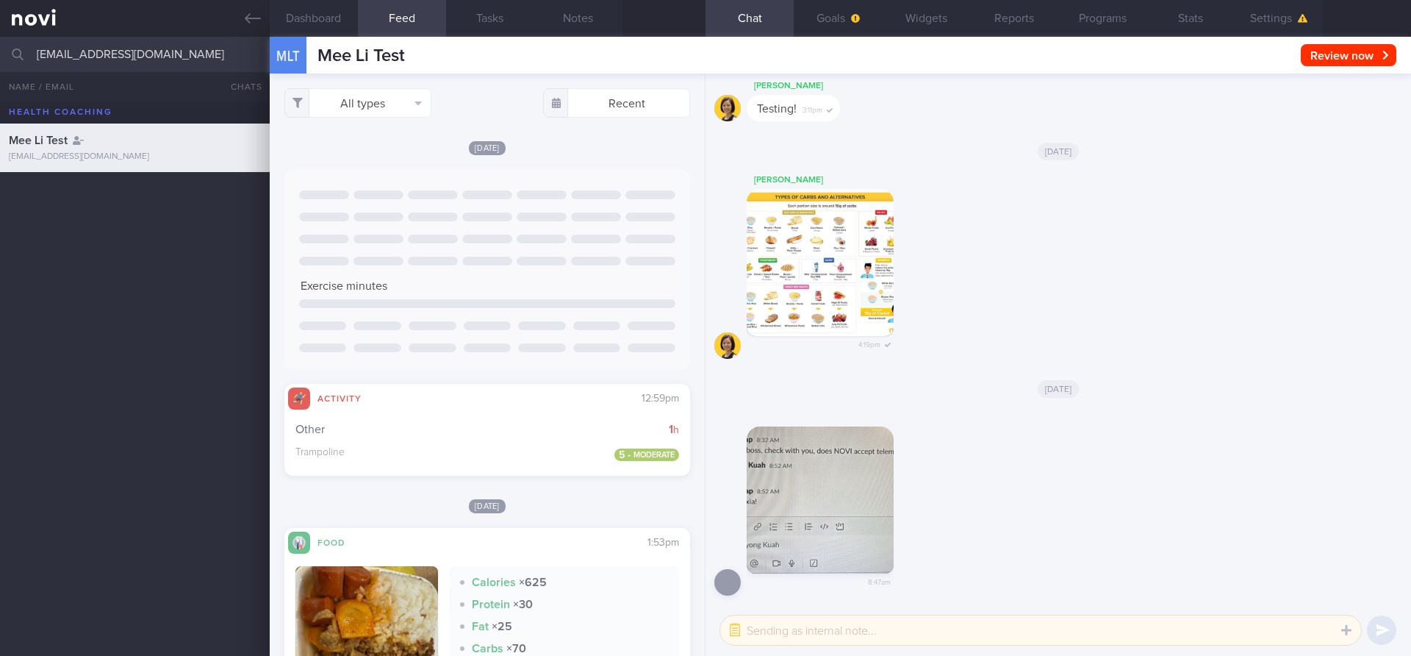
scroll to position [213, 393]
click at [379, 104] on button "All types" at bounding box center [357, 102] width 147 height 29
click at [358, 154] on button "Activity" at bounding box center [358, 154] width 146 height 22
checkbox input "false"
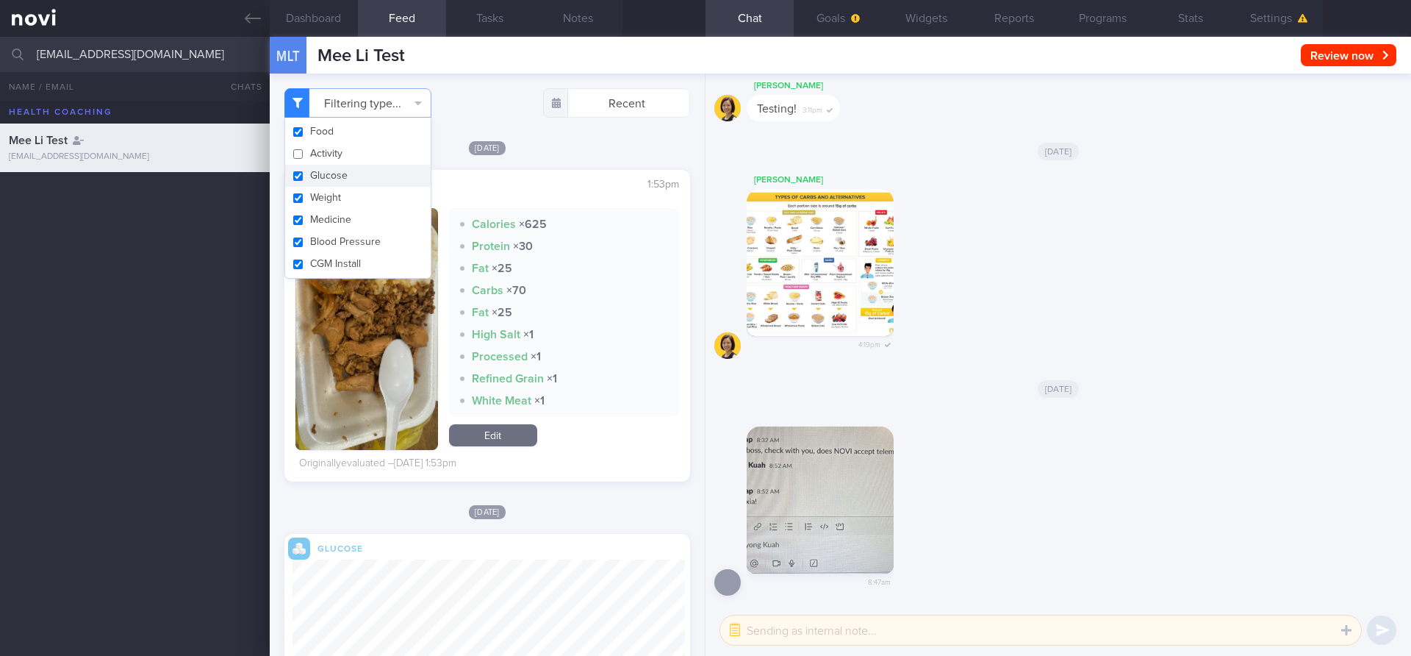
scroll to position [213, 393]
click at [358, 182] on button "Glucose" at bounding box center [358, 176] width 146 height 22
checkbox input "false"
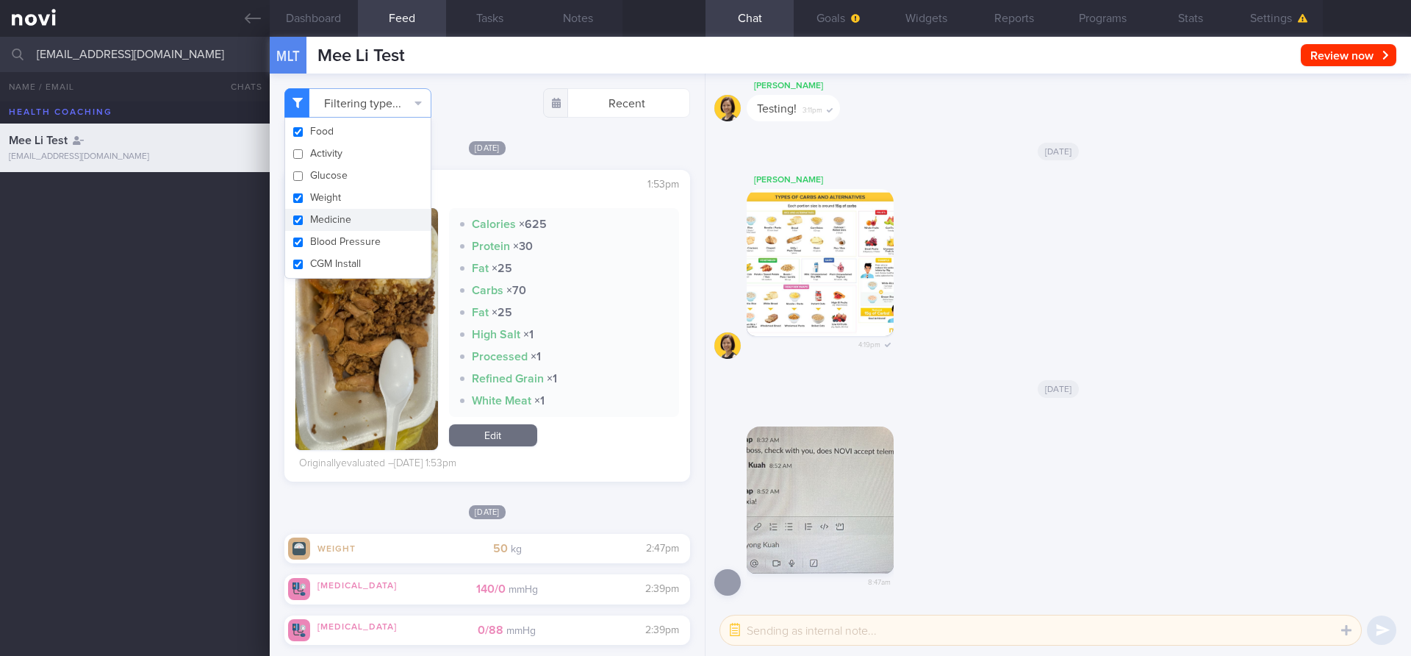
click at [356, 210] on button "Medicine" at bounding box center [358, 220] width 146 height 22
checkbox input "false"
click at [356, 206] on button "Weight" at bounding box center [358, 198] width 146 height 22
checkbox input "false"
click at [354, 224] on button "Medicine" at bounding box center [358, 220] width 146 height 22
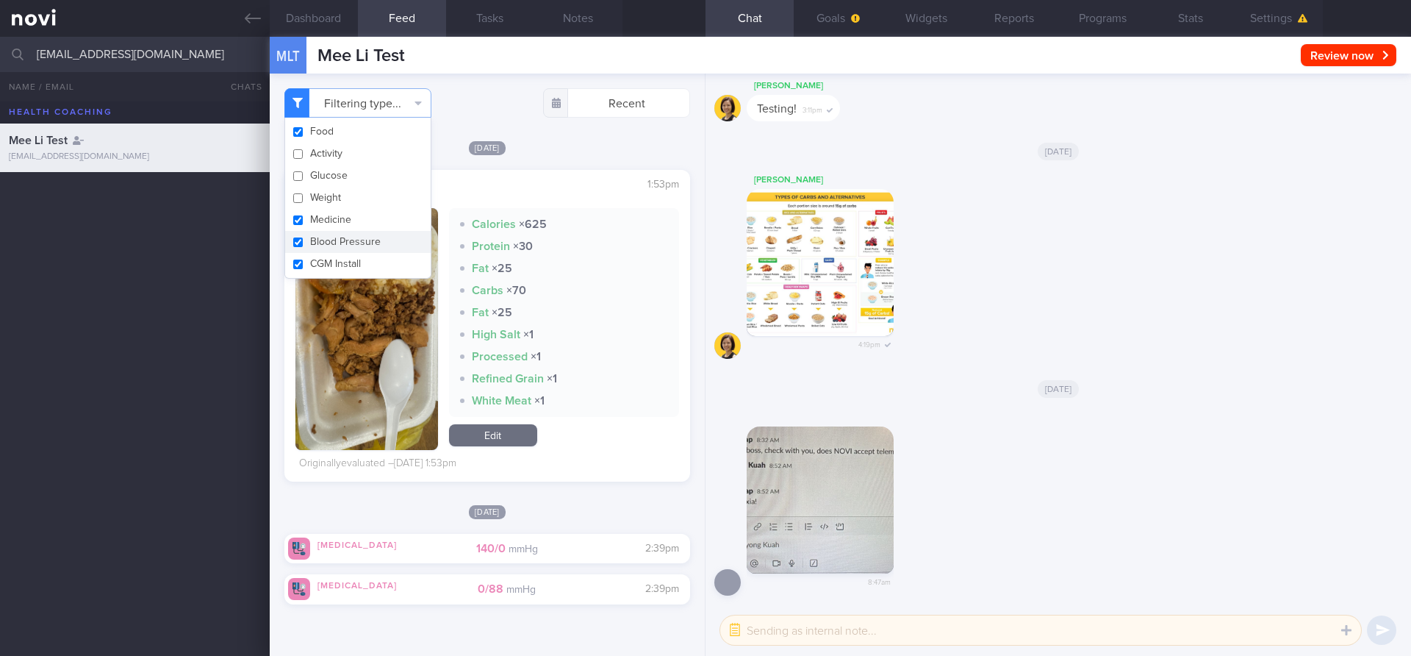
click at [353, 221] on button "Medicine" at bounding box center [358, 220] width 146 height 22
checkbox input "false"
click at [352, 253] on button "CGM Install" at bounding box center [358, 264] width 146 height 22
checkbox input "false"
click at [352, 246] on button "Blood Pressure" at bounding box center [358, 242] width 146 height 22
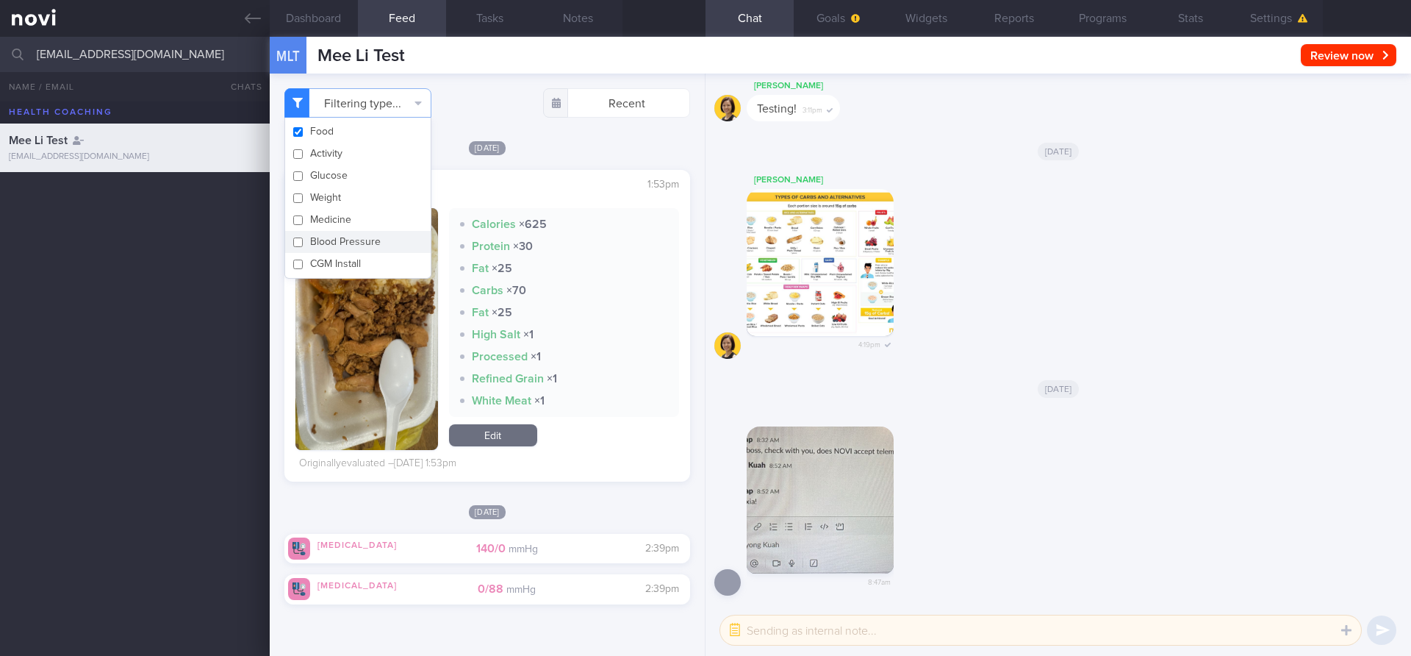
checkbox input "false"
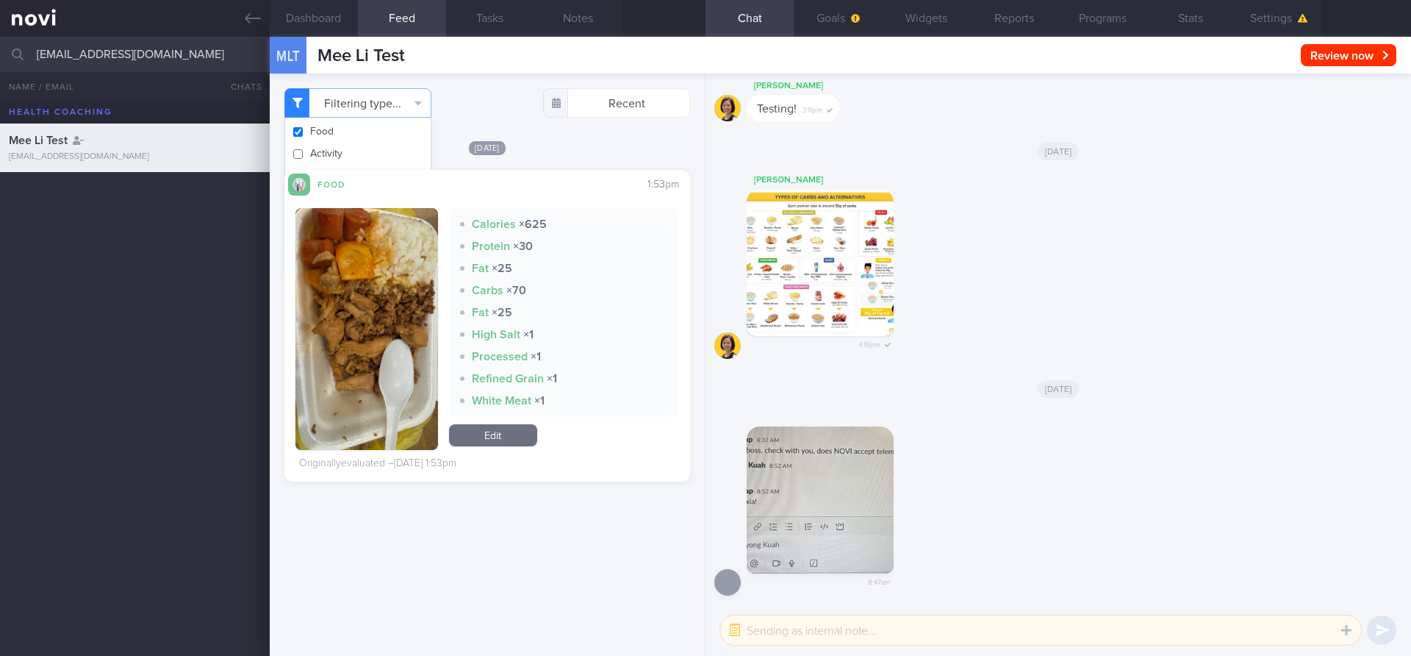
click at [565, 179] on div "Food 1:53pm Calories × 625 Protein × 30 Fat × 25 Carbs × 70 Fat × 25 High Salt …" at bounding box center [487, 326] width 406 height 312
click at [133, 45] on input "[EMAIL_ADDRESS][DOMAIN_NAME]" at bounding box center [705, 54] width 1411 height 35
type input "[EMAIL_ADDRESS][DOMAIN_NAME]"
click at [106, 189] on div "[PERSON_NAME]" at bounding box center [133, 189] width 248 height 15
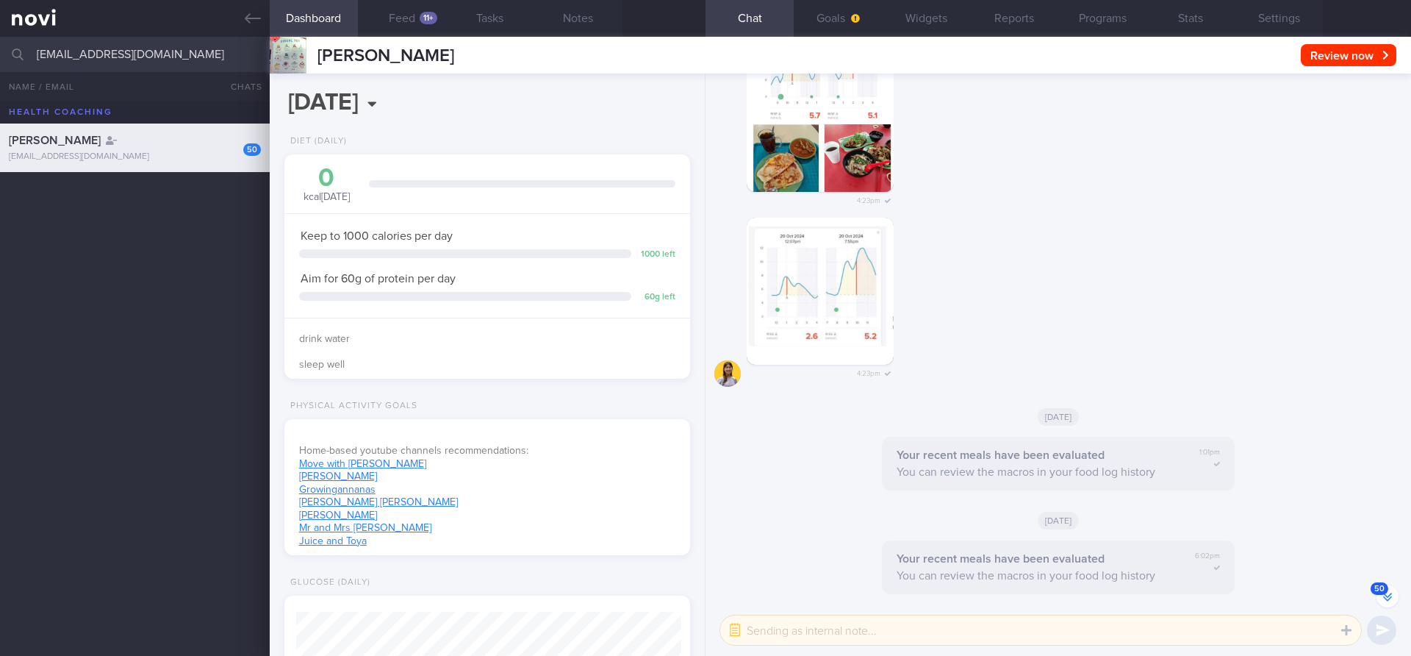
scroll to position [-7412, 0]
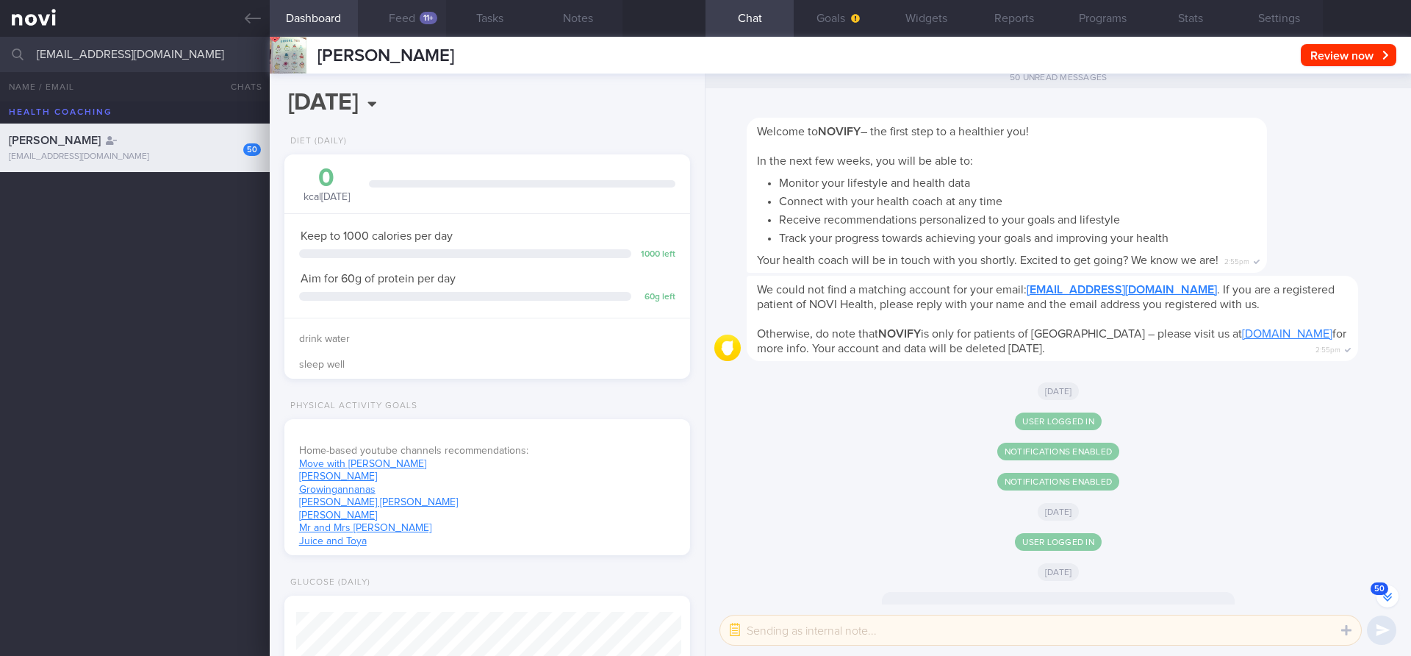
click at [406, 15] on button "Feed 11+" at bounding box center [402, 18] width 88 height 37
